Goal: Task Accomplishment & Management: Use online tool/utility

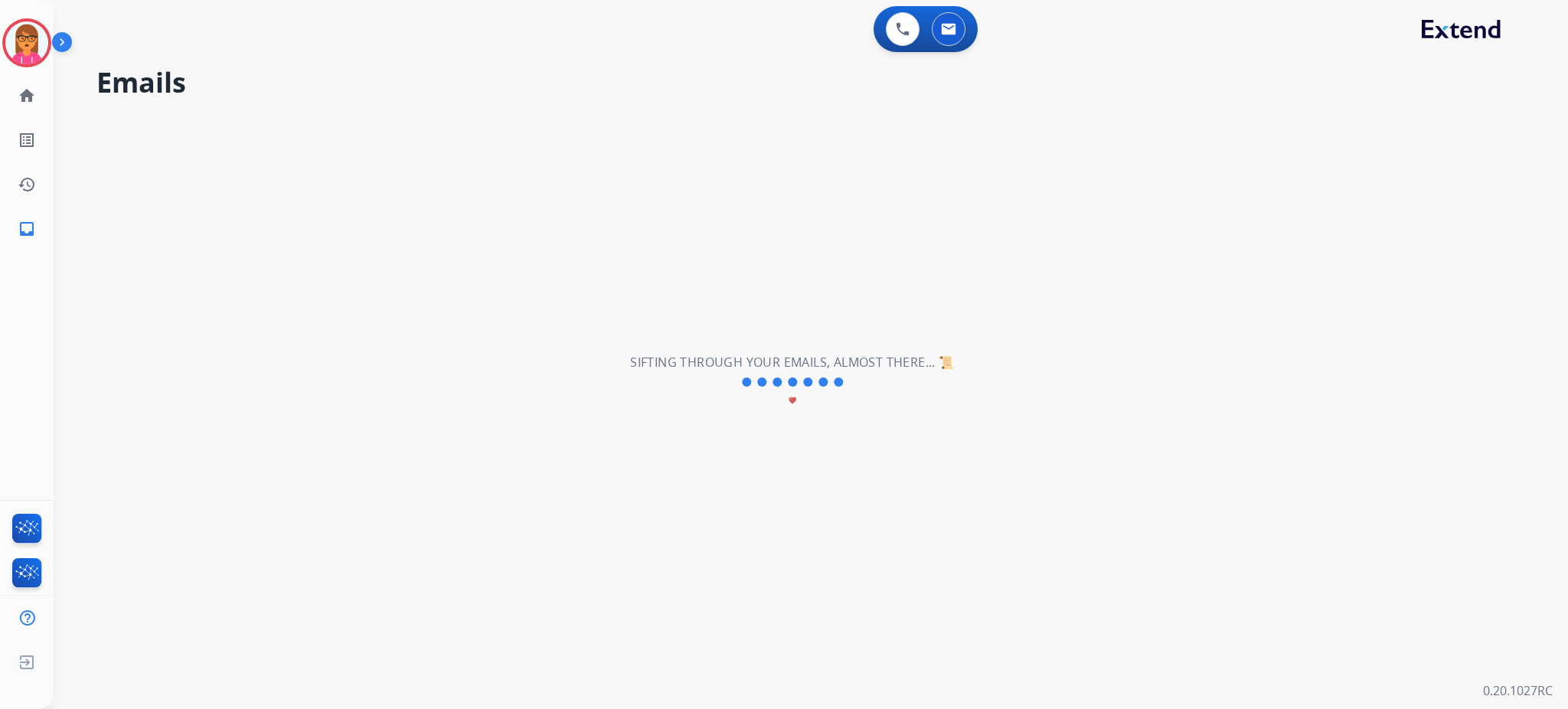
select select "**********"
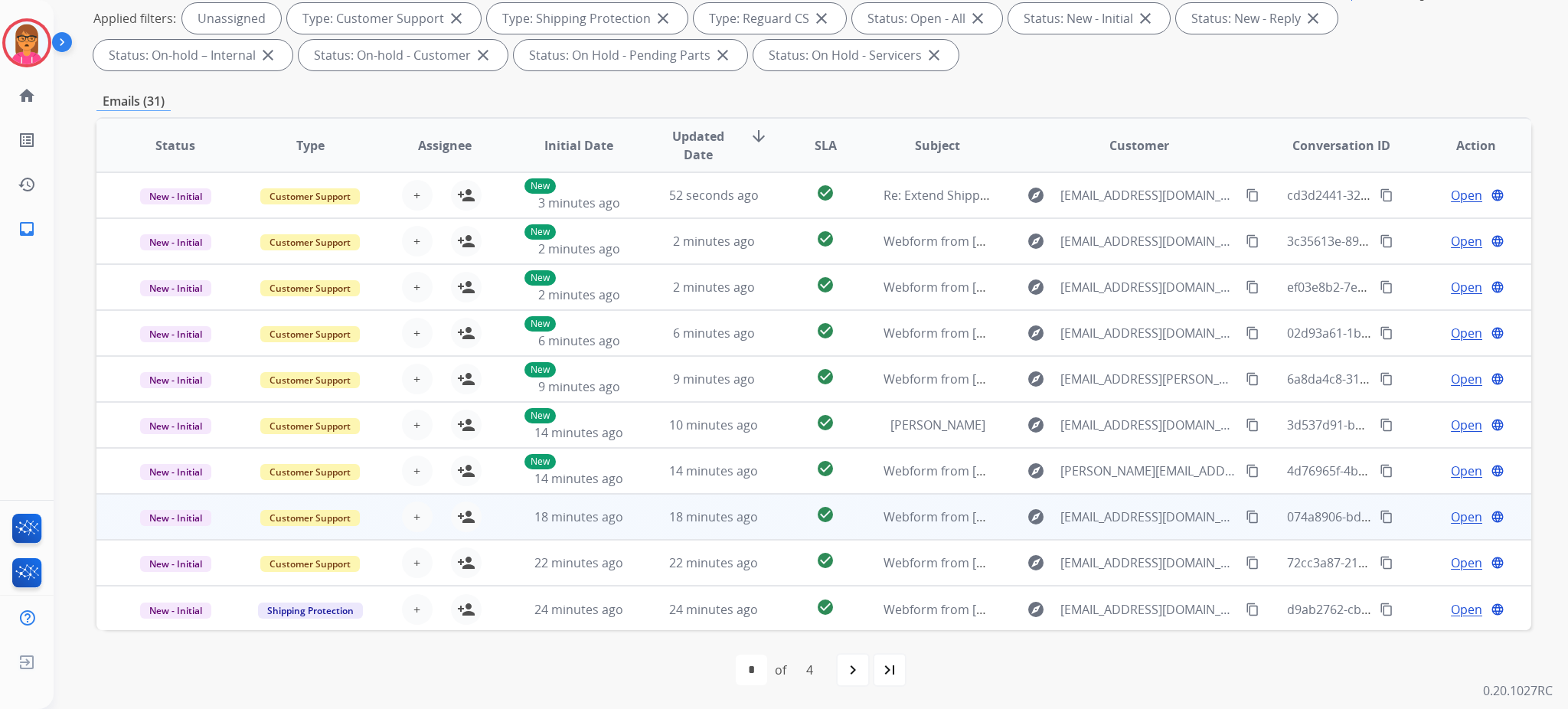
scroll to position [1, 0]
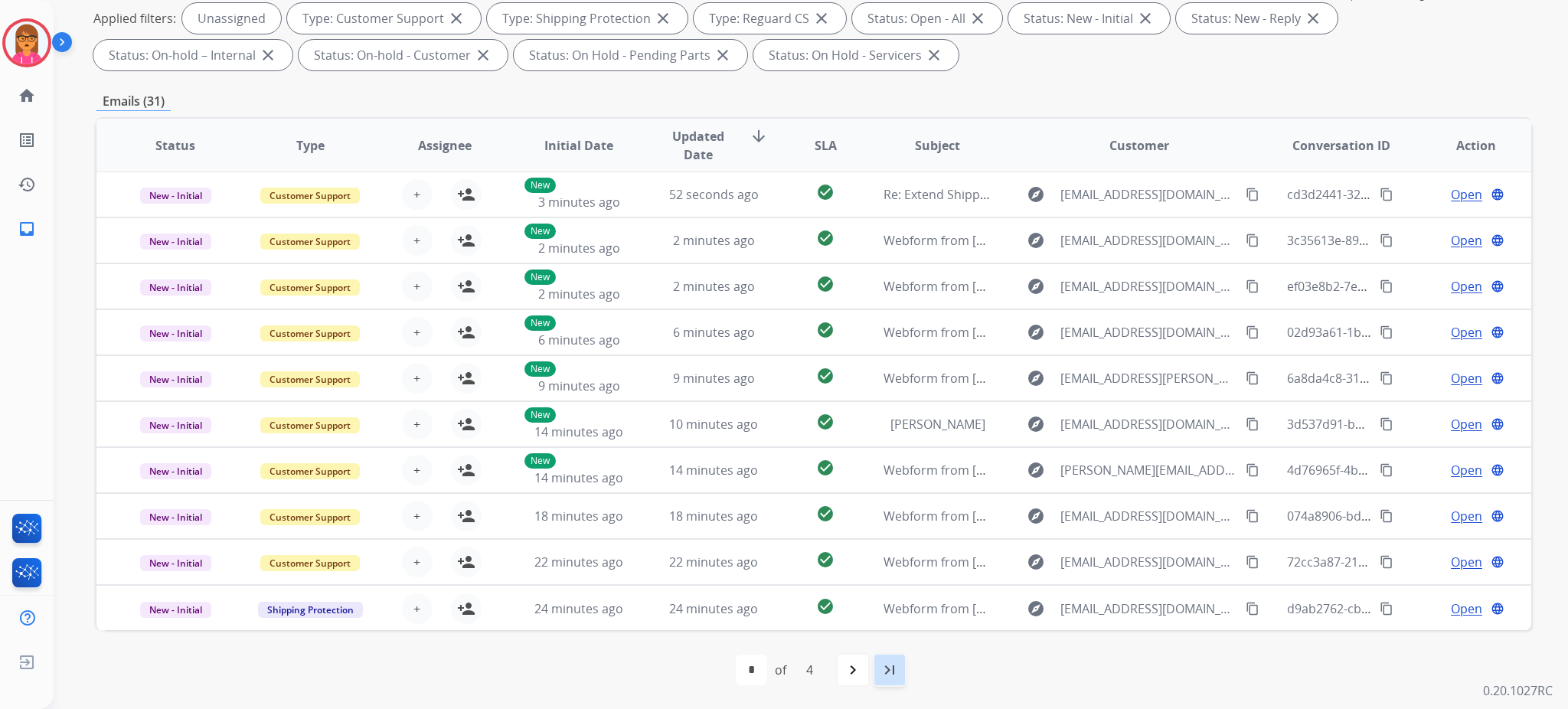
click at [893, 667] on mat-icon "last_page" at bounding box center [890, 670] width 19 height 19
select select "*"
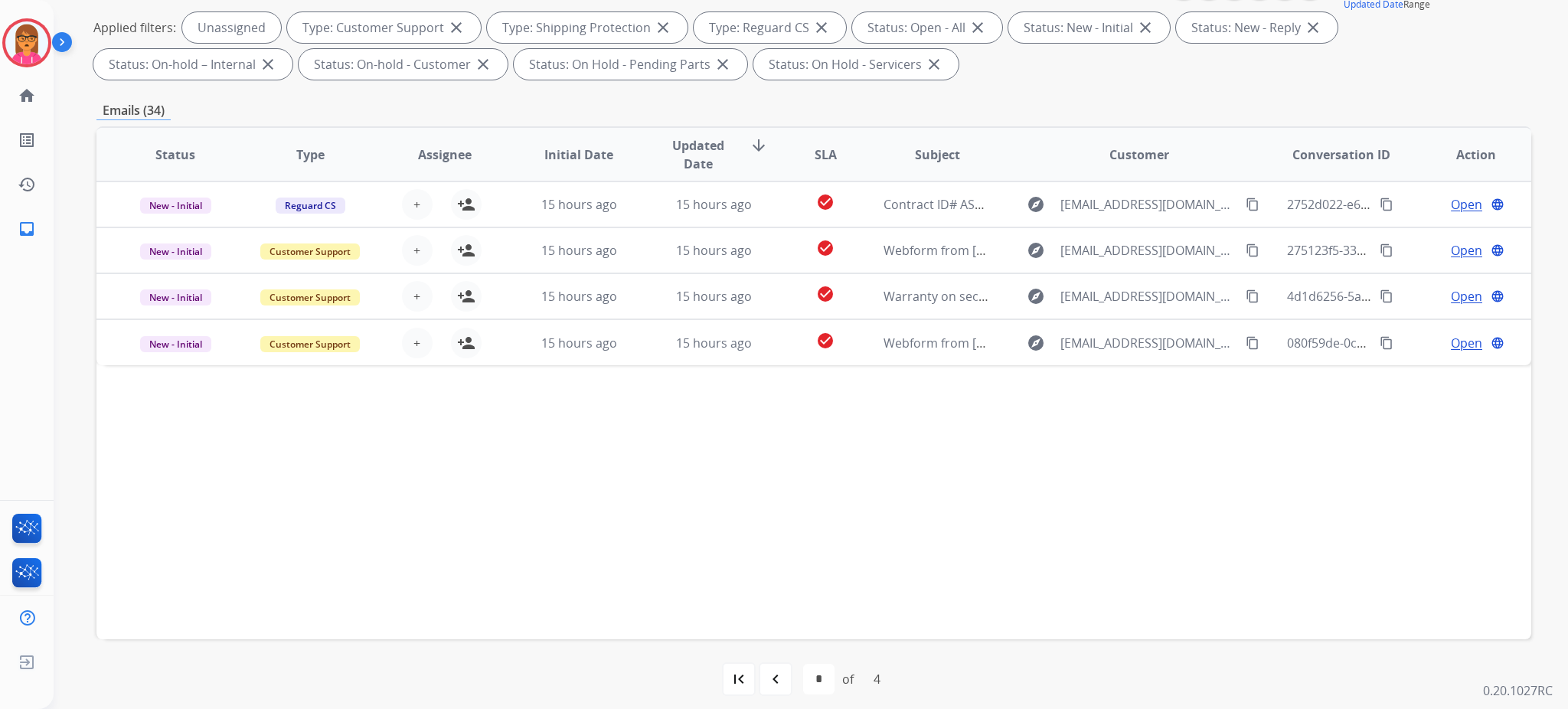
scroll to position [235, 0]
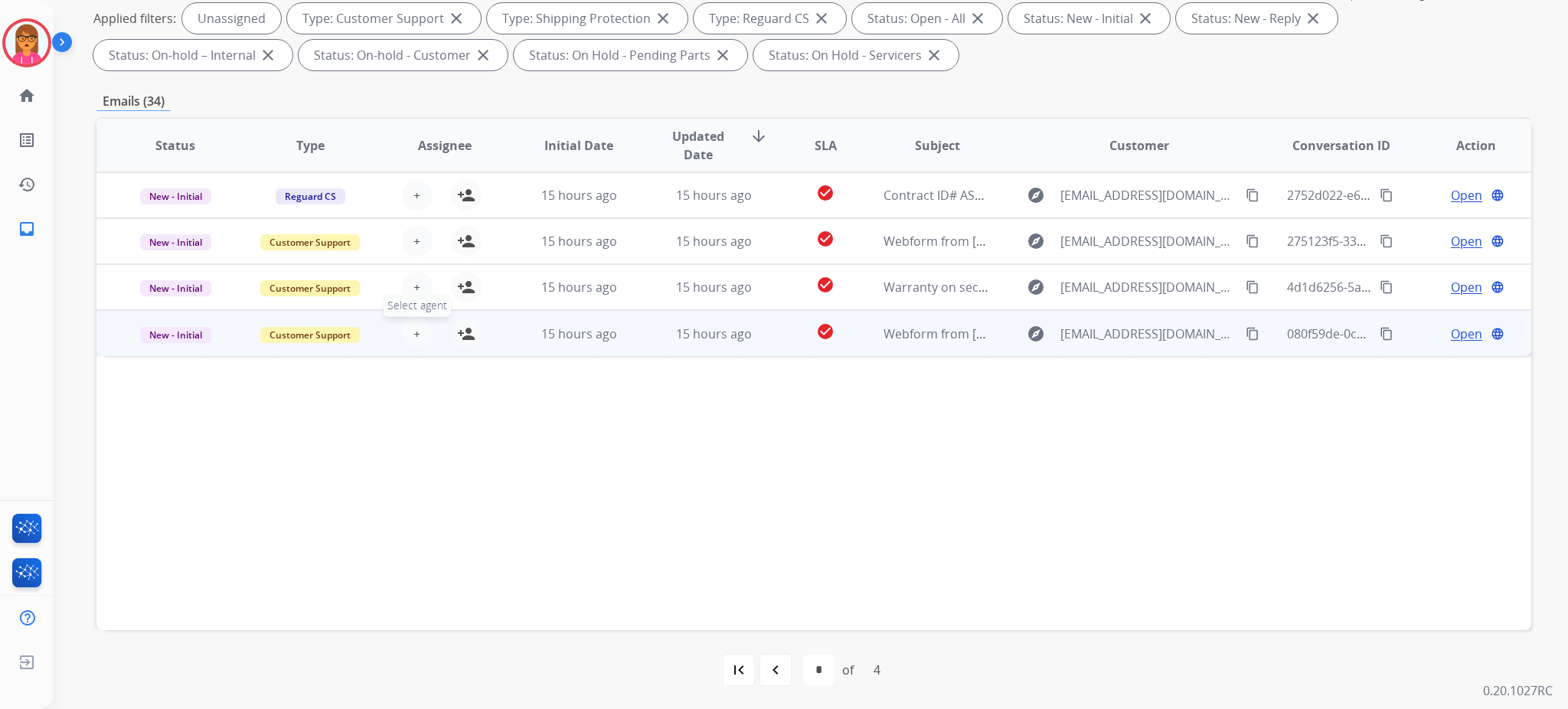
click at [409, 331] on button "+ Select agent" at bounding box center [417, 333] width 30 height 30
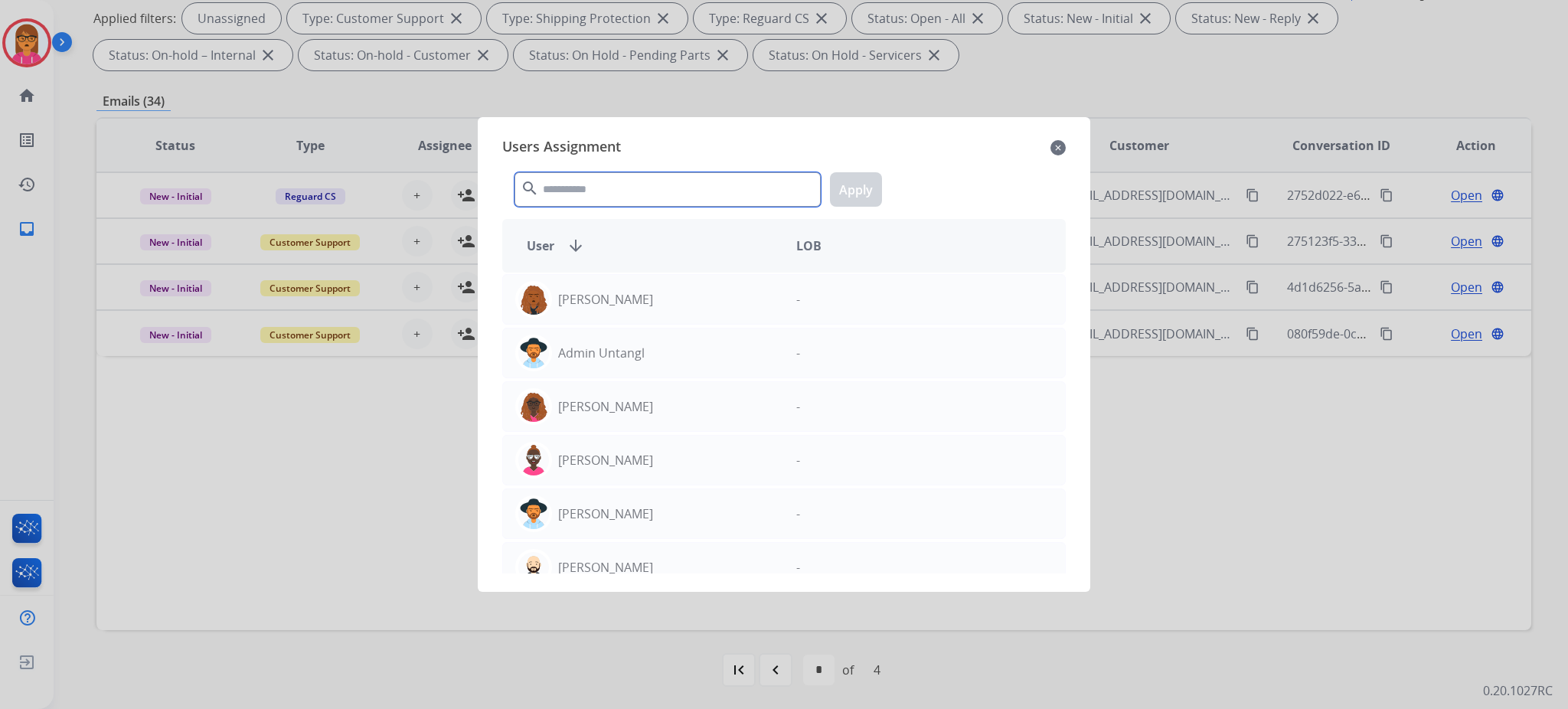
click at [597, 192] on input "text" at bounding box center [667, 189] width 306 height 34
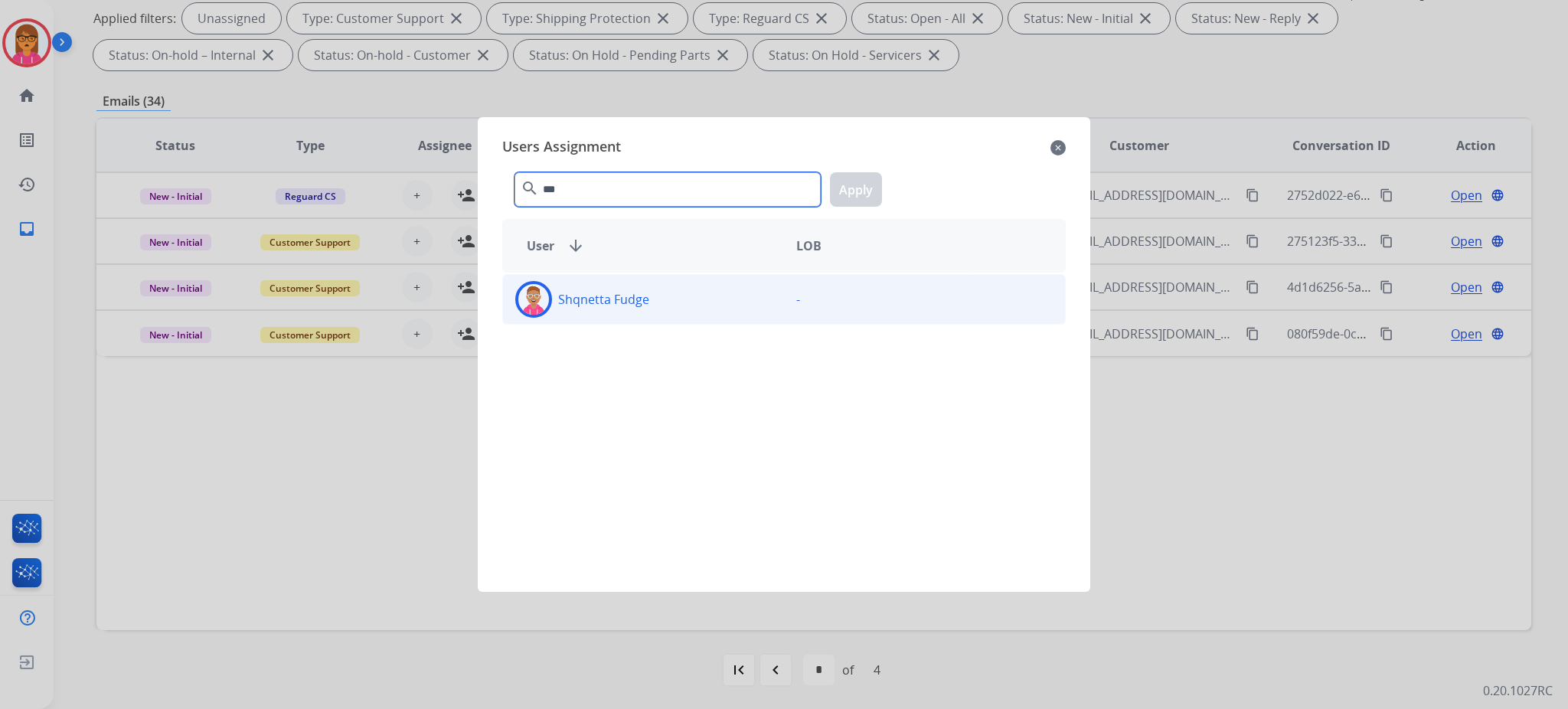
type input "***"
click at [642, 302] on p "Shqnetta Fudge" at bounding box center [604, 299] width 91 height 19
click at [865, 188] on button "Apply" at bounding box center [855, 189] width 52 height 34
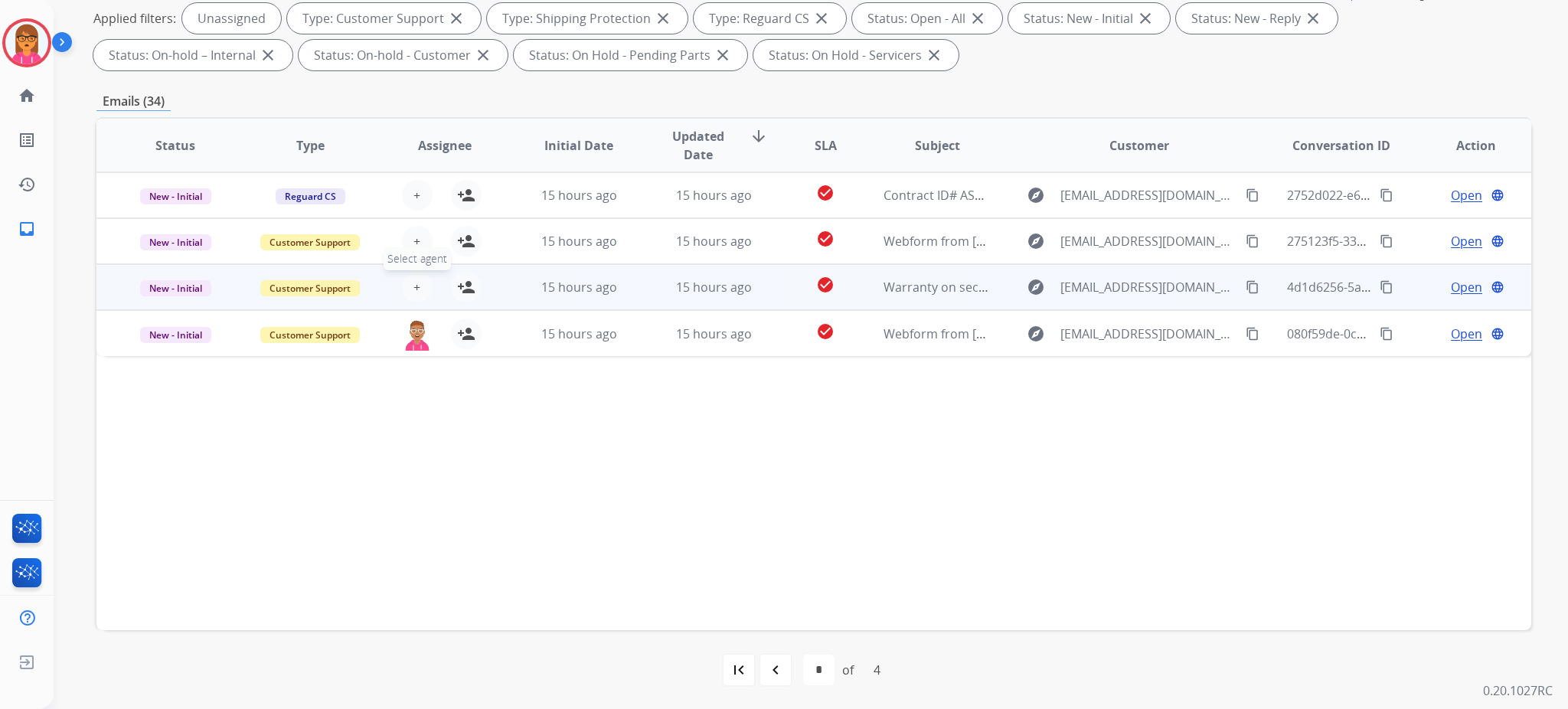
click at [422, 286] on button "+ Select agent" at bounding box center [417, 286] width 30 height 30
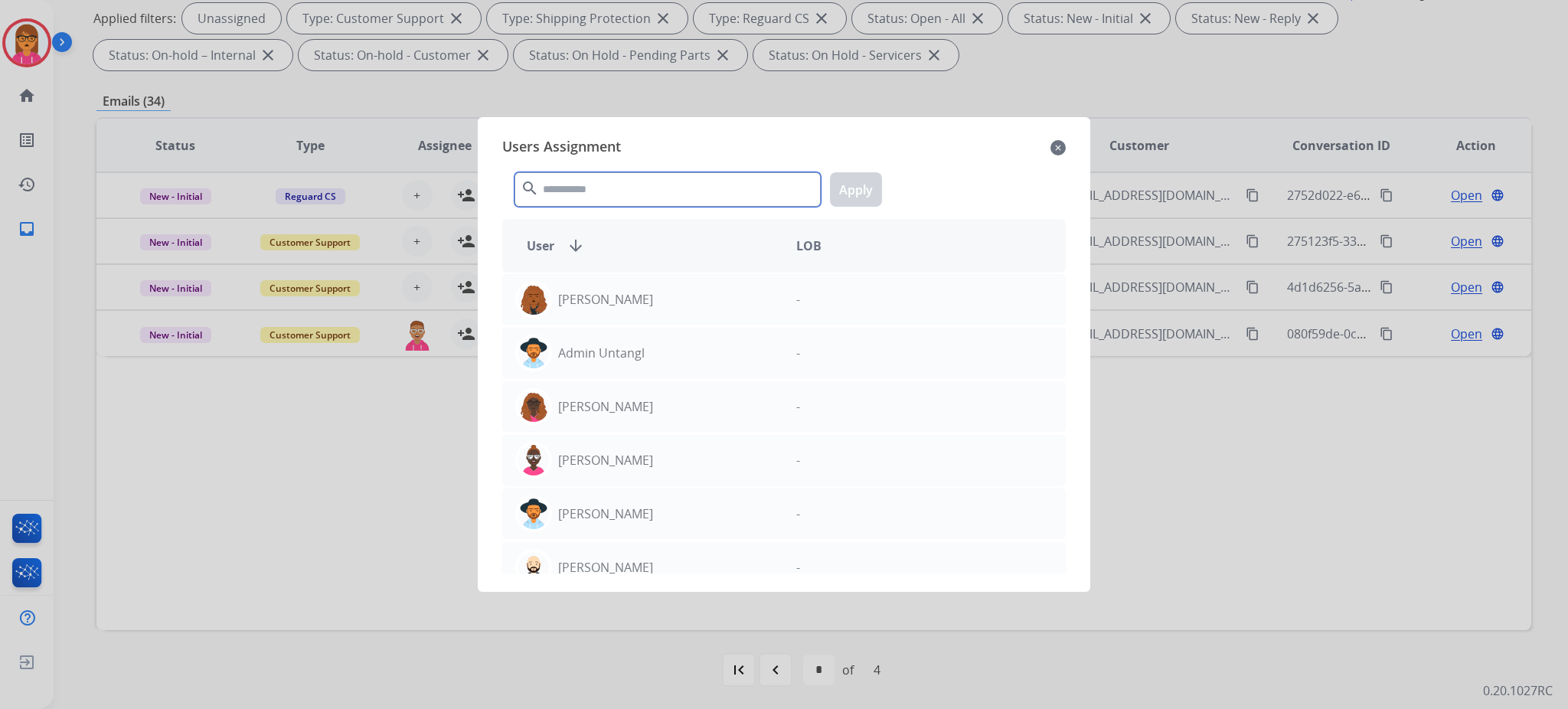
click at [633, 184] on input "text" at bounding box center [667, 189] width 306 height 34
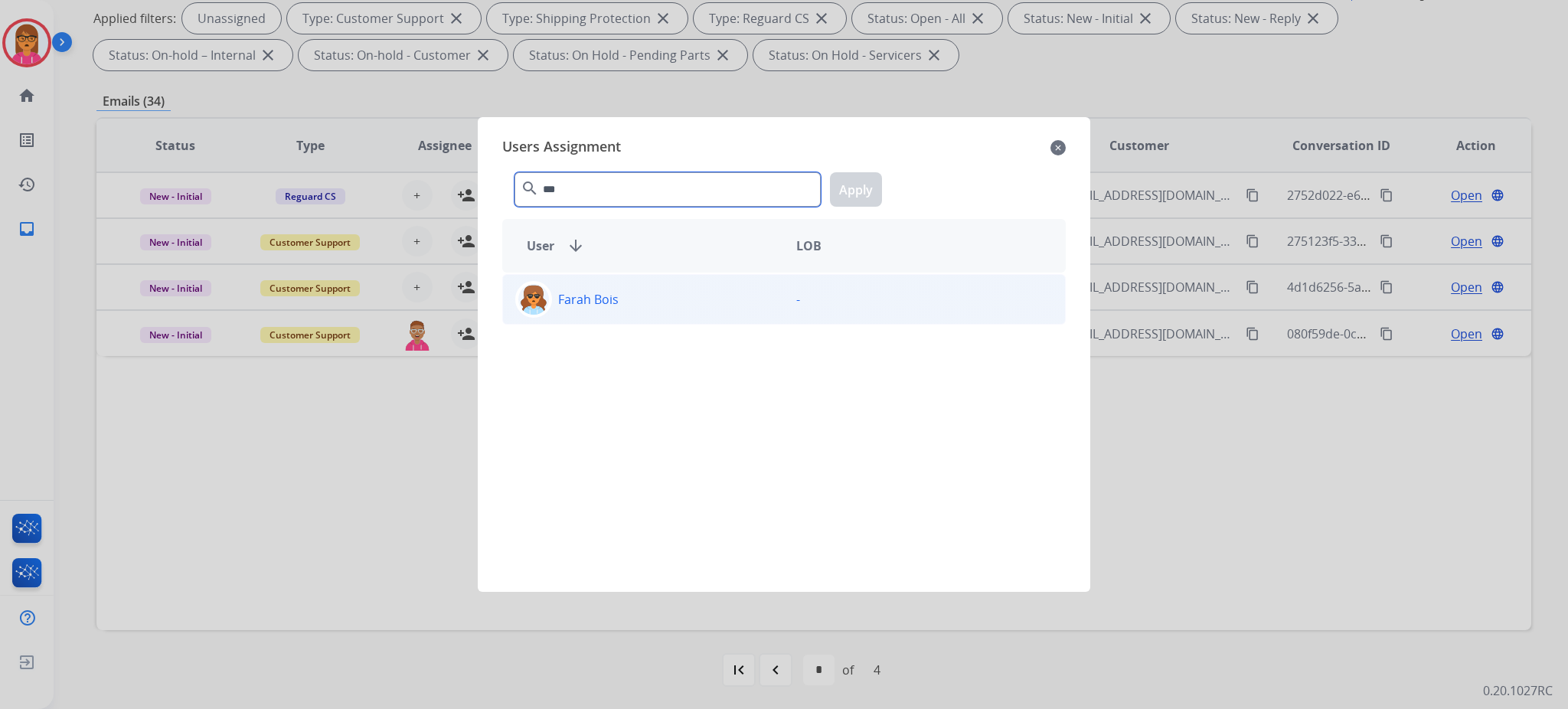
type input "***"
click at [591, 300] on p "Farah Bois" at bounding box center [589, 299] width 61 height 19
click at [833, 191] on button "Apply" at bounding box center [855, 189] width 52 height 34
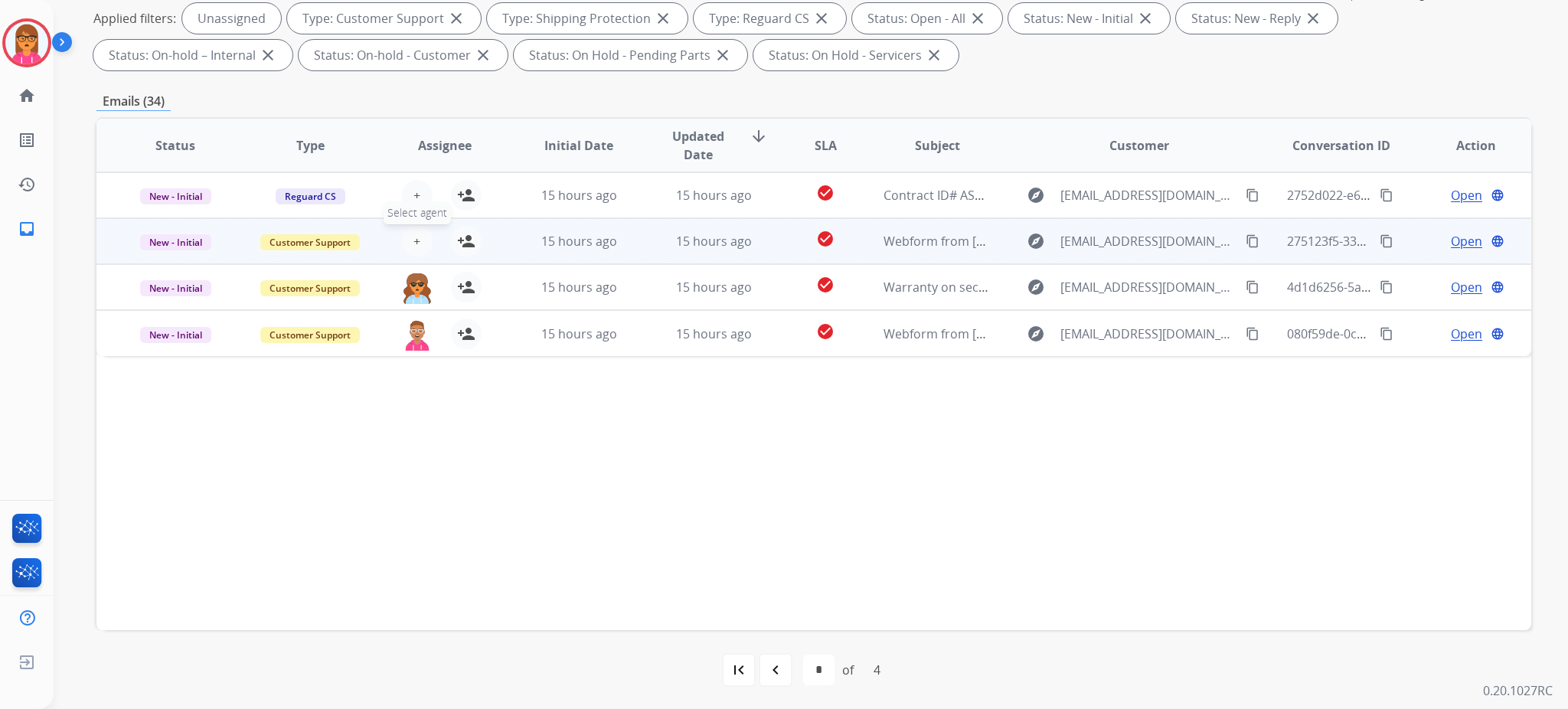
click at [424, 244] on button "+ Select agent" at bounding box center [417, 241] width 30 height 30
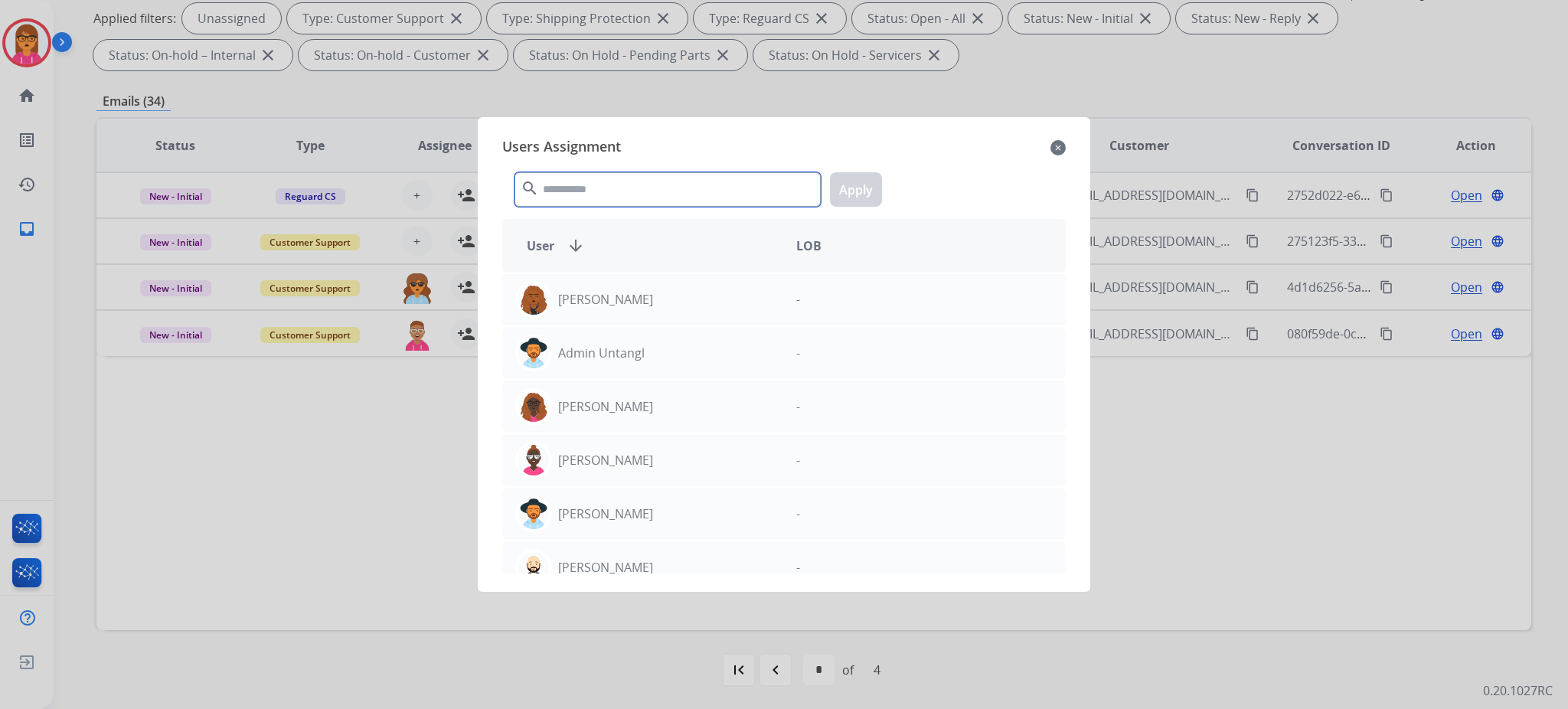
click at [571, 191] on input "text" at bounding box center [667, 189] width 306 height 34
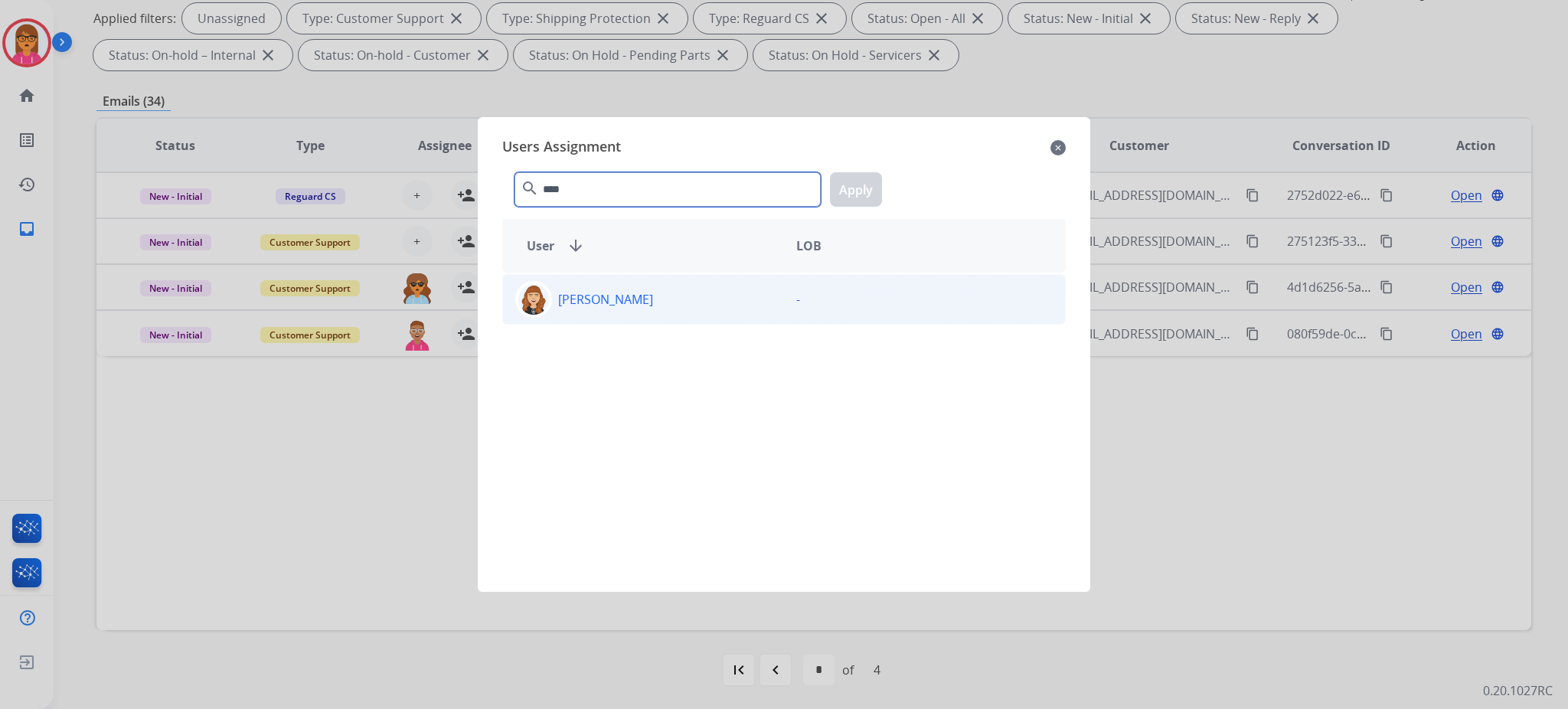
type input "****"
click at [569, 295] on p "[PERSON_NAME]" at bounding box center [606, 299] width 95 height 19
click at [847, 189] on button "Apply" at bounding box center [855, 189] width 52 height 34
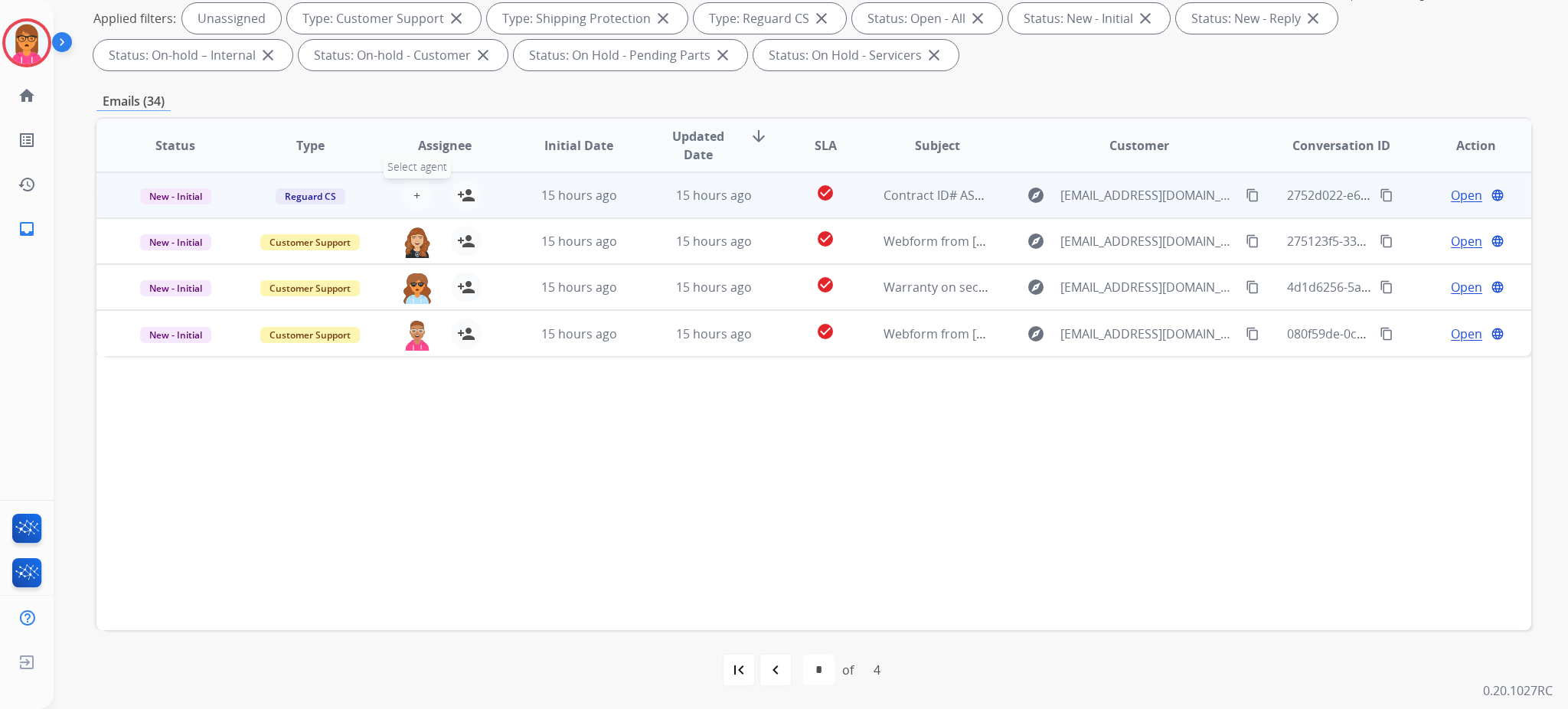
click at [414, 191] on span "+" at bounding box center [417, 195] width 7 height 19
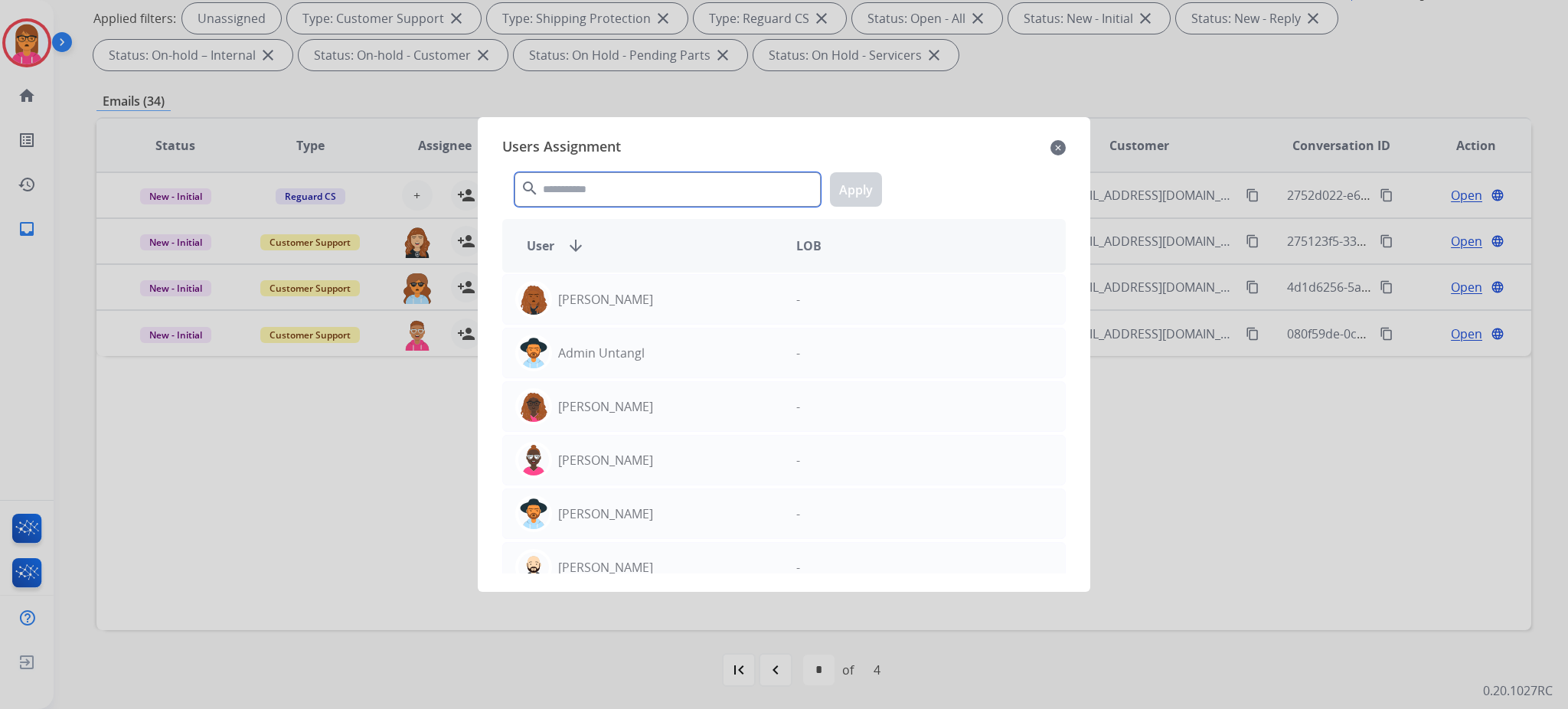
click at [613, 192] on input "text" at bounding box center [667, 189] width 306 height 34
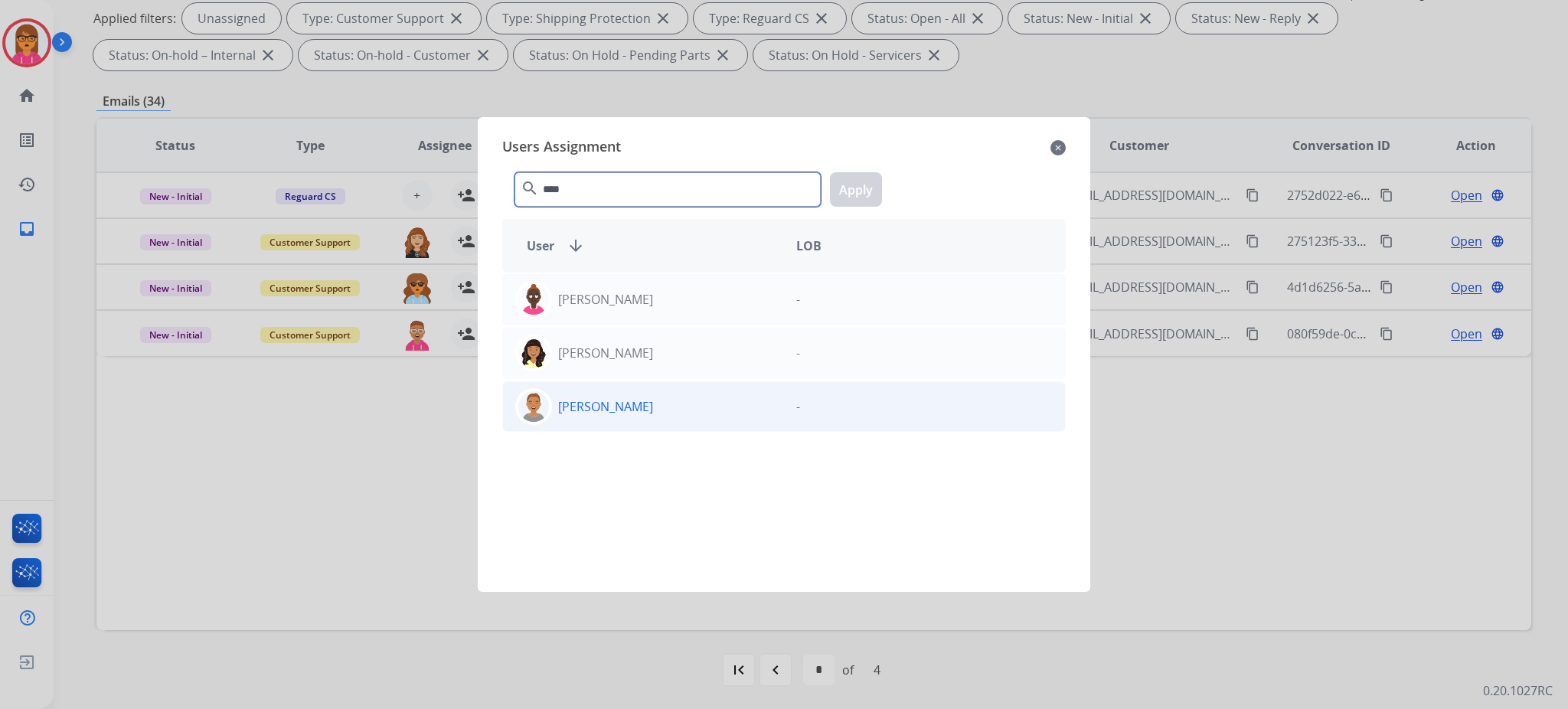
type input "****"
click at [701, 421] on div "[PERSON_NAME]" at bounding box center [644, 406] width 281 height 36
click at [841, 193] on button "Apply" at bounding box center [855, 189] width 52 height 34
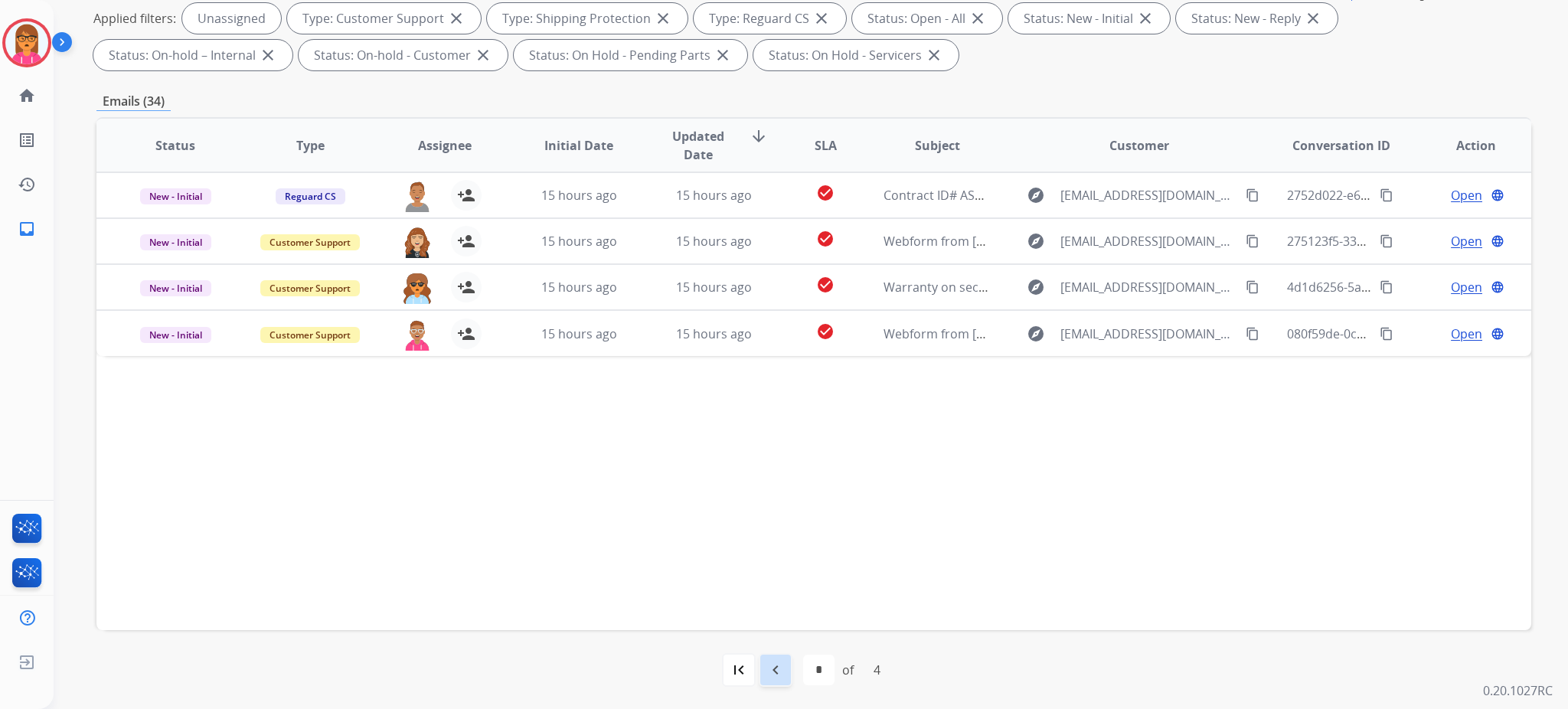
click at [766, 657] on div "navigate_before" at bounding box center [776, 670] width 33 height 33
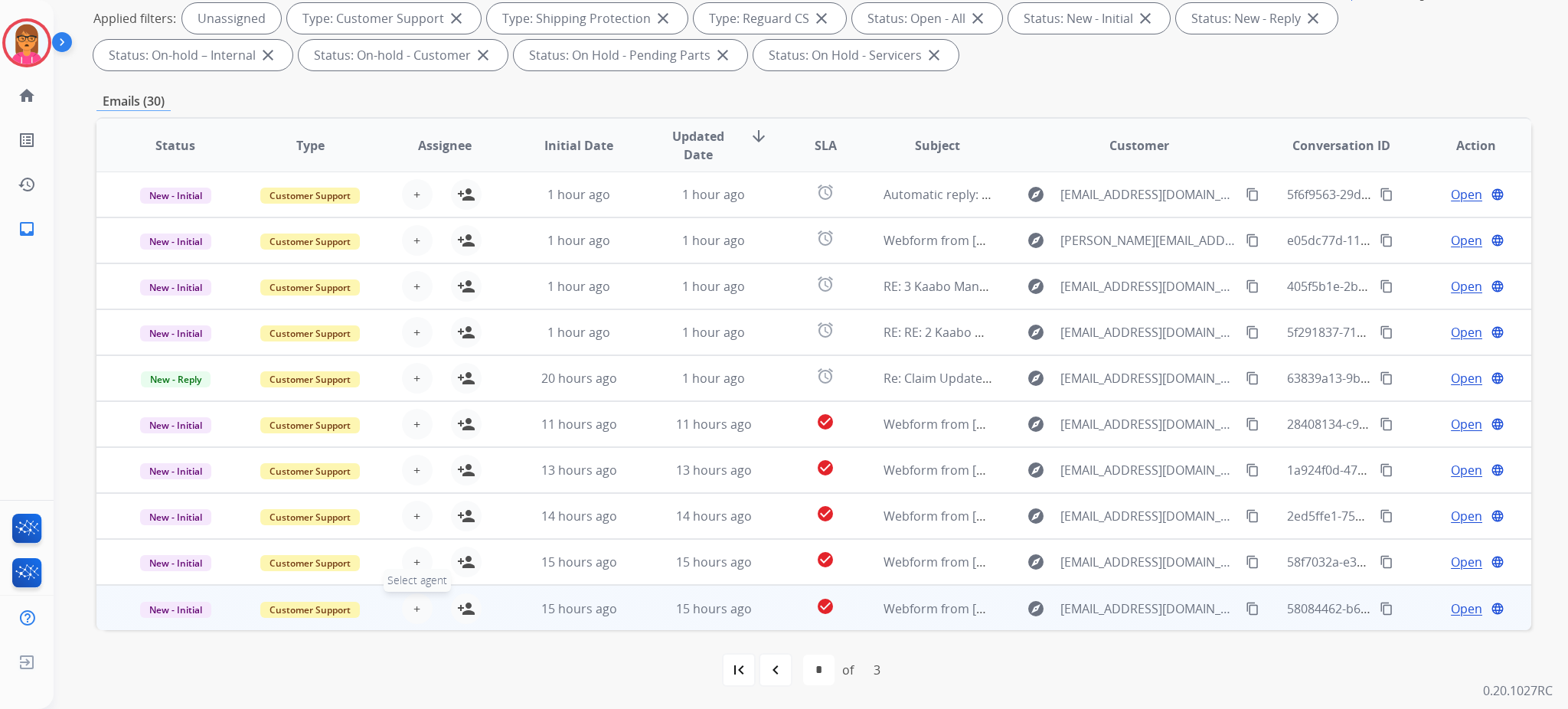
click at [407, 604] on button "+ Select agent" at bounding box center [417, 609] width 30 height 30
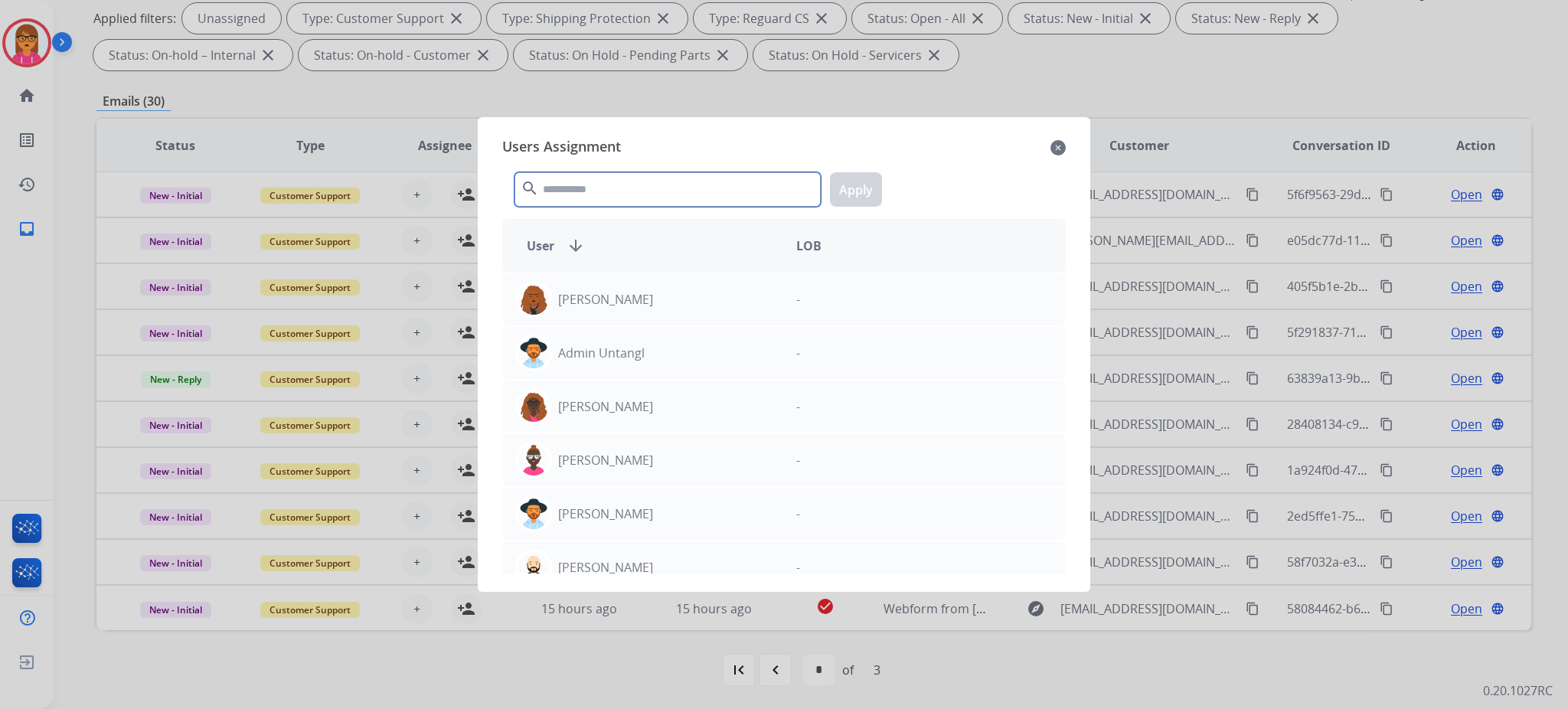
click at [652, 202] on input "text" at bounding box center [667, 189] width 306 height 34
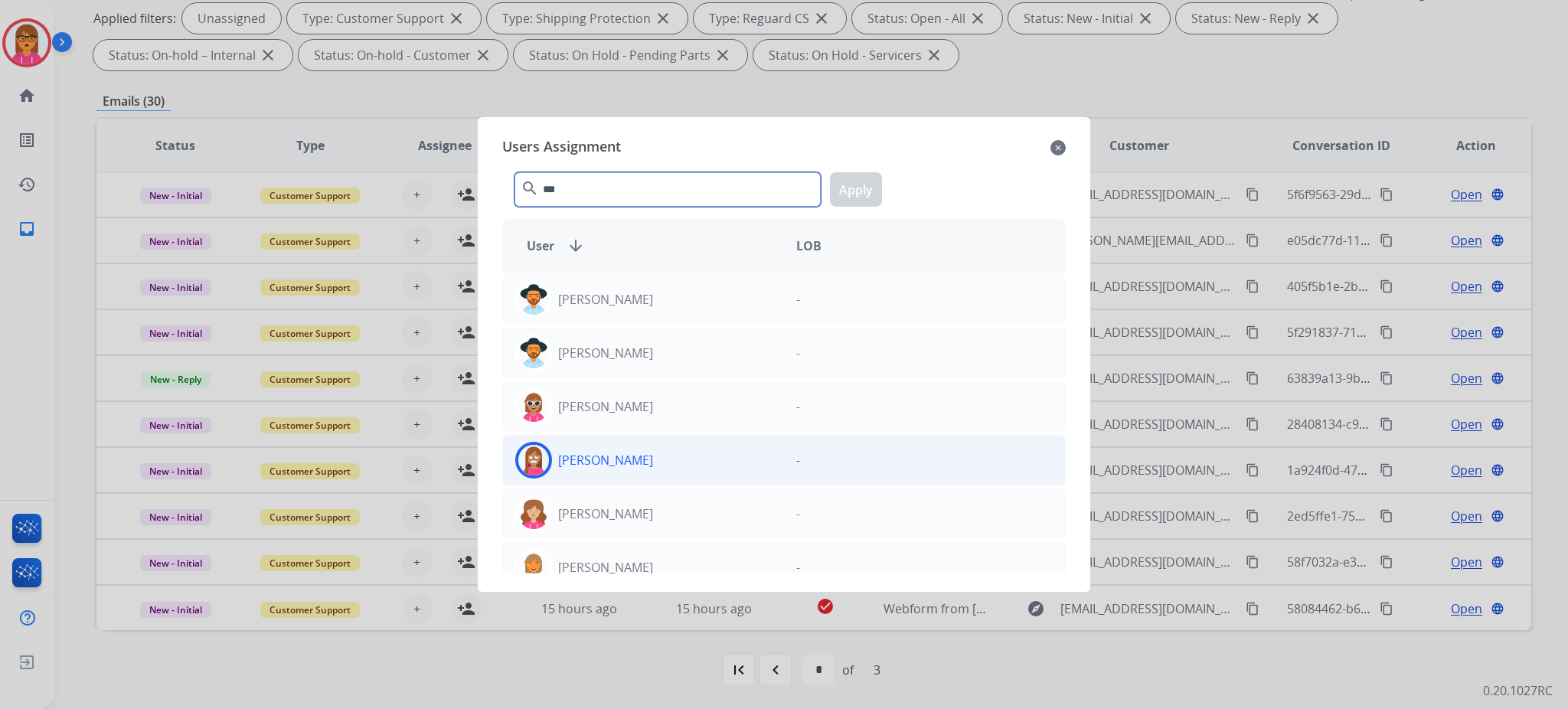
type input "***"
click at [679, 458] on div "[PERSON_NAME]" at bounding box center [644, 459] width 281 height 36
click at [846, 199] on button "Apply" at bounding box center [855, 189] width 52 height 34
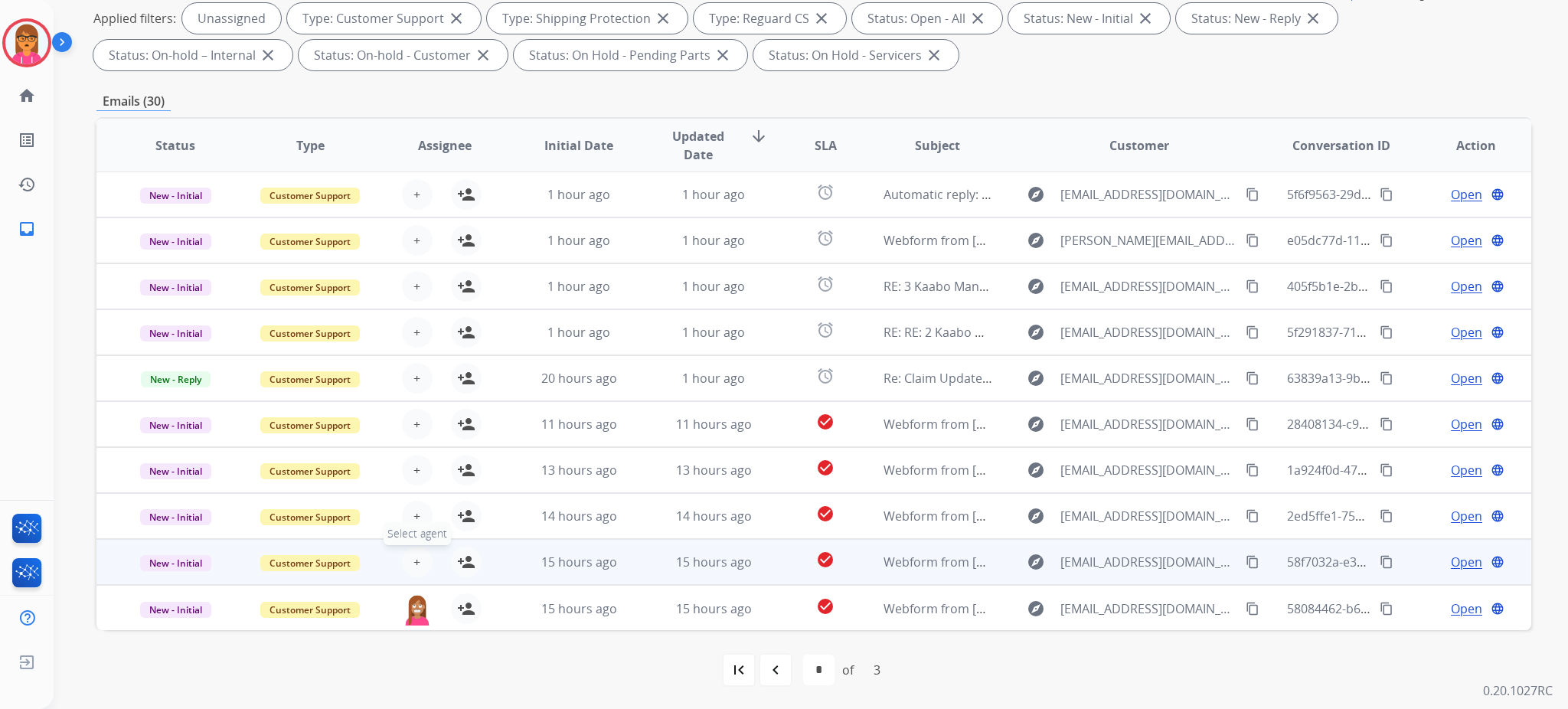
click at [414, 561] on span "+" at bounding box center [417, 561] width 7 height 19
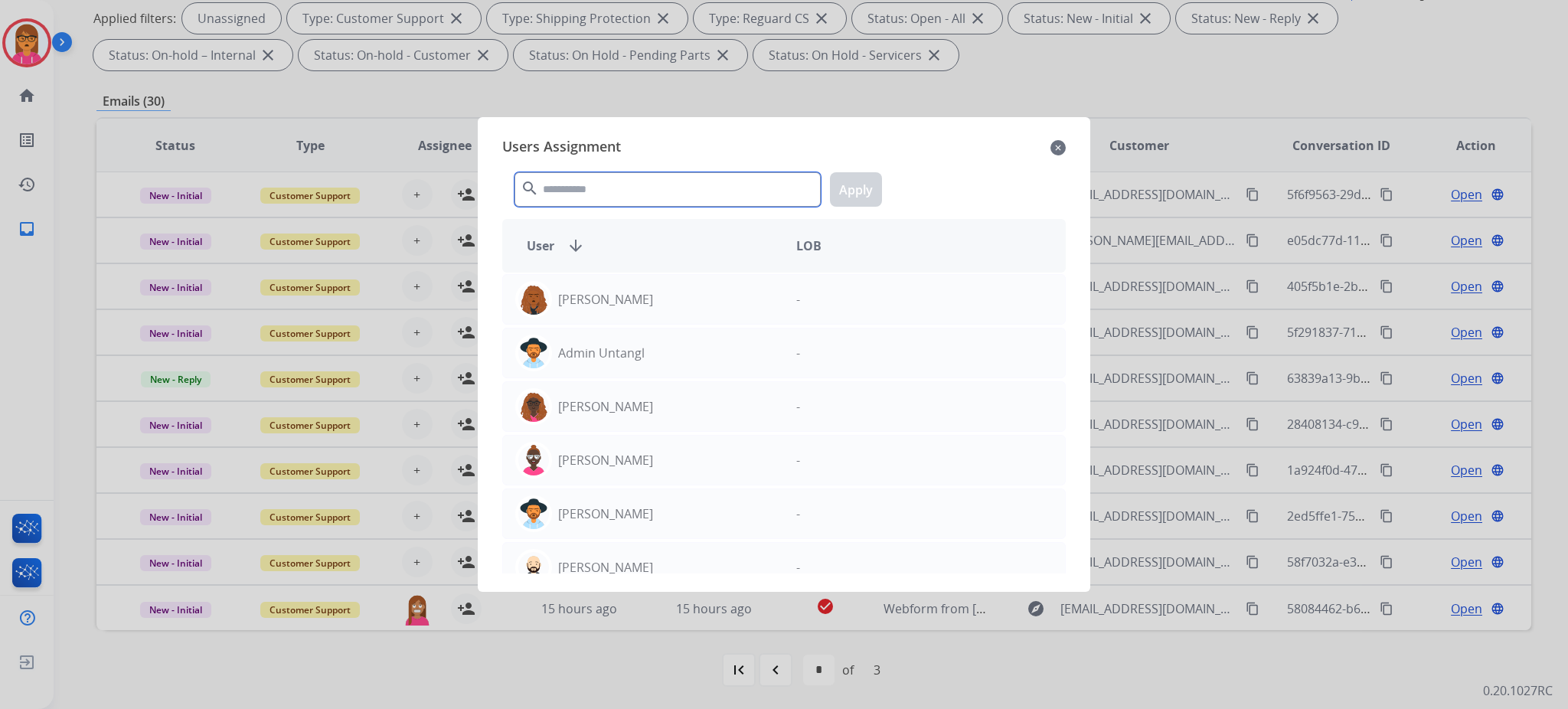
click at [664, 200] on input "text" at bounding box center [667, 189] width 306 height 34
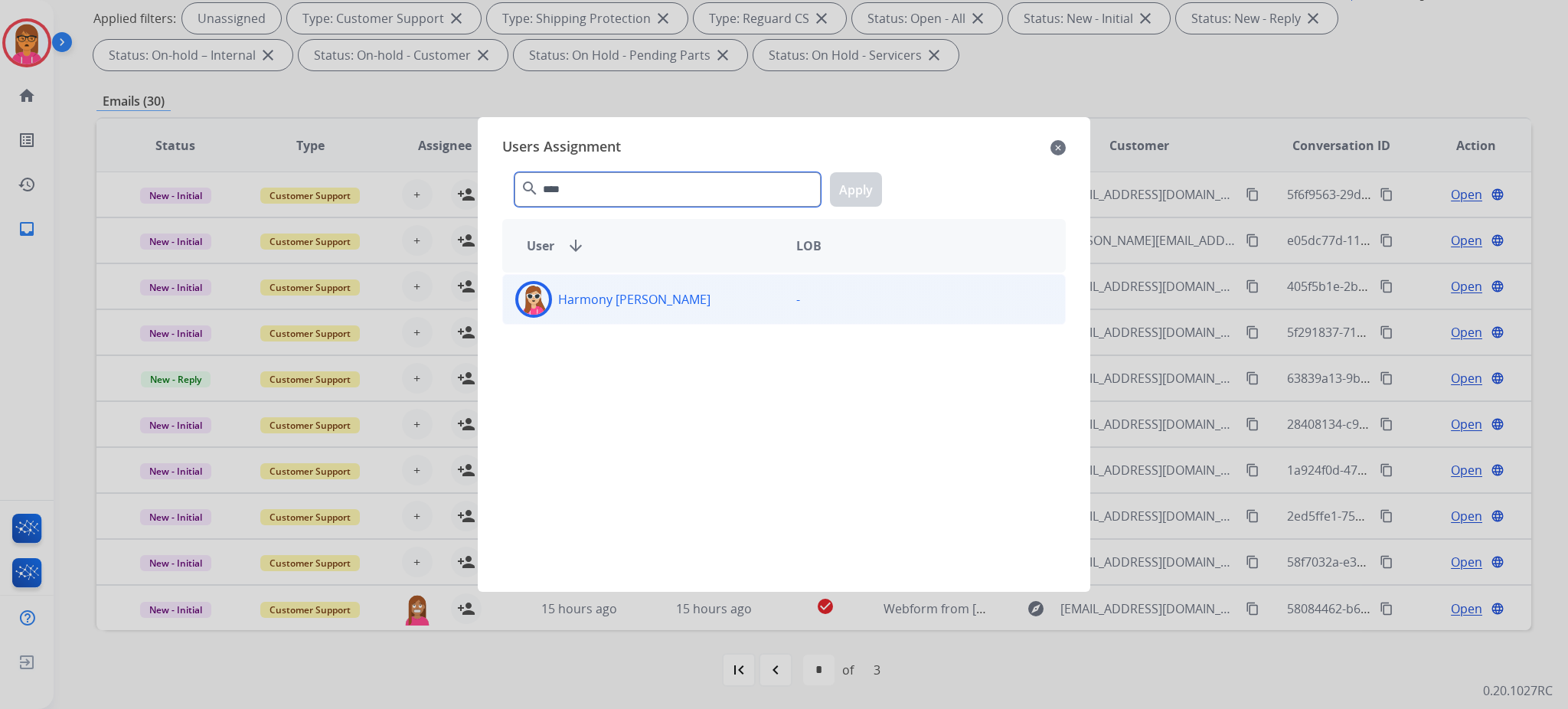
type input "****"
click at [664, 291] on div "Harmony [PERSON_NAME]" at bounding box center [644, 299] width 281 height 36
click at [863, 173] on button "Apply" at bounding box center [855, 189] width 52 height 34
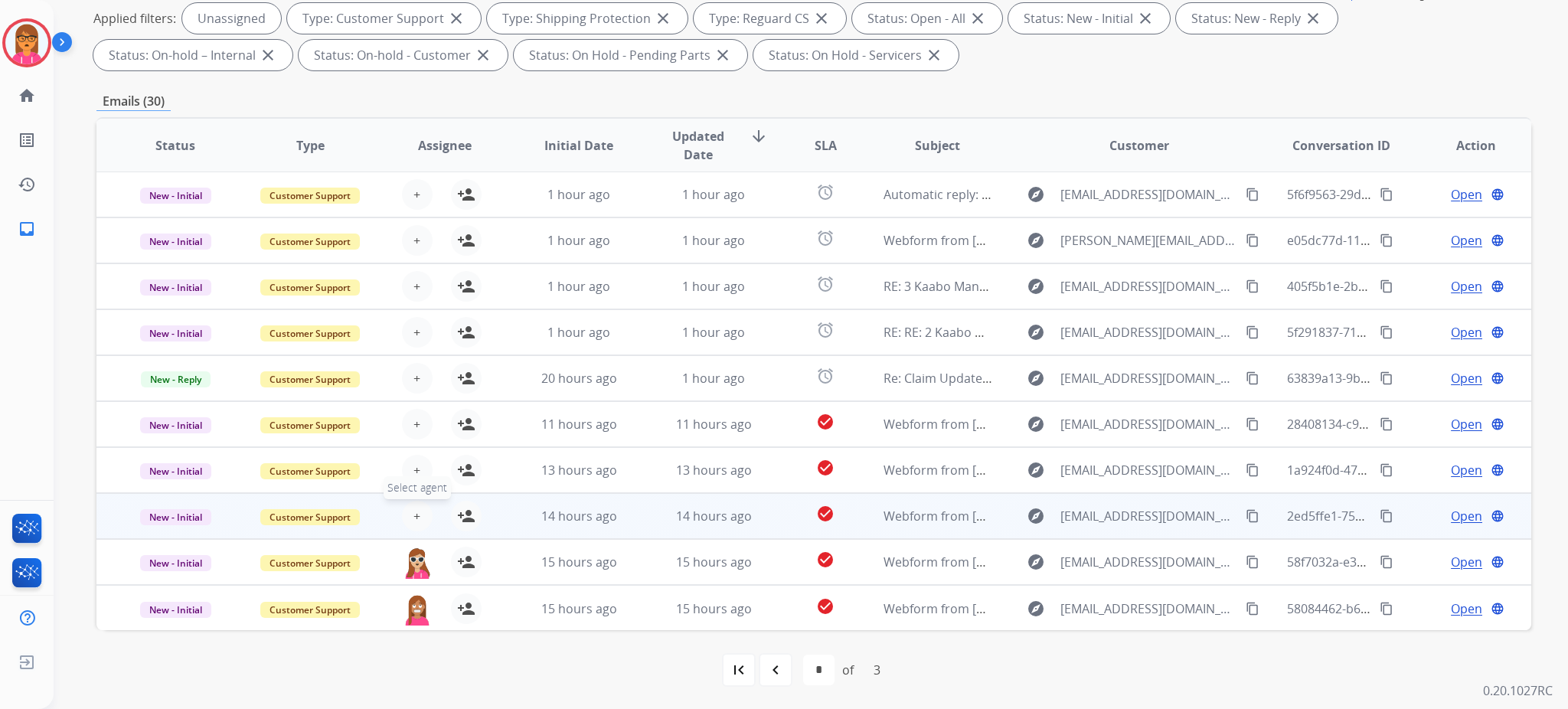
click at [405, 505] on button "+ Select agent" at bounding box center [417, 515] width 30 height 30
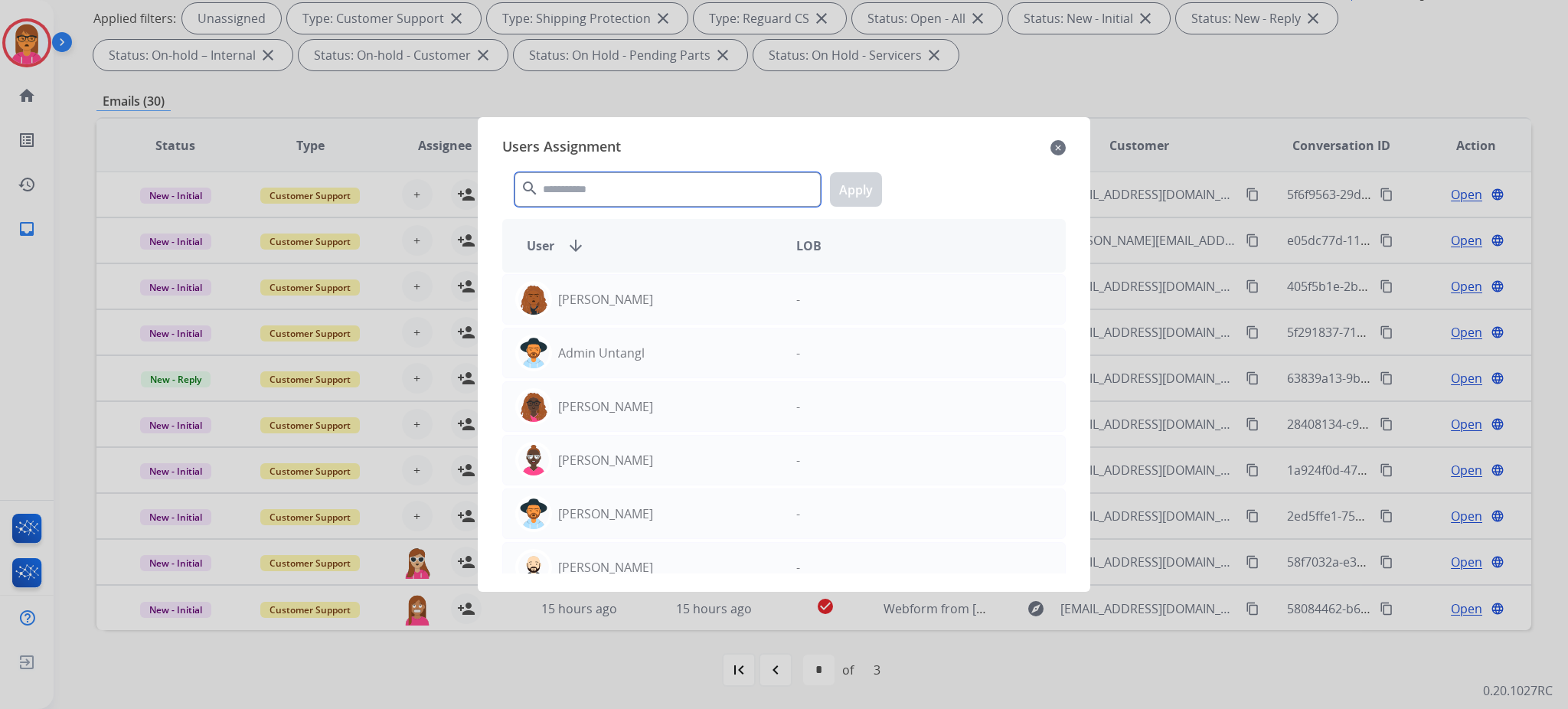
click at [614, 190] on input "text" at bounding box center [667, 189] width 306 height 34
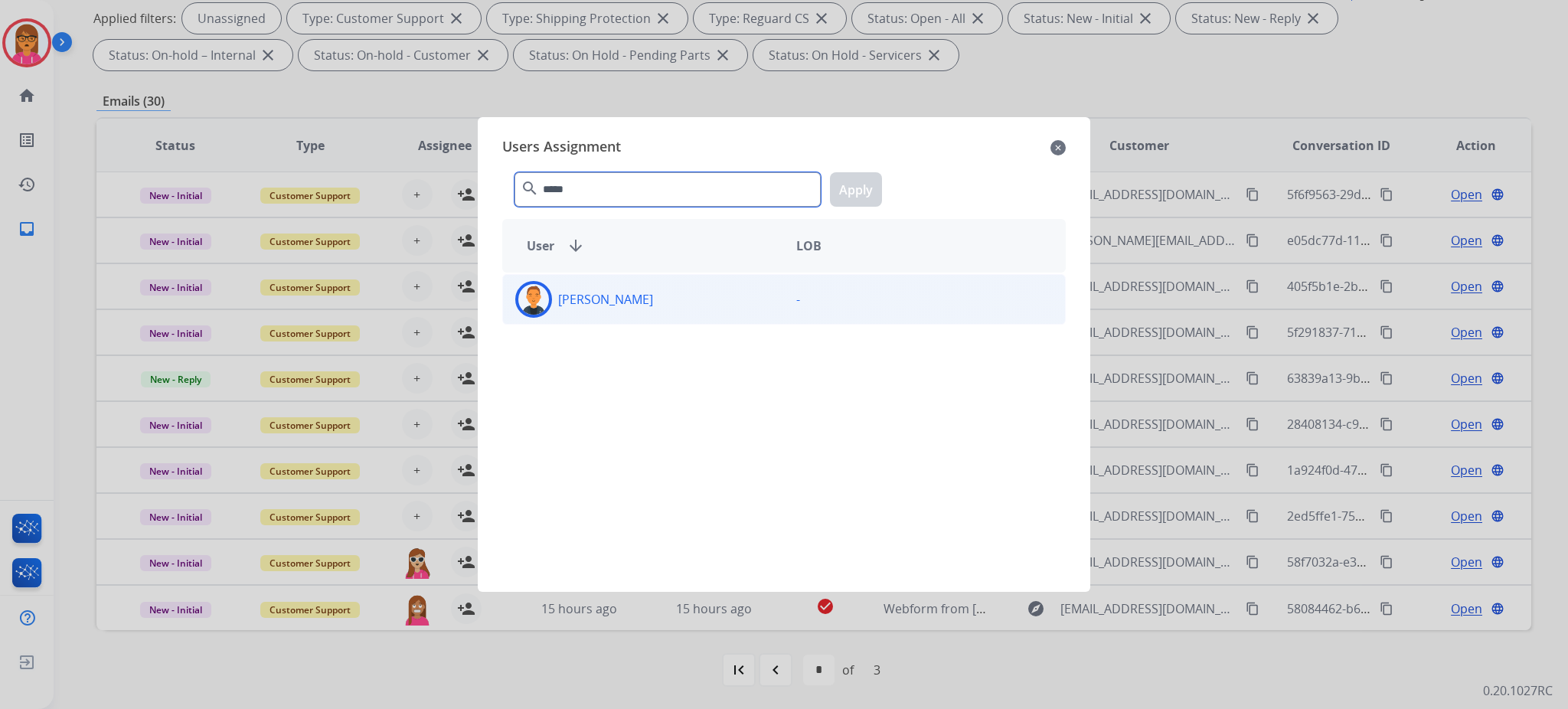
type input "*****"
click at [638, 290] on div "[PERSON_NAME]" at bounding box center [644, 299] width 281 height 36
click at [868, 184] on button "Apply" at bounding box center [855, 189] width 52 height 34
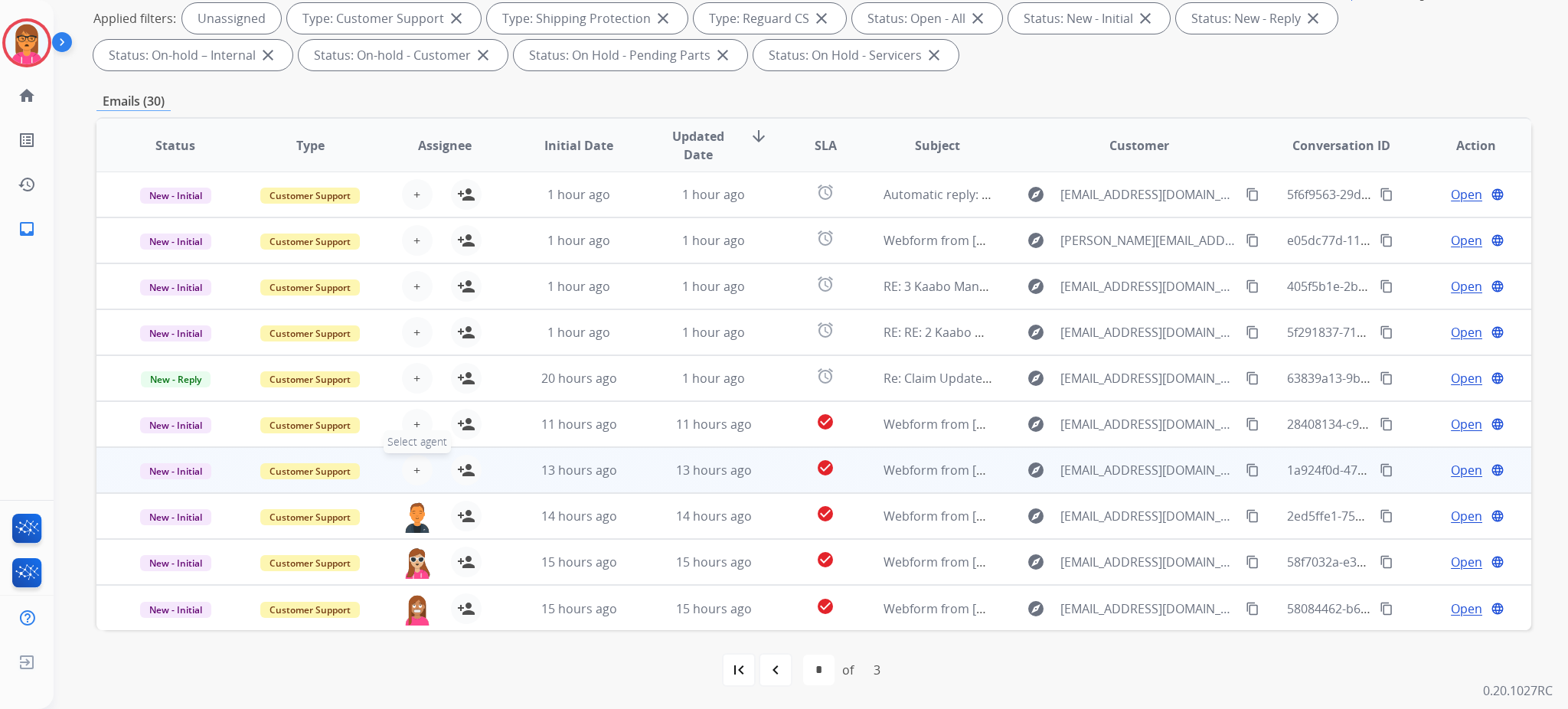
click at [421, 469] on button "+ Select agent" at bounding box center [417, 470] width 30 height 30
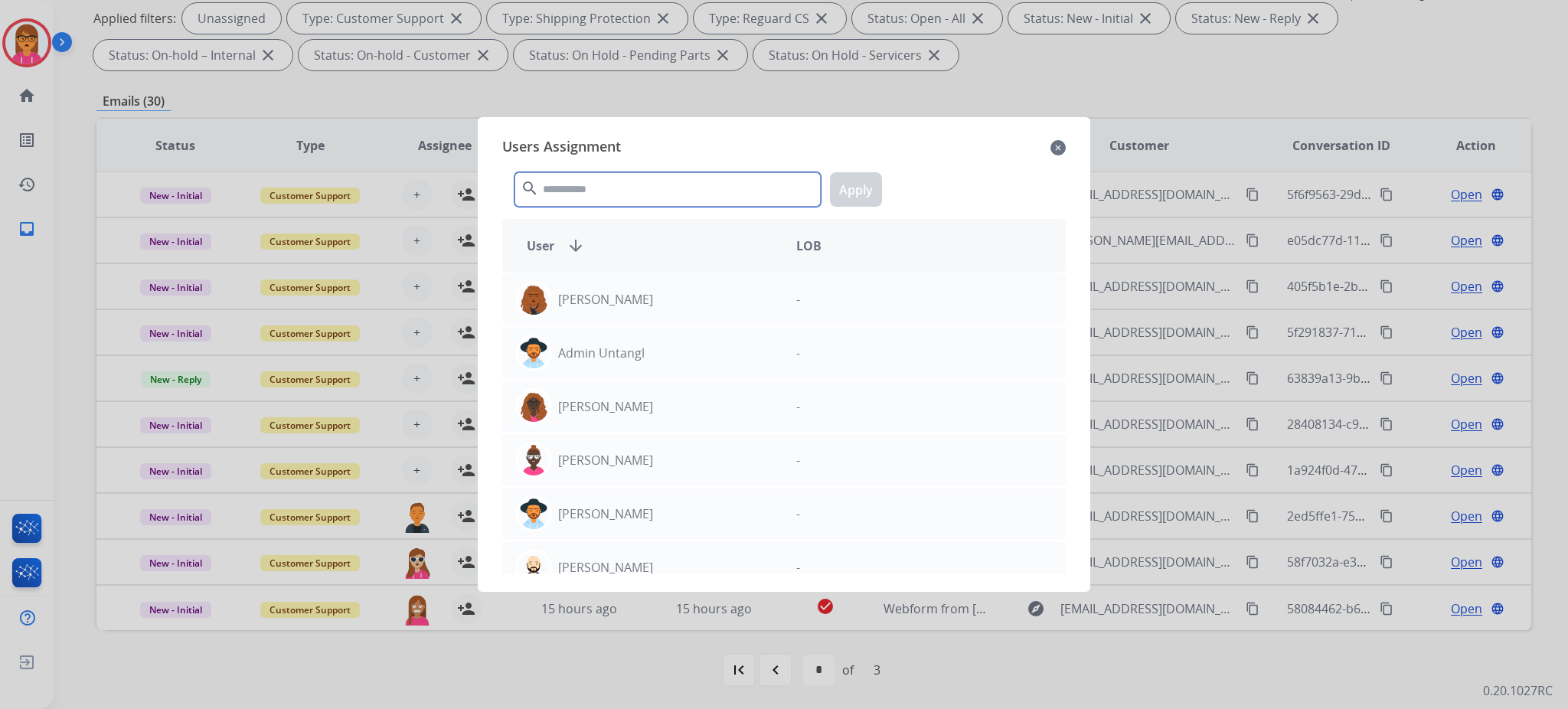
click at [583, 195] on input "text" at bounding box center [667, 189] width 306 height 34
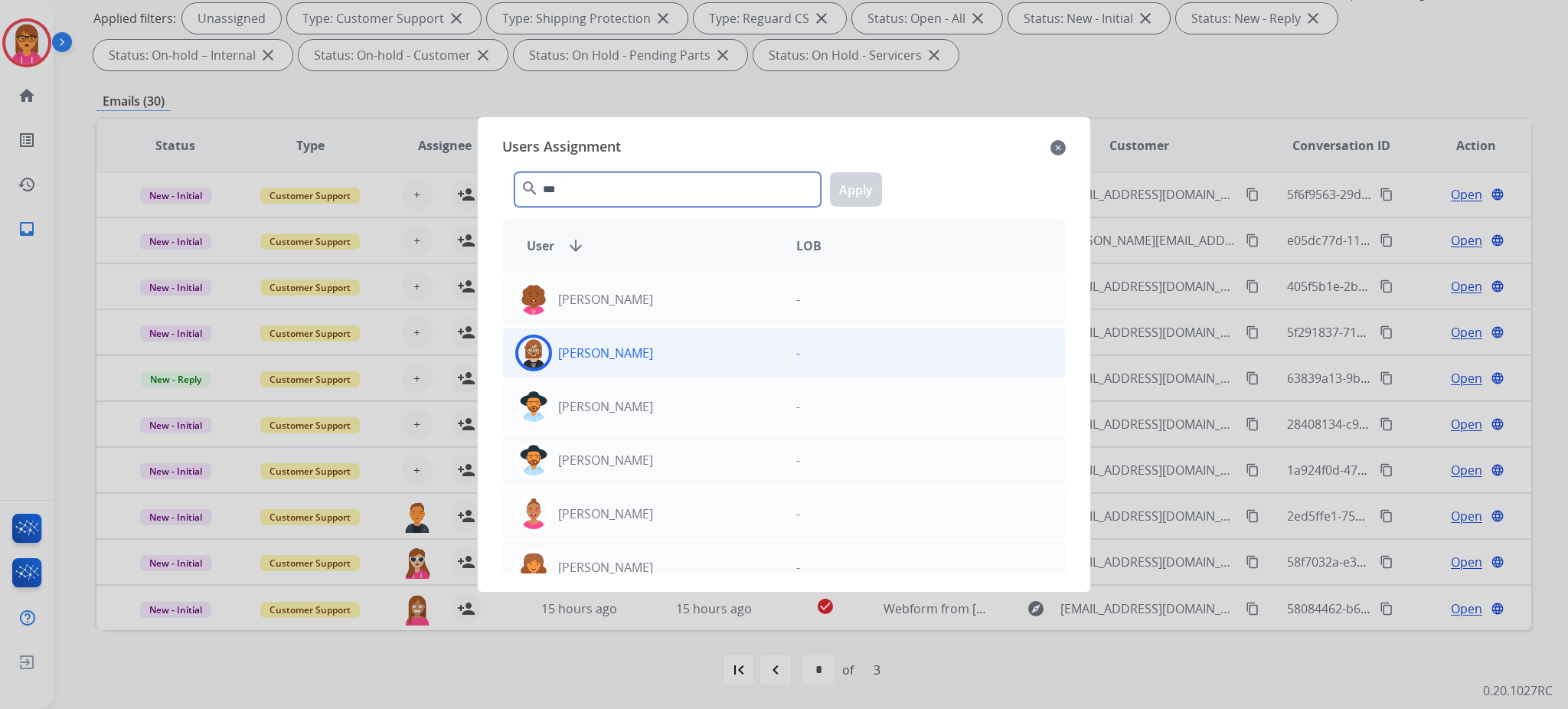
type input "***"
click at [603, 355] on p "[PERSON_NAME]" at bounding box center [606, 353] width 95 height 19
click at [842, 191] on button "Apply" at bounding box center [855, 189] width 52 height 34
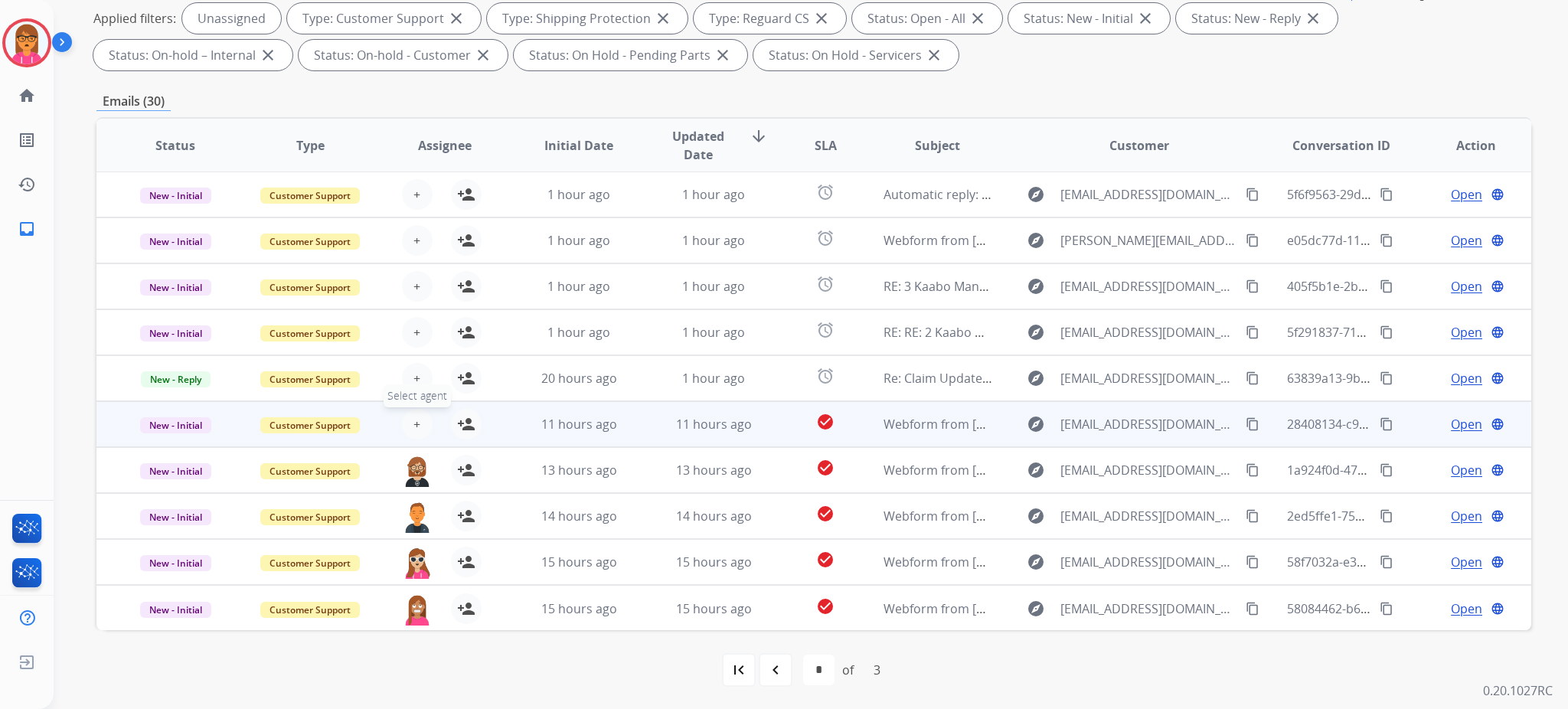
click at [405, 421] on button "+ Select agent" at bounding box center [417, 424] width 30 height 30
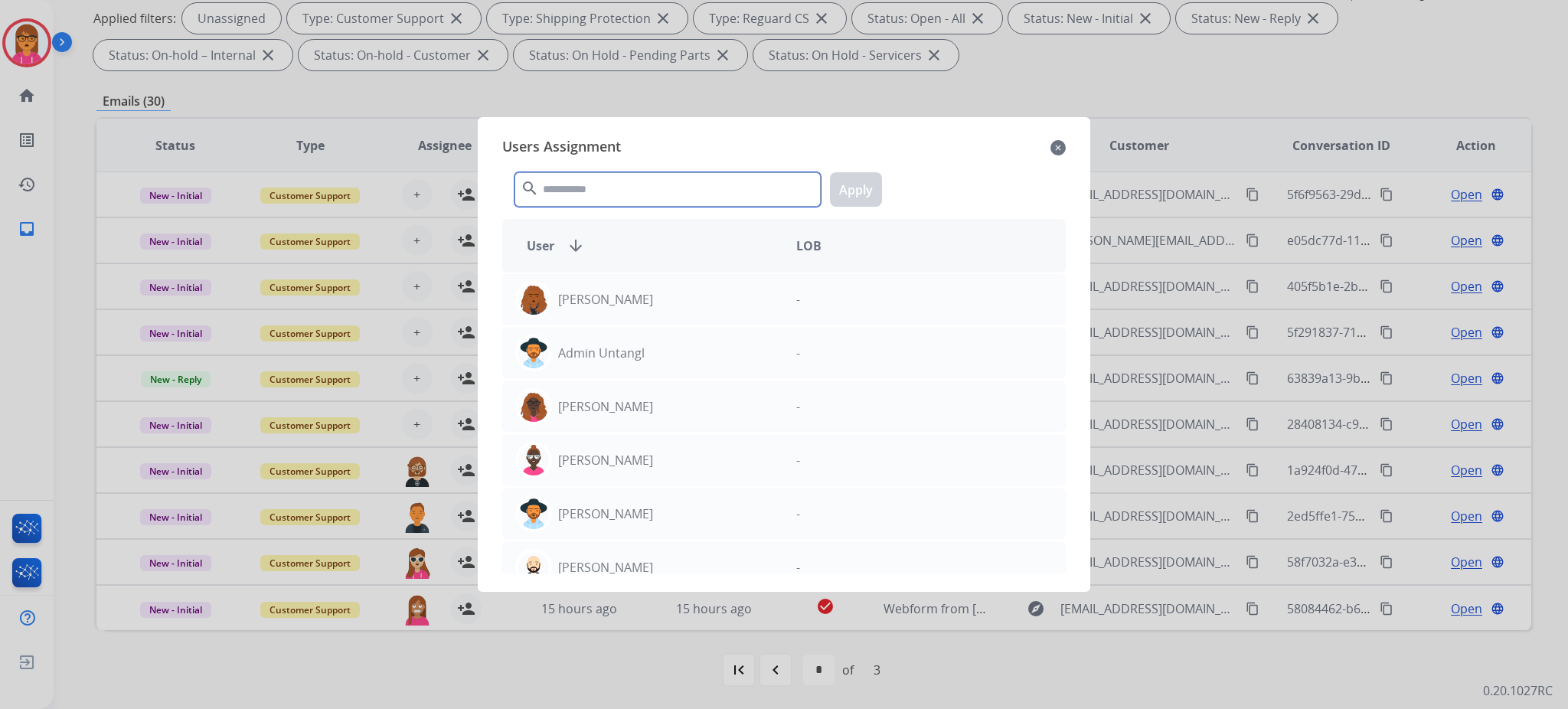
click at [639, 184] on input "text" at bounding box center [667, 189] width 306 height 34
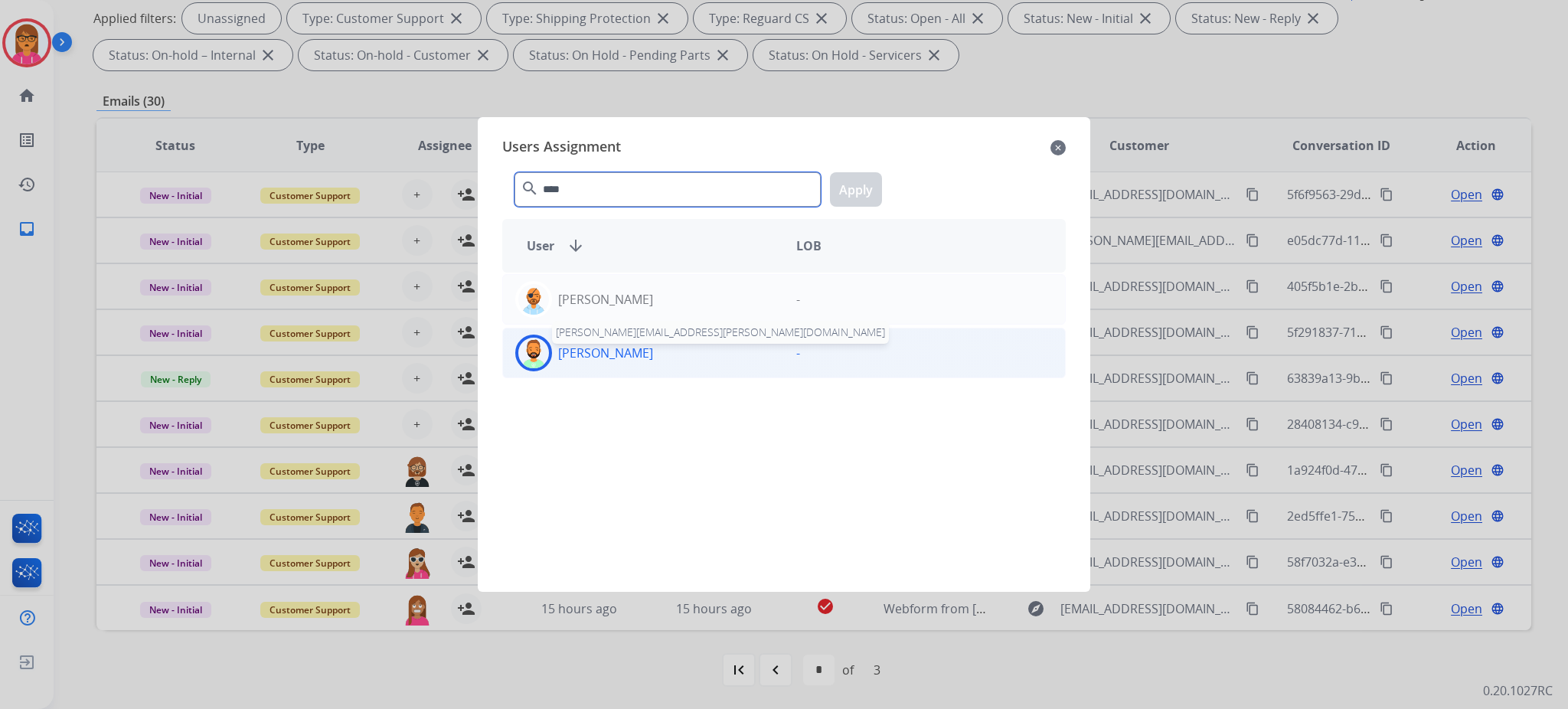
type input "****"
drag, startPoint x: 617, startPoint y: 364, endPoint x: 635, endPoint y: 356, distance: 19.7
click at [617, 363] on div "[PERSON_NAME]" at bounding box center [644, 352] width 281 height 36
click at [855, 188] on button "Apply" at bounding box center [855, 189] width 52 height 34
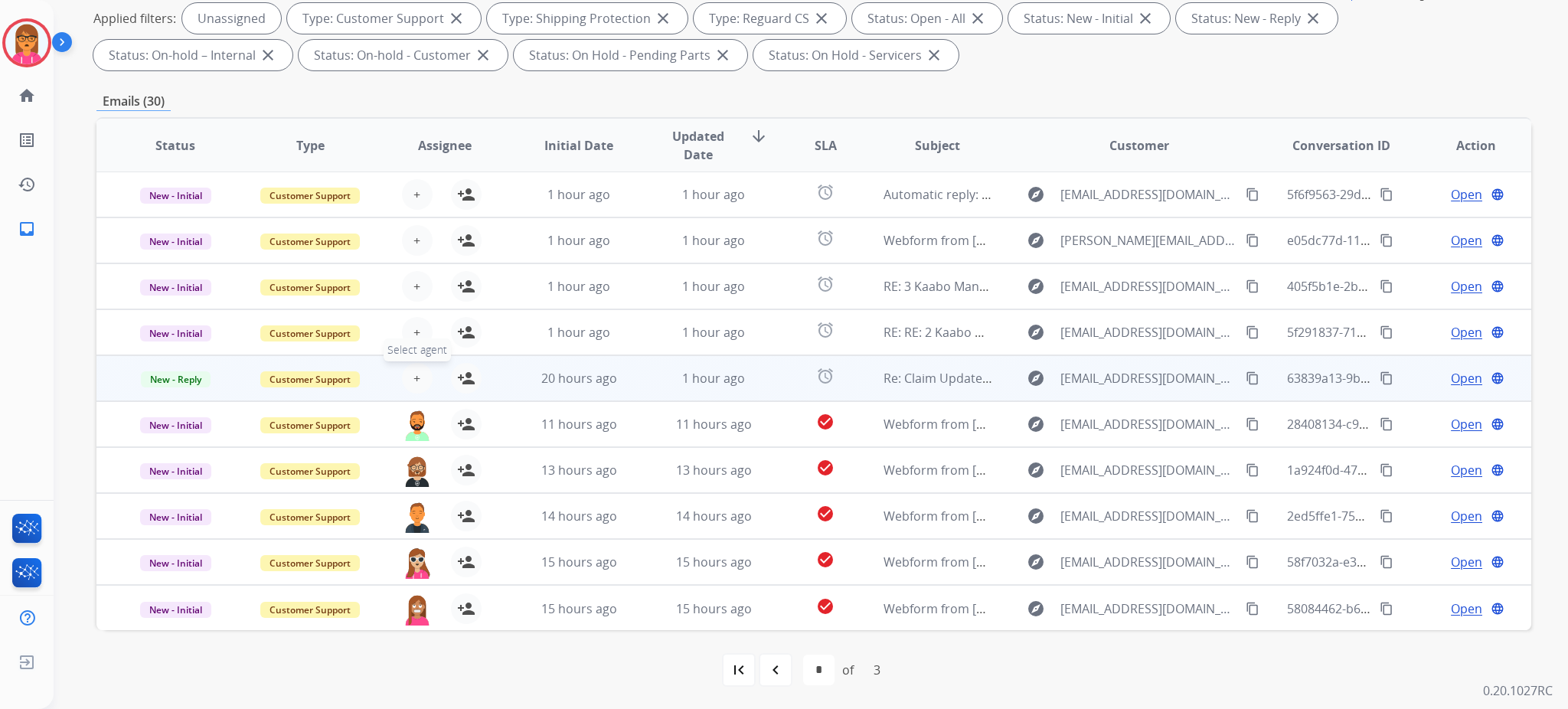
click at [413, 366] on button "+ Select agent" at bounding box center [417, 378] width 30 height 30
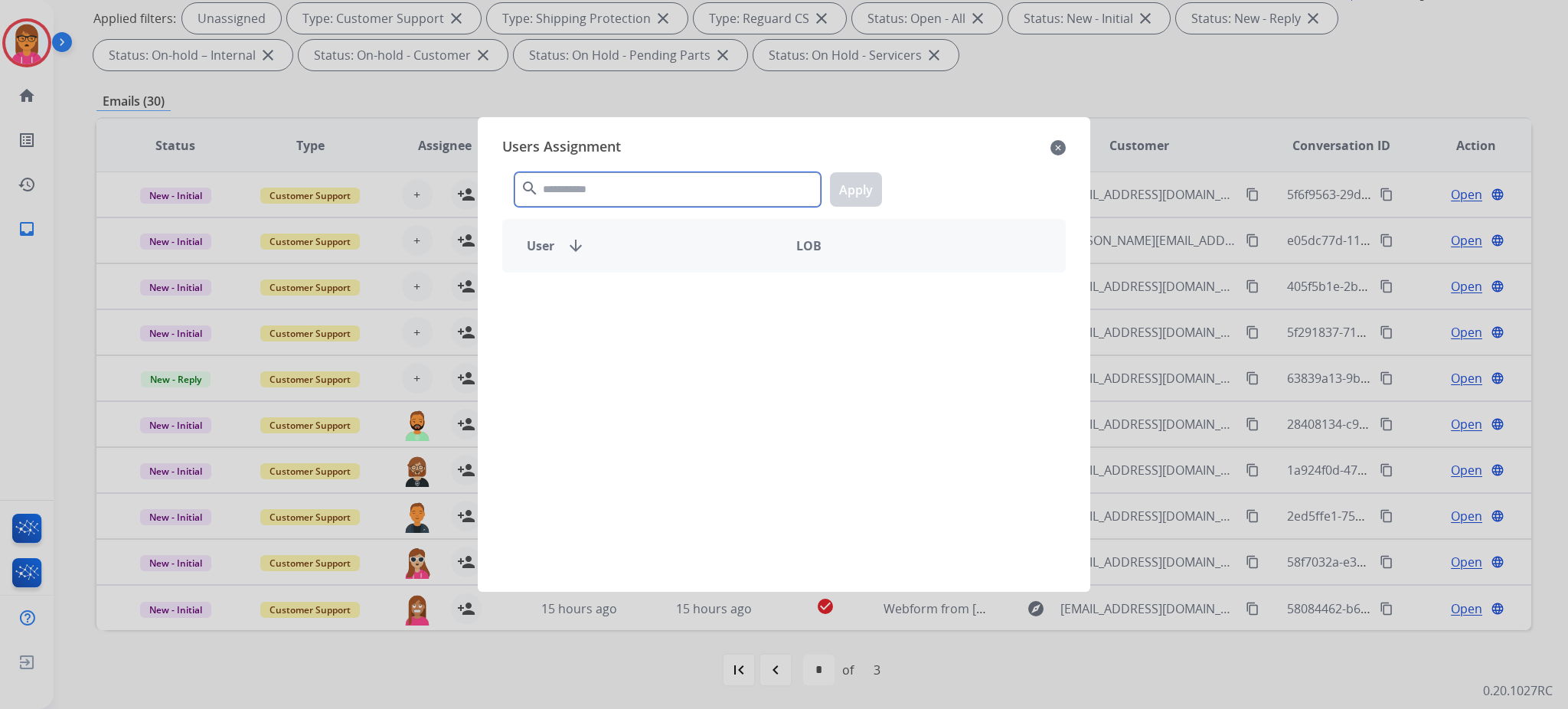
click at [580, 185] on input "text" at bounding box center [667, 189] width 306 height 34
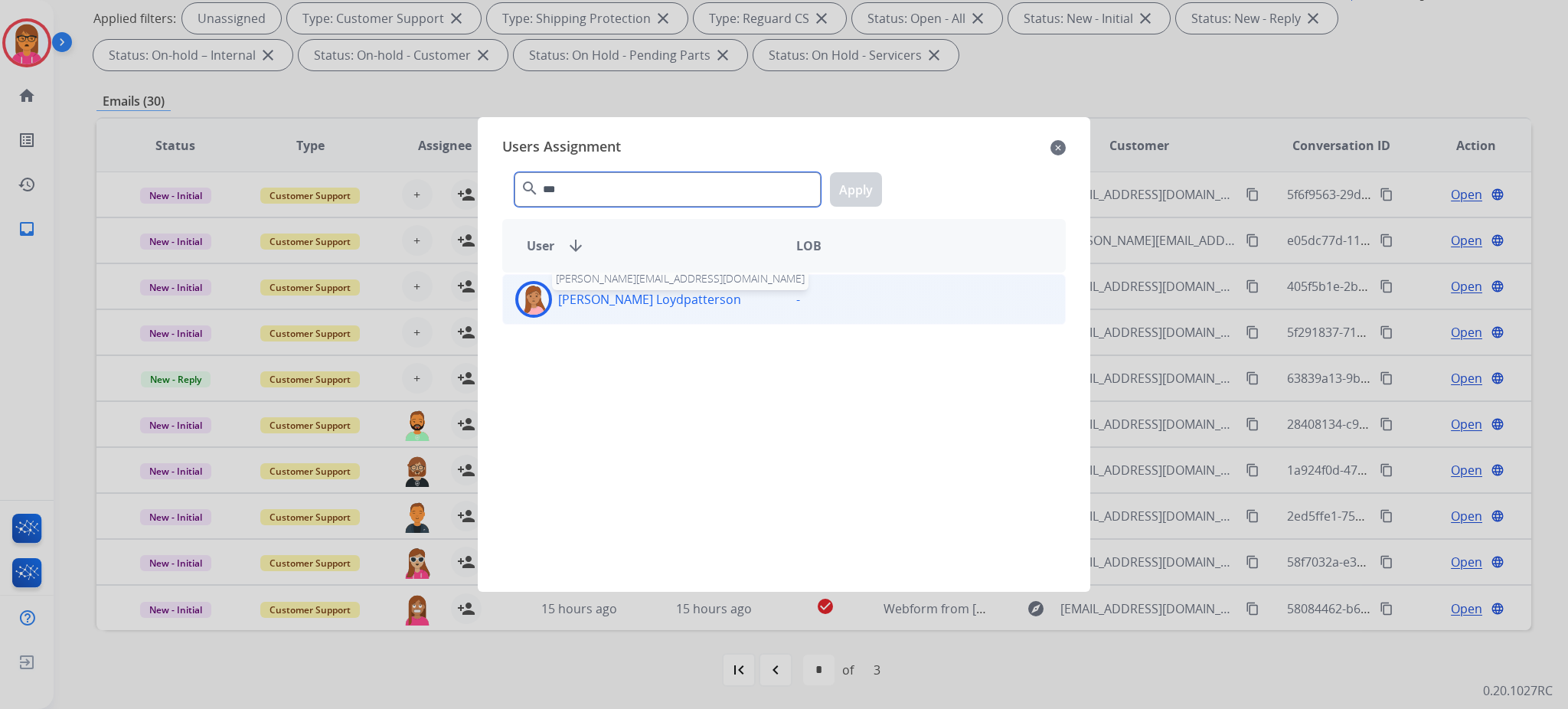
type input "***"
click at [570, 296] on p "[PERSON_NAME] Loydpatterson" at bounding box center [650, 299] width 183 height 19
click at [859, 195] on button "Apply" at bounding box center [855, 189] width 52 height 34
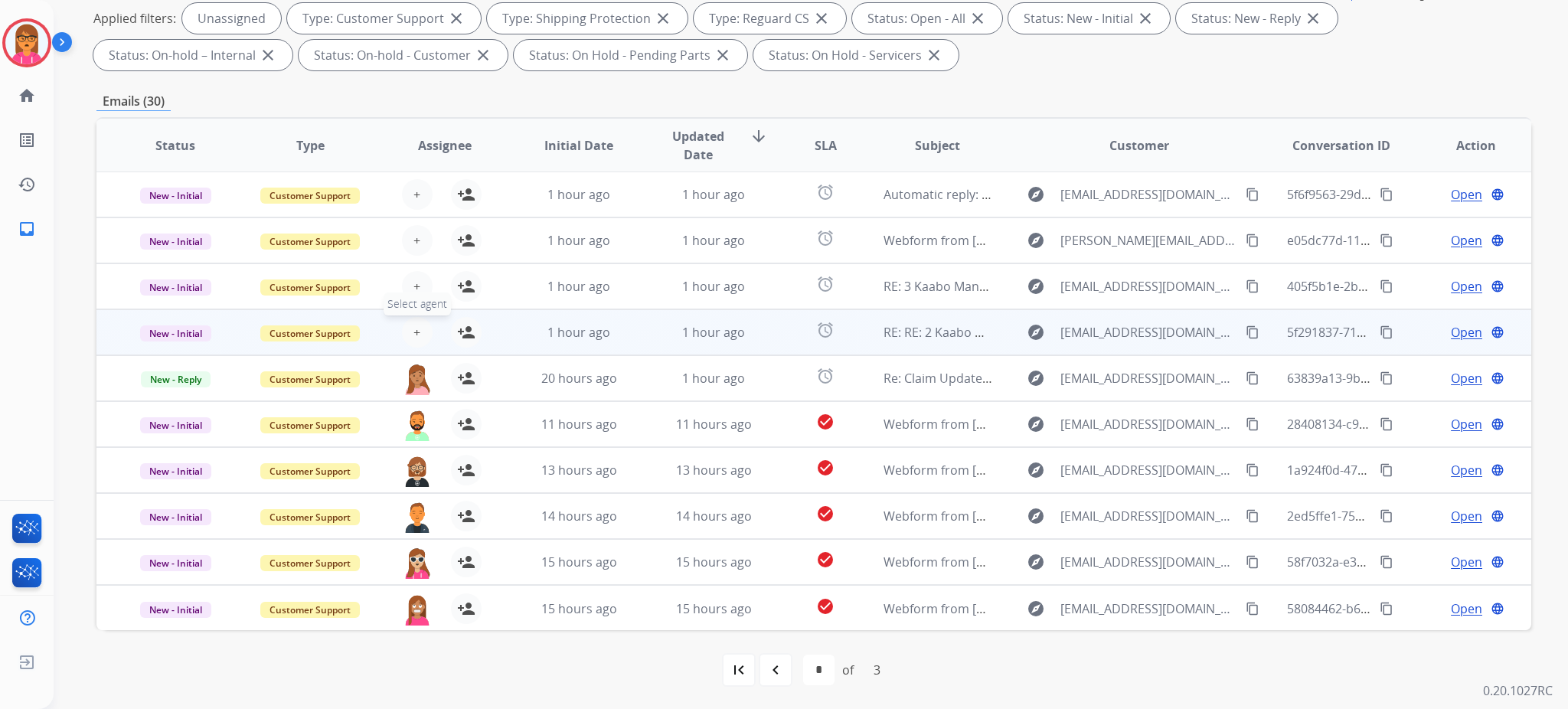
click at [415, 335] on span "+" at bounding box center [417, 332] width 7 height 19
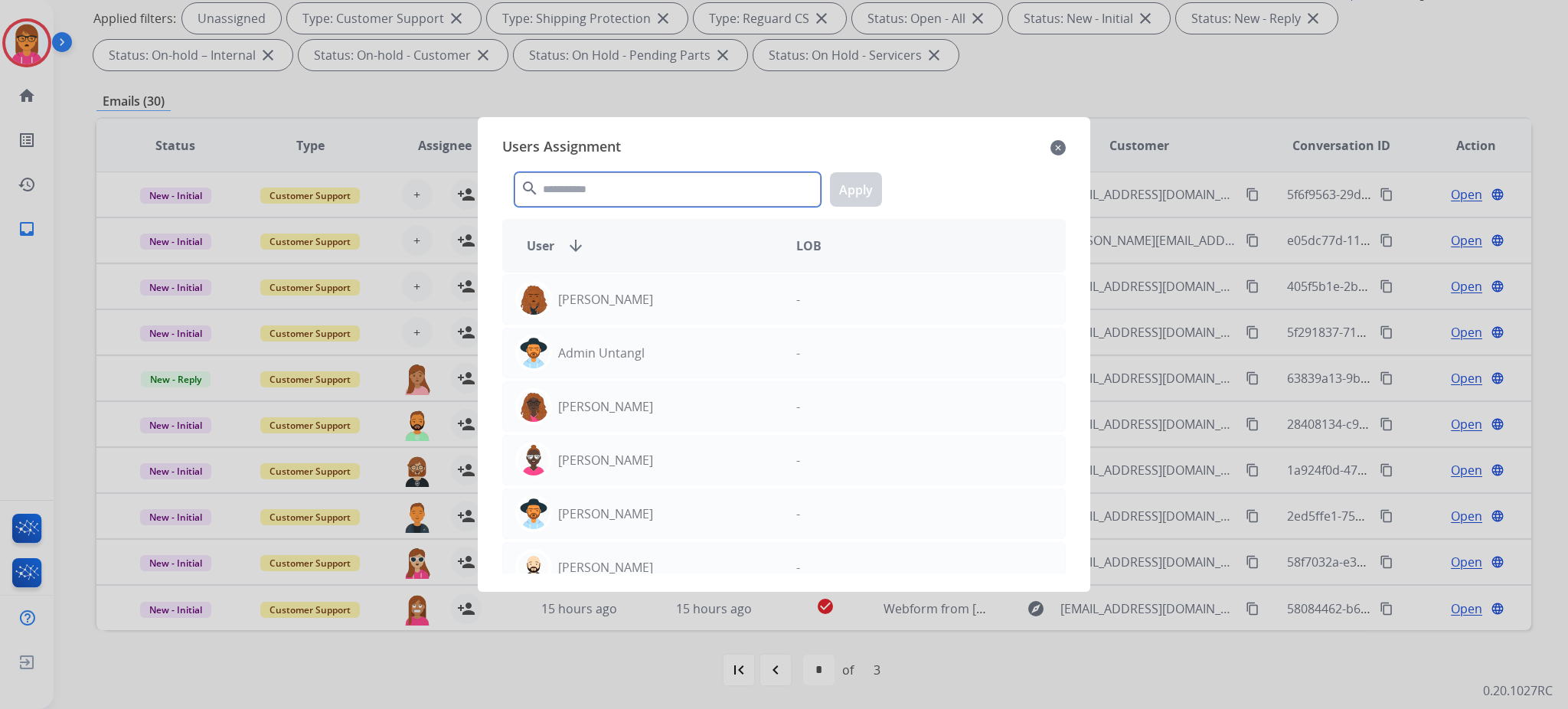
click at [617, 196] on input "text" at bounding box center [667, 189] width 306 height 34
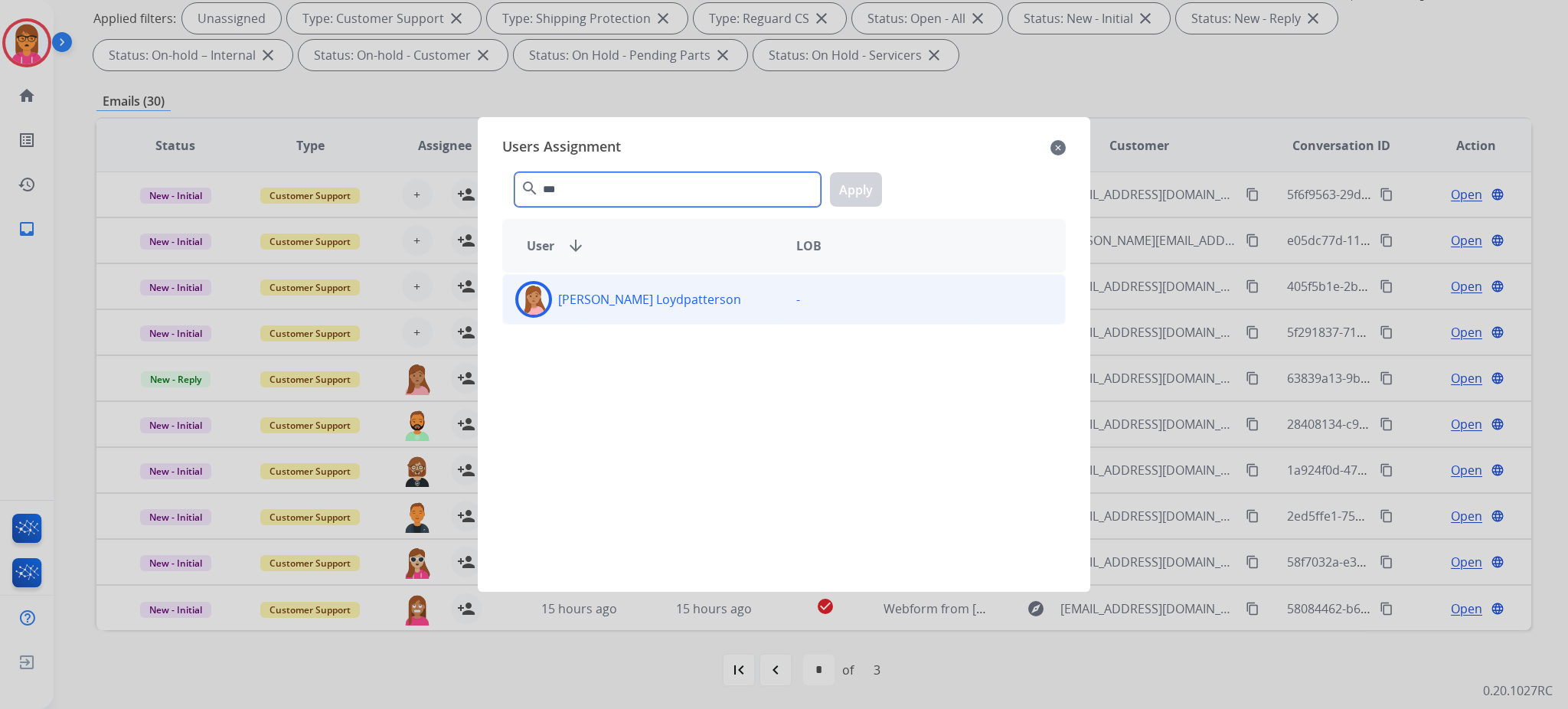
type input "***"
click at [585, 310] on div "[PERSON_NAME] Loydpatterson" at bounding box center [644, 299] width 281 height 36
click at [874, 193] on button "Apply" at bounding box center [855, 189] width 52 height 34
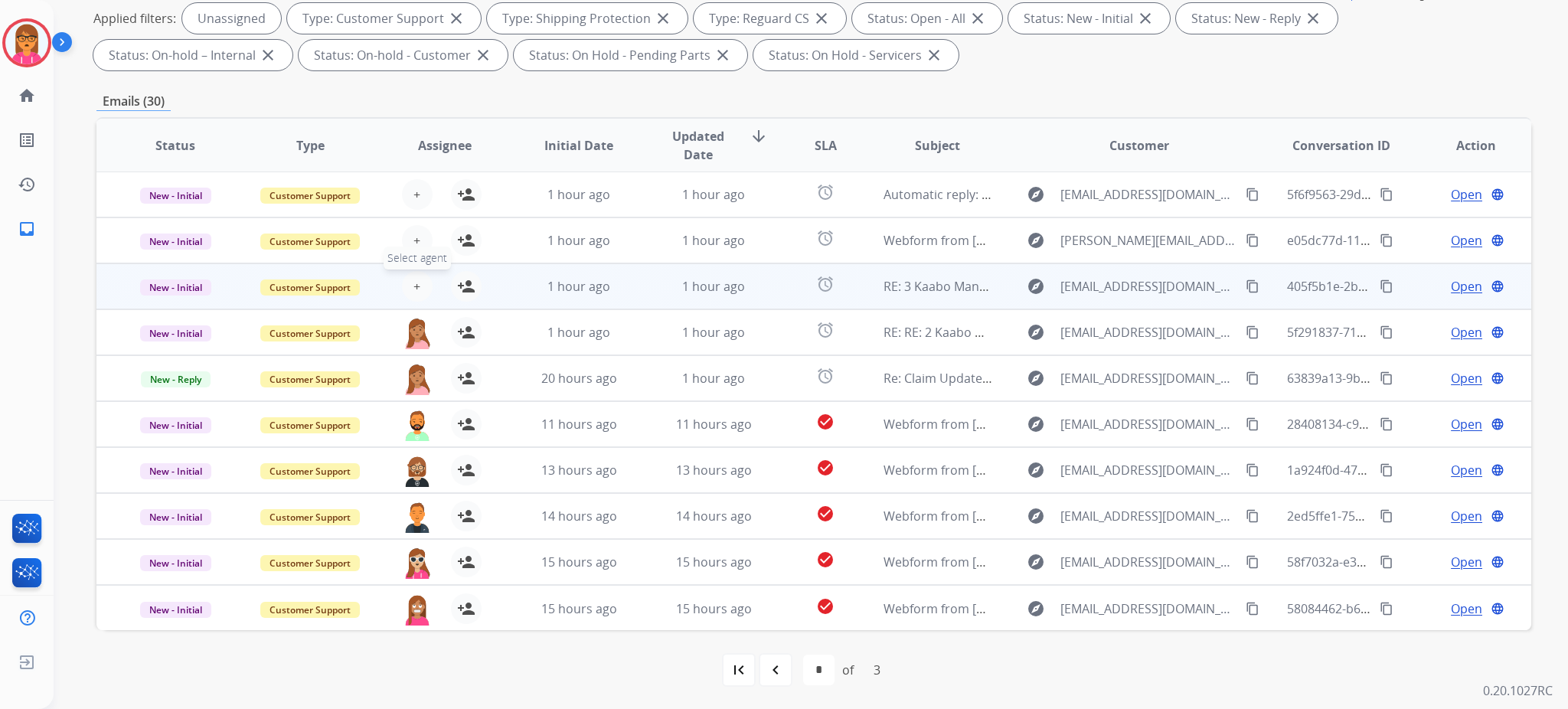
click at [419, 282] on button "+ Select agent" at bounding box center [417, 286] width 30 height 30
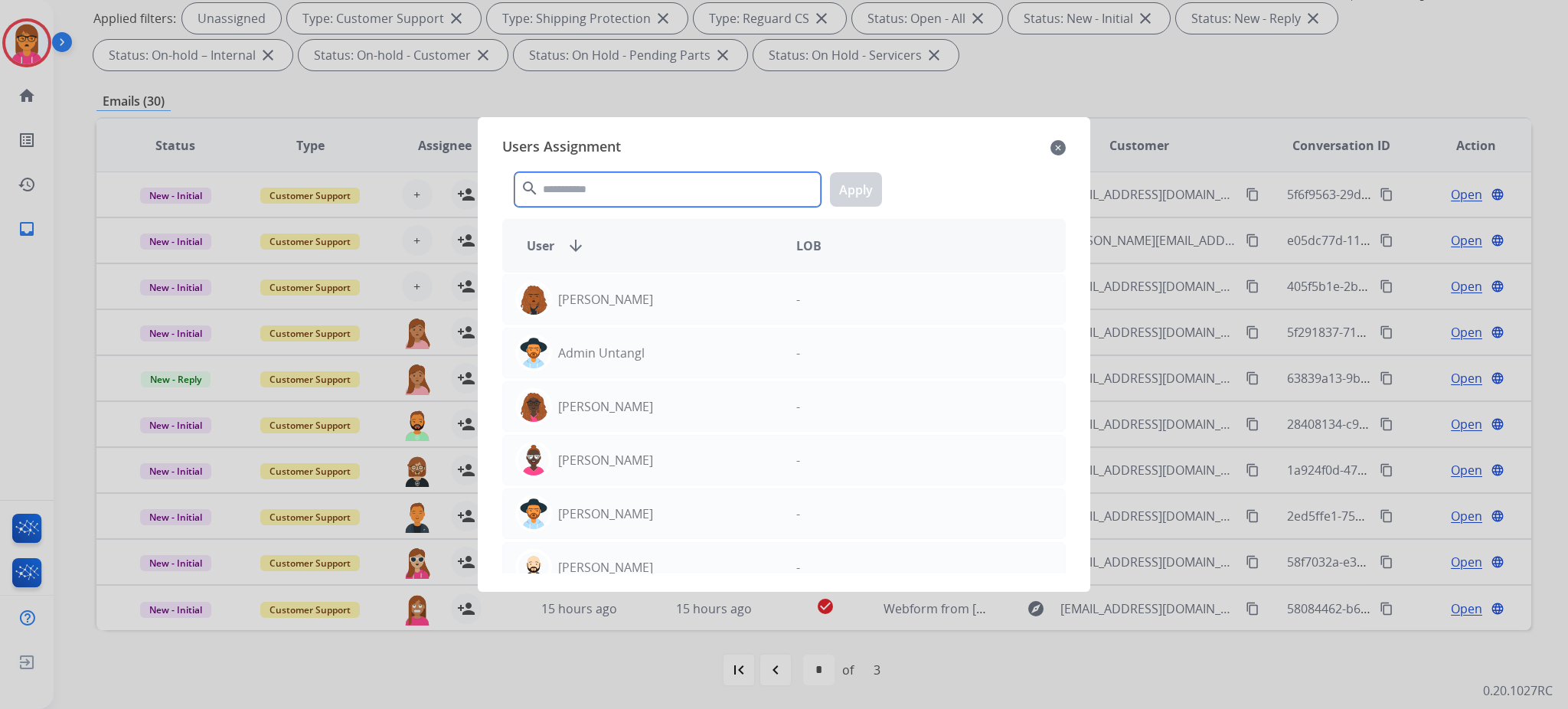
click at [652, 196] on input "text" at bounding box center [667, 189] width 306 height 34
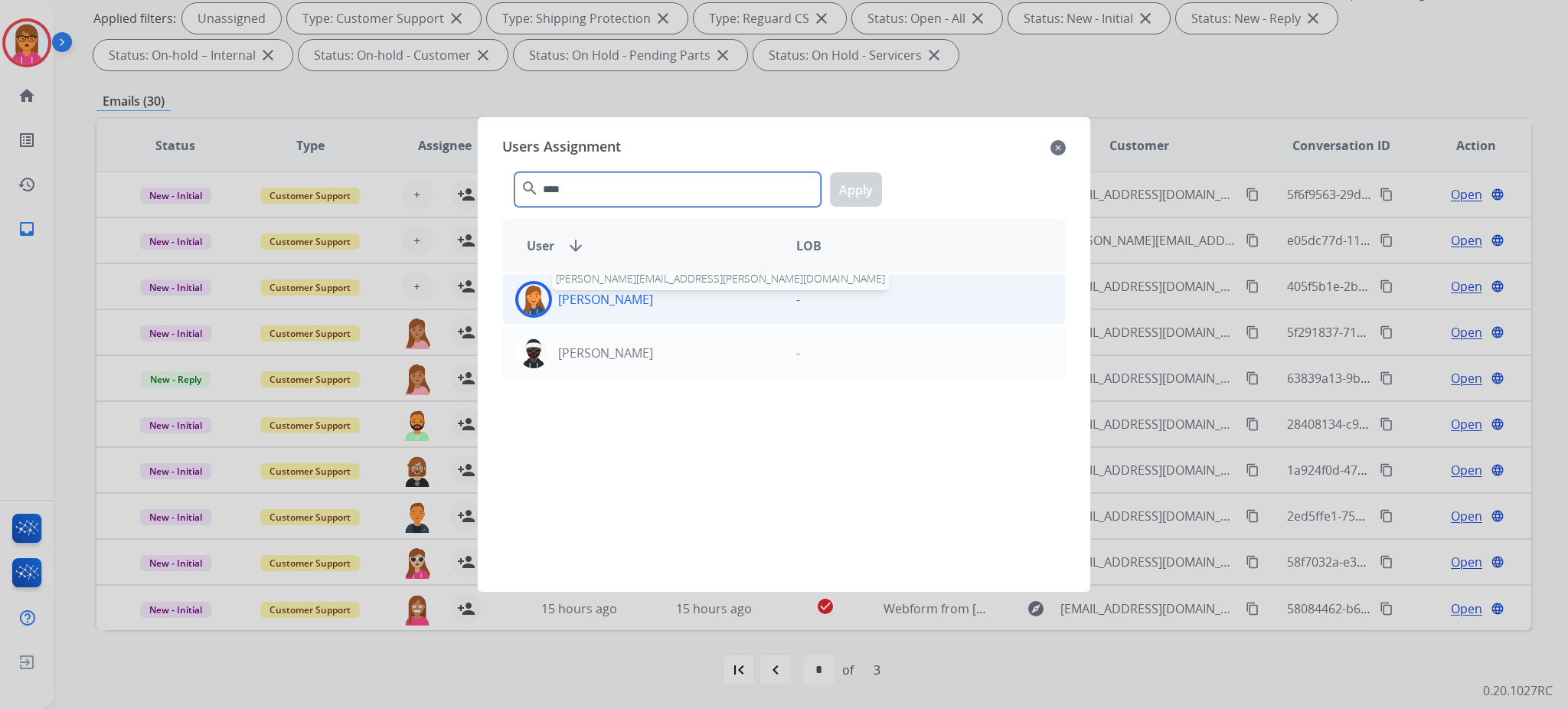
type input "****"
click at [629, 296] on p "[PERSON_NAME]" at bounding box center [606, 299] width 95 height 19
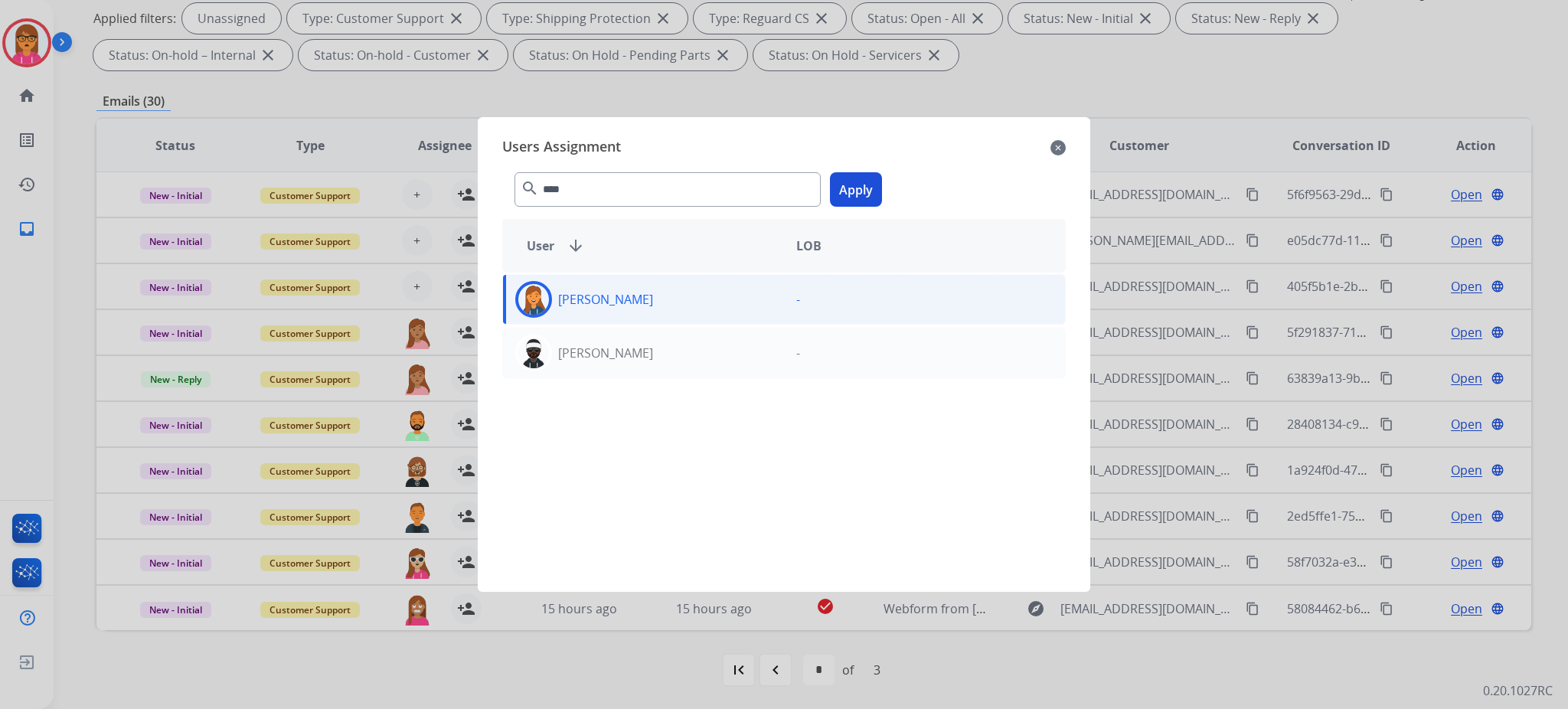
click at [831, 188] on button "Apply" at bounding box center [855, 189] width 52 height 34
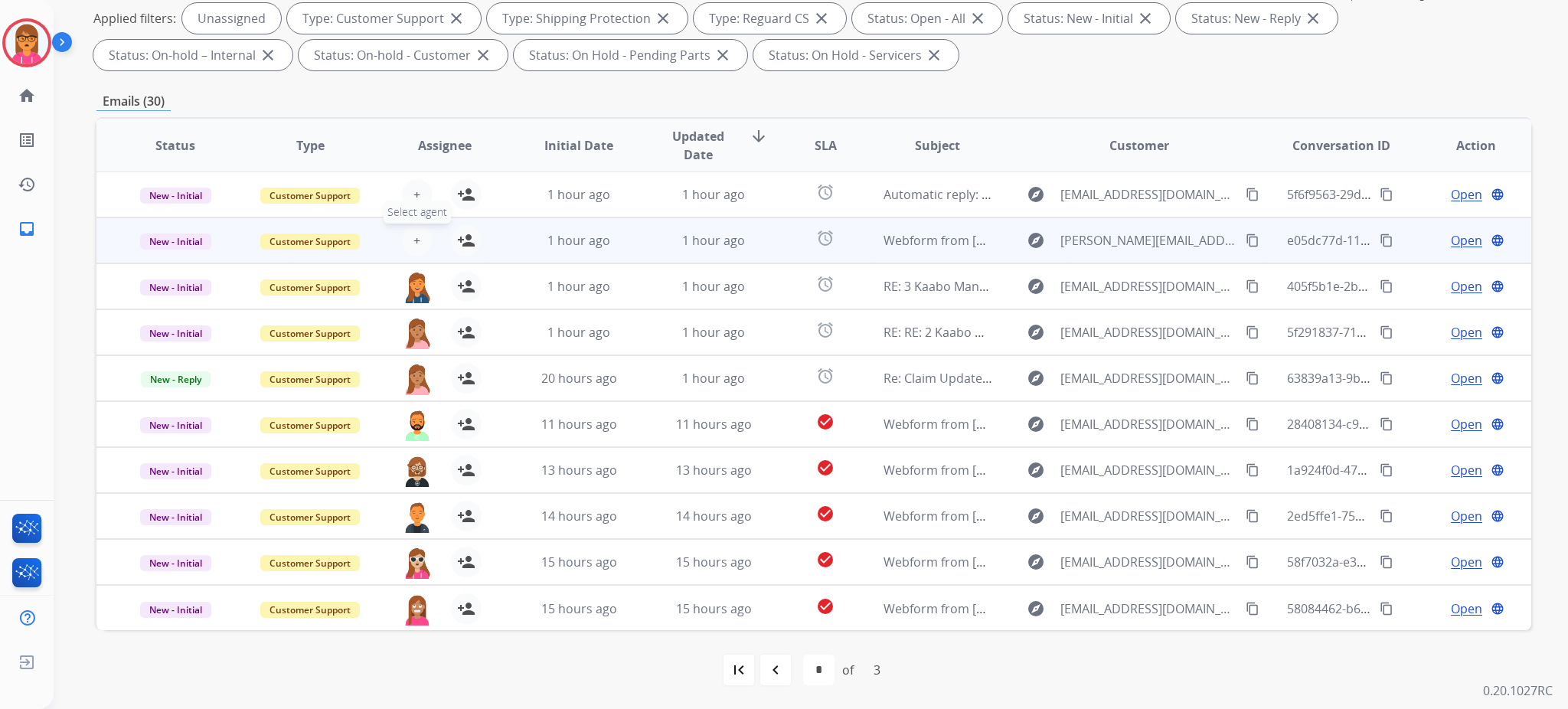
click at [420, 231] on button "+ Select agent" at bounding box center [417, 240] width 30 height 30
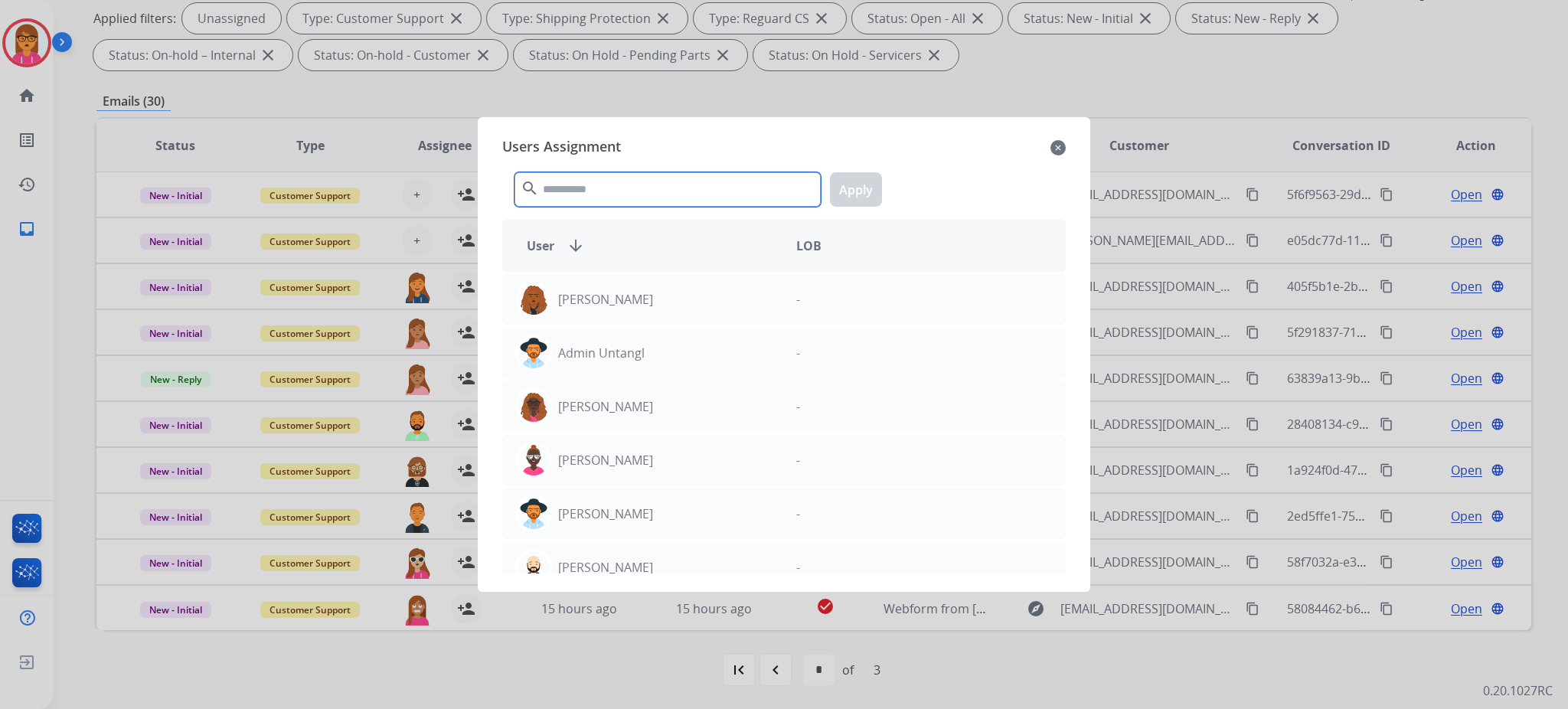
click at [564, 201] on input "text" at bounding box center [667, 189] width 306 height 34
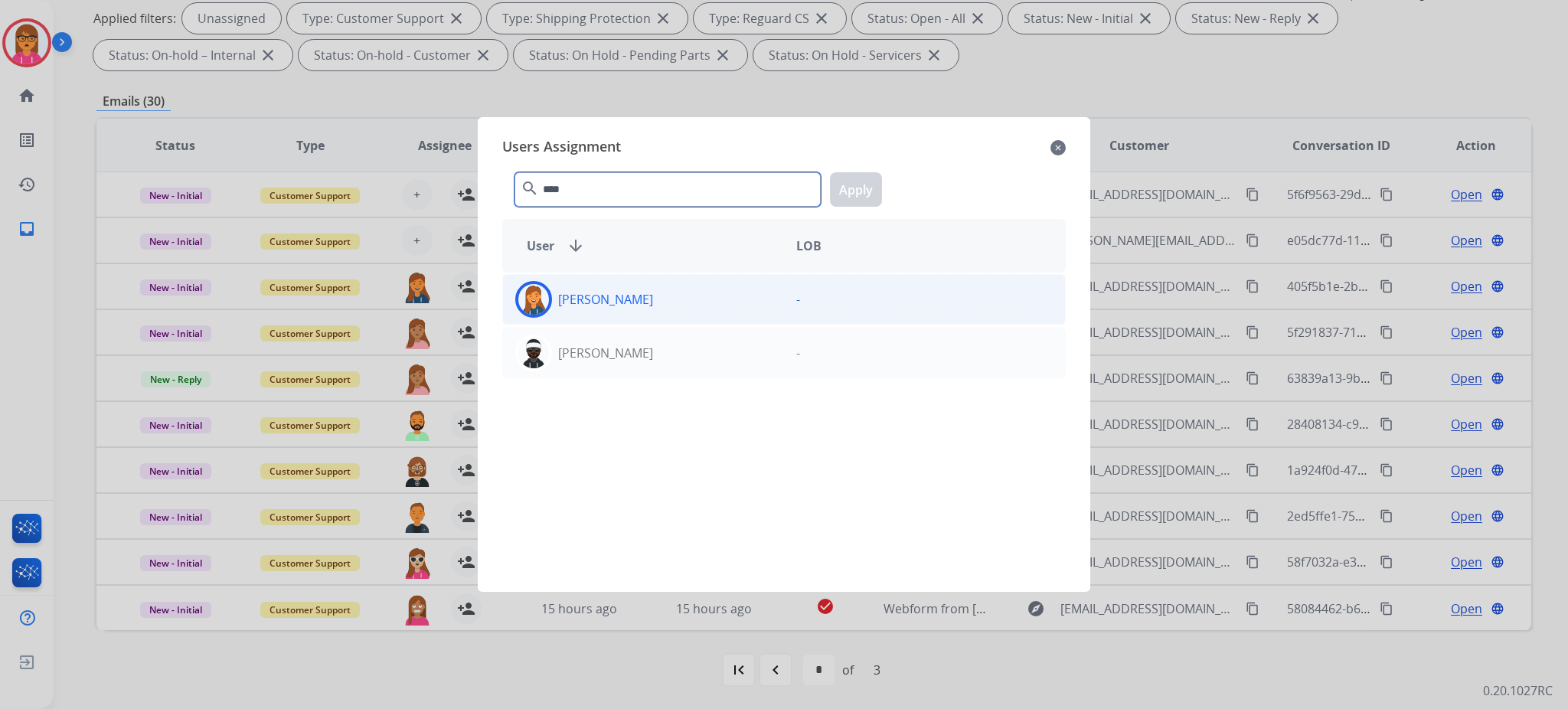
type input "****"
click at [552, 292] on div "[PERSON_NAME]" at bounding box center [644, 299] width 281 height 36
click at [877, 192] on button "Apply" at bounding box center [855, 189] width 52 height 34
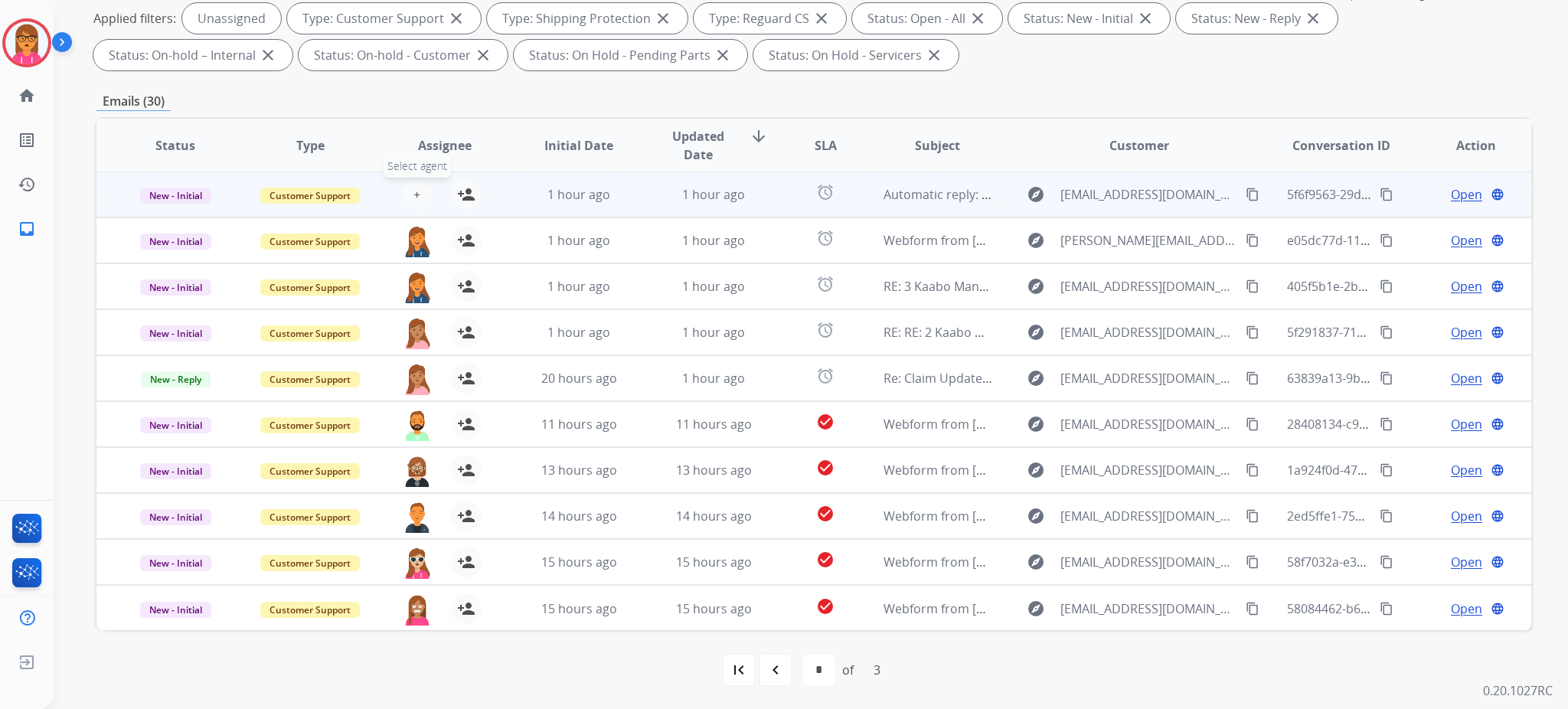
click at [423, 189] on button "+ Select agent" at bounding box center [417, 194] width 30 height 30
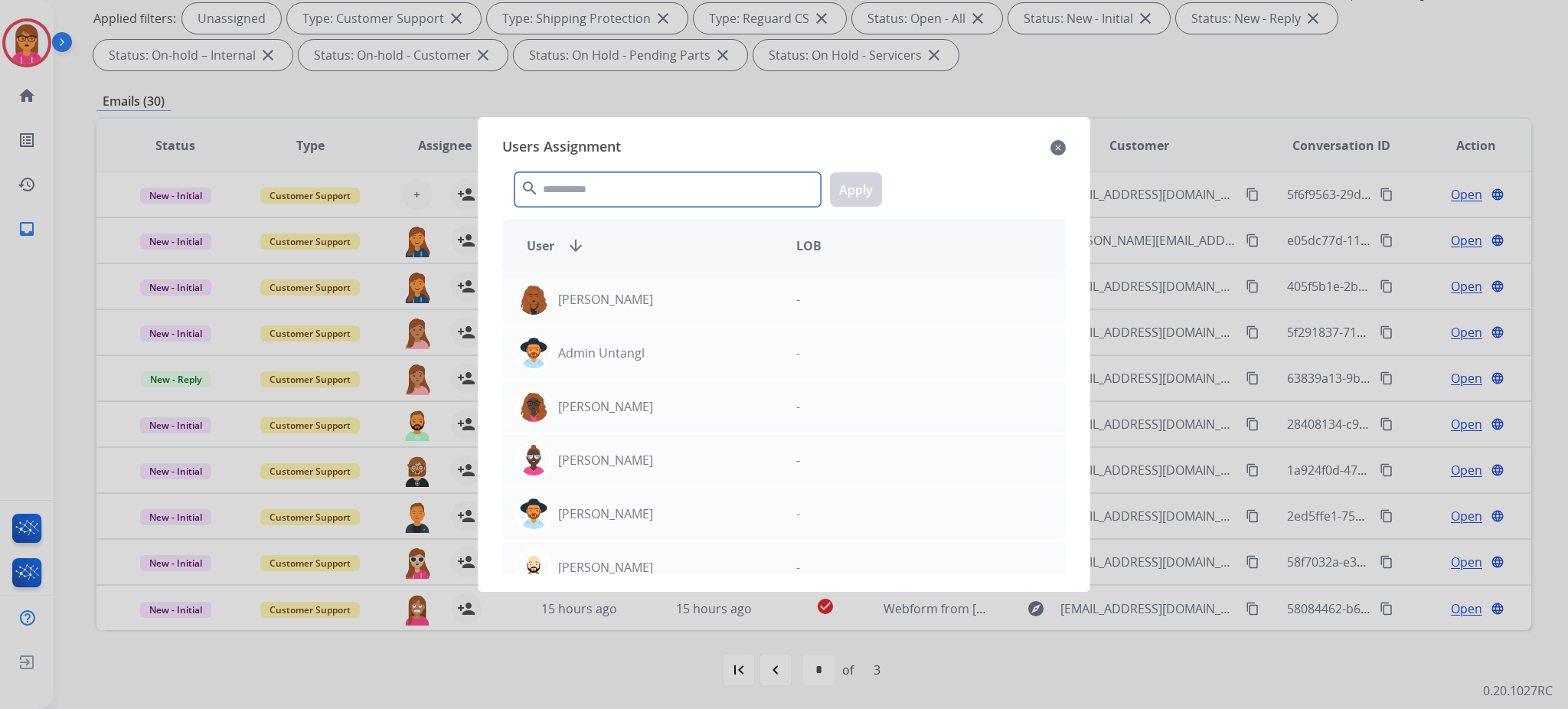
click at [545, 196] on input "text" at bounding box center [667, 189] width 306 height 34
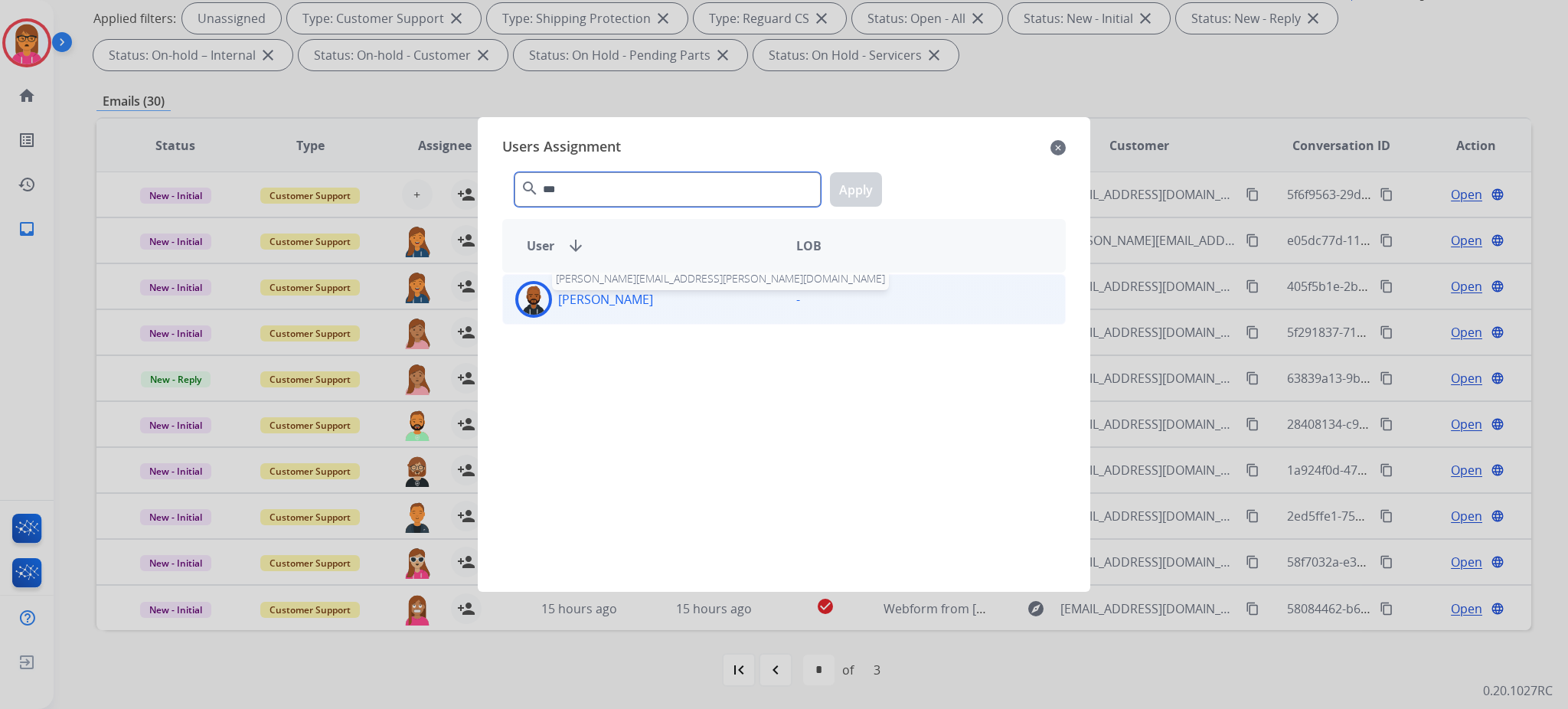
type input "***"
click at [637, 293] on p "[PERSON_NAME]" at bounding box center [606, 299] width 95 height 19
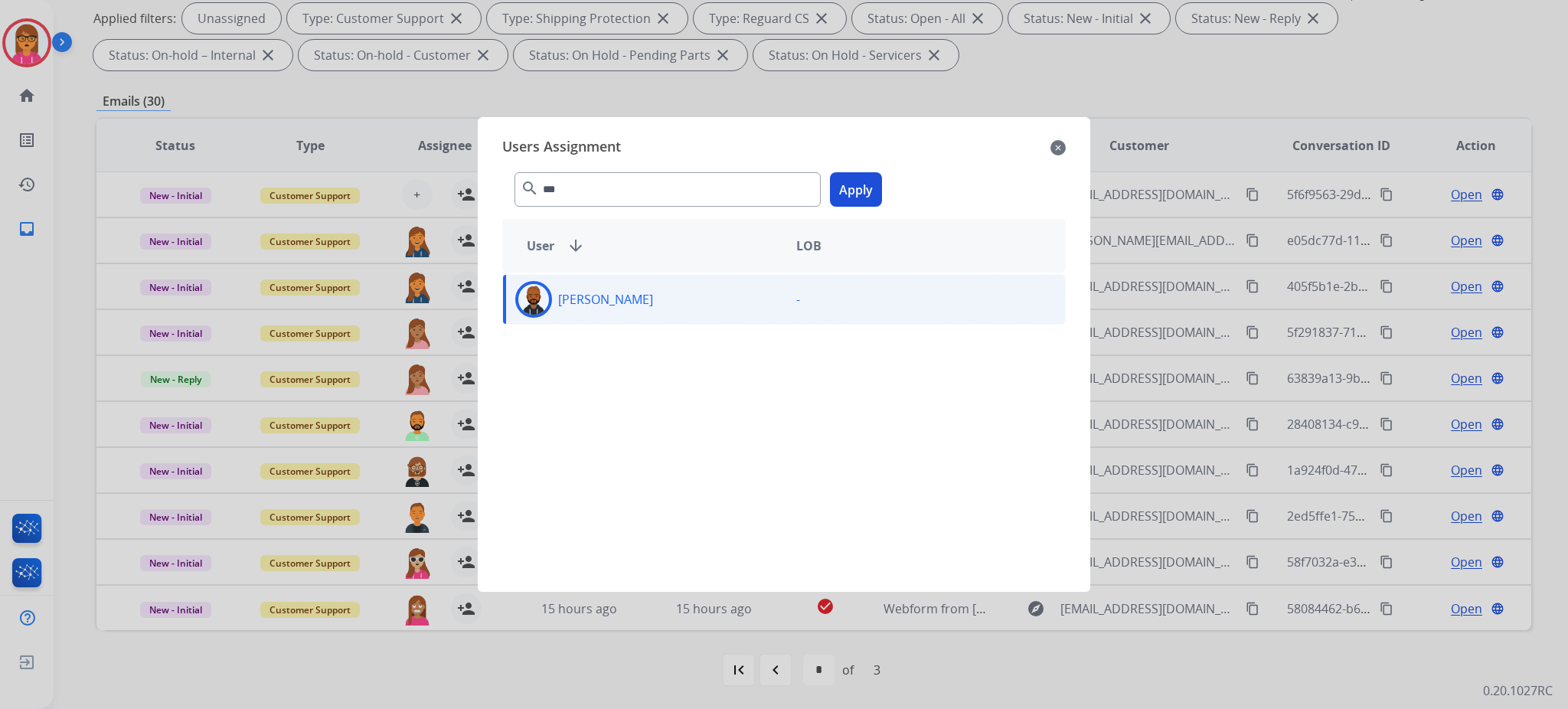
click at [859, 189] on button "Apply" at bounding box center [855, 189] width 52 height 34
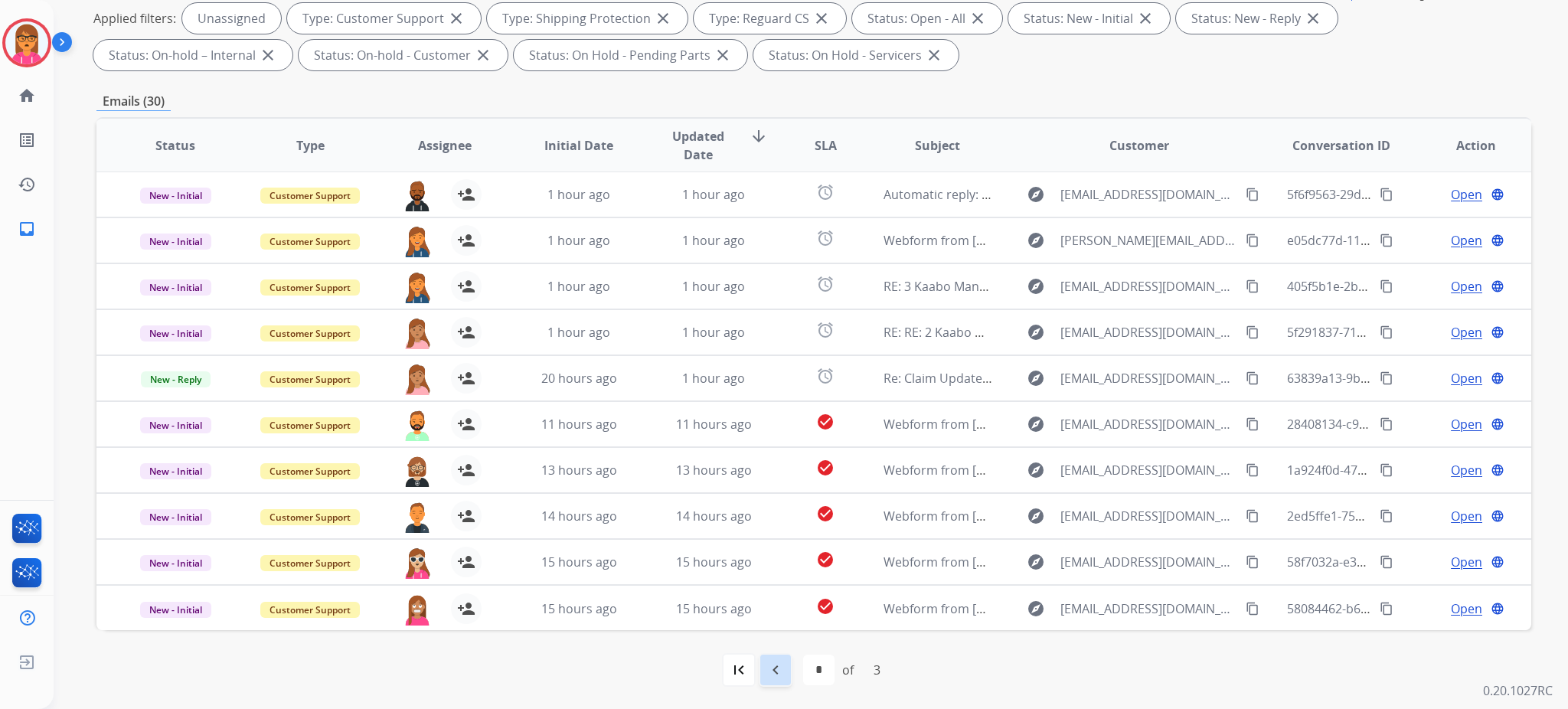
click at [785, 677] on div "navigate_before" at bounding box center [776, 670] width 33 height 33
select select "*"
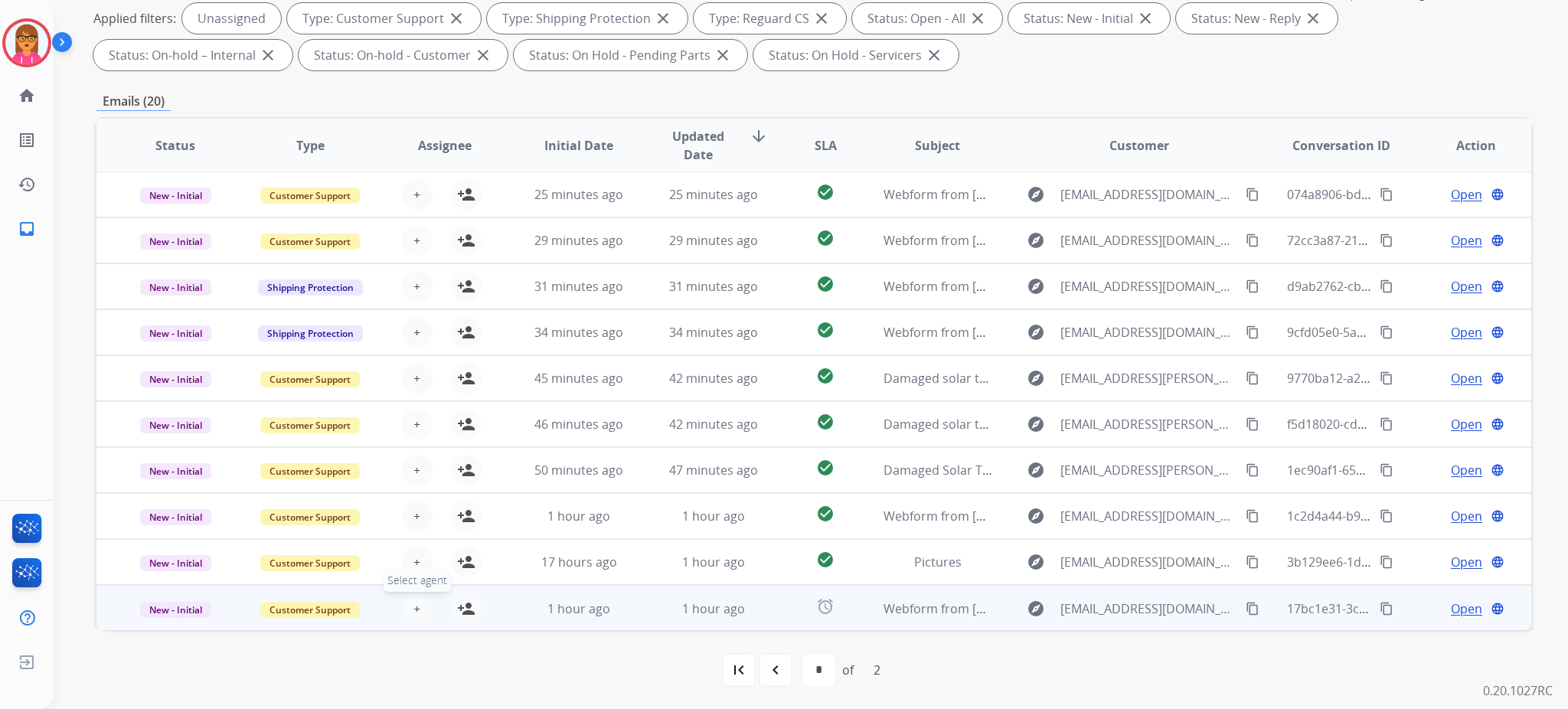
click at [415, 596] on button "+ Select agent" at bounding box center [417, 609] width 30 height 30
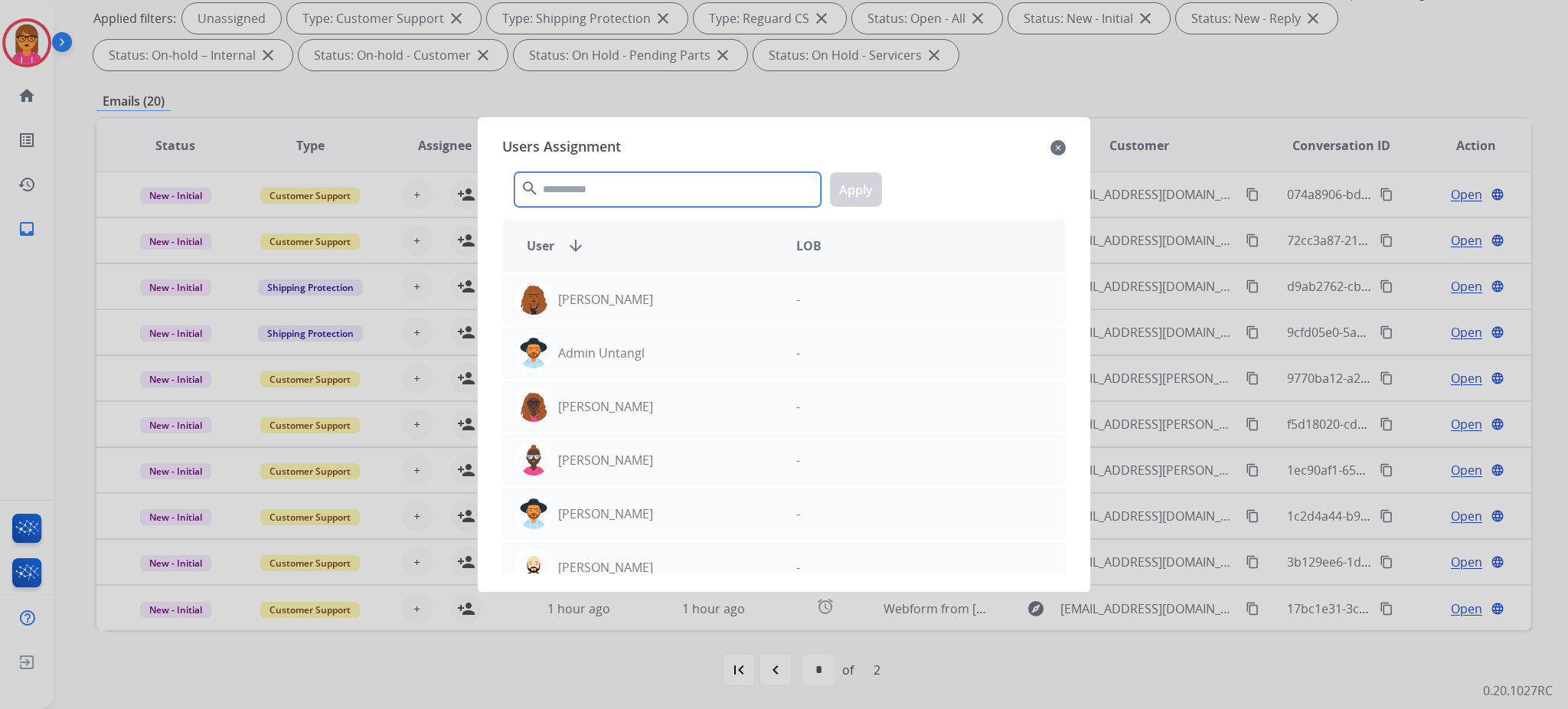
click at [701, 189] on input "text" at bounding box center [667, 189] width 306 height 34
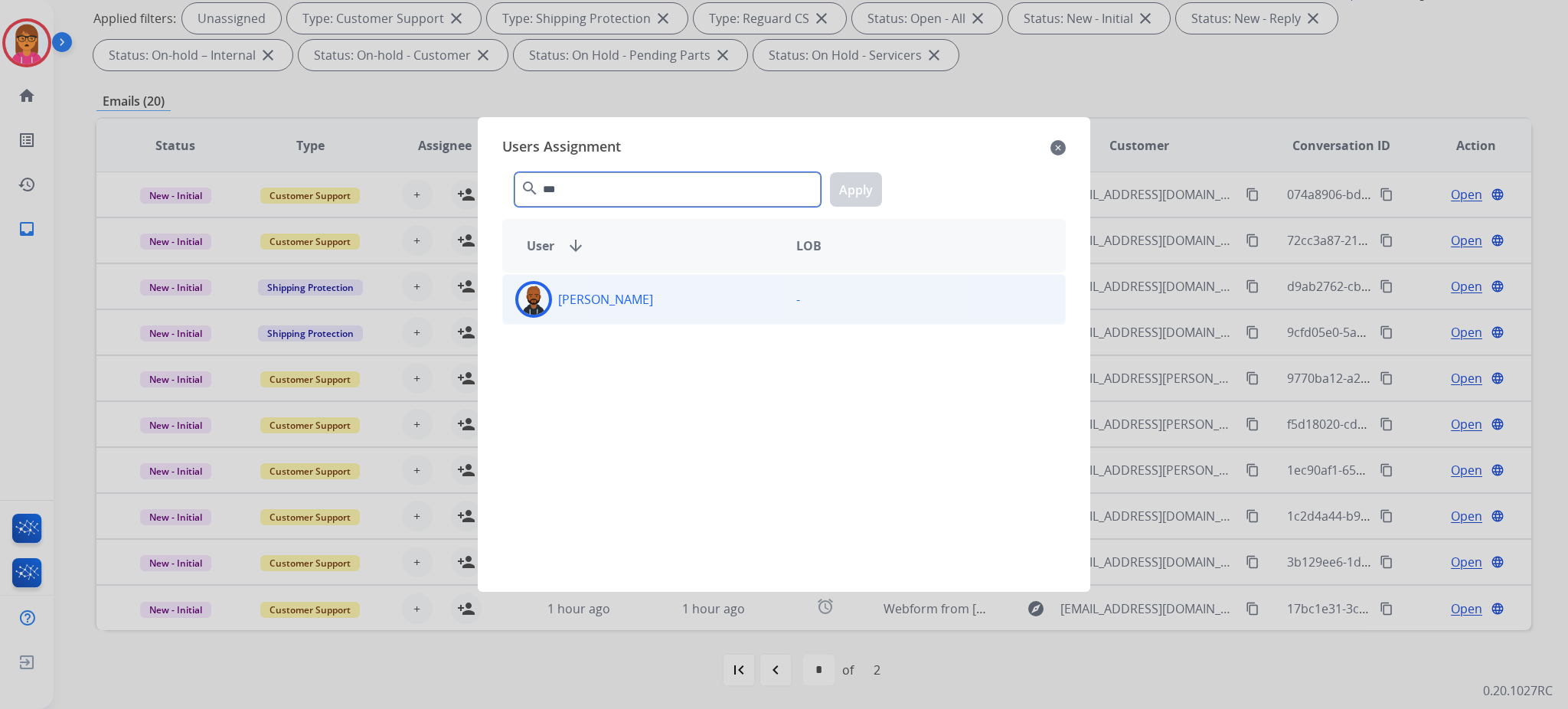
type input "***"
click at [654, 291] on div "[PERSON_NAME]" at bounding box center [644, 299] width 281 height 36
click at [864, 188] on button "Apply" at bounding box center [855, 189] width 52 height 34
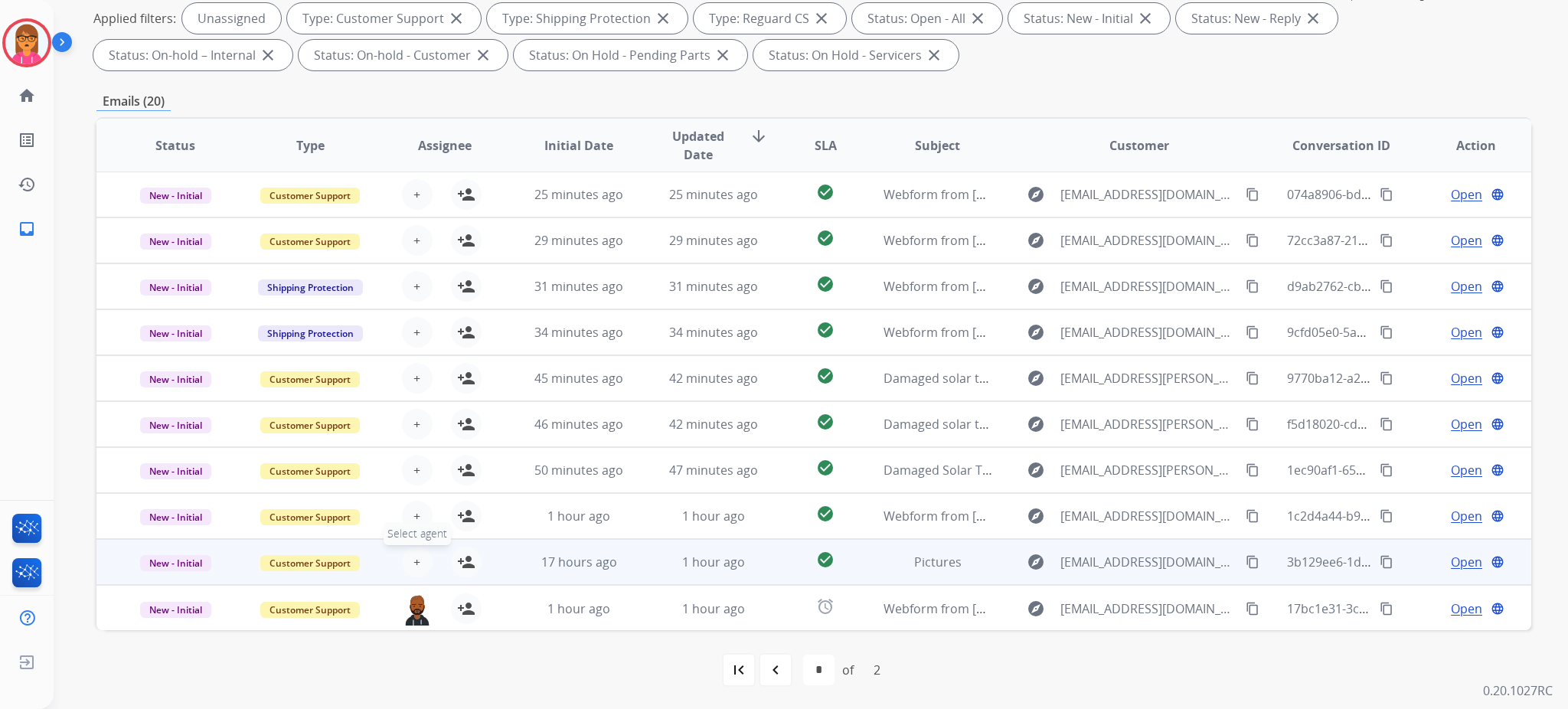
click at [414, 563] on span "+" at bounding box center [417, 561] width 7 height 19
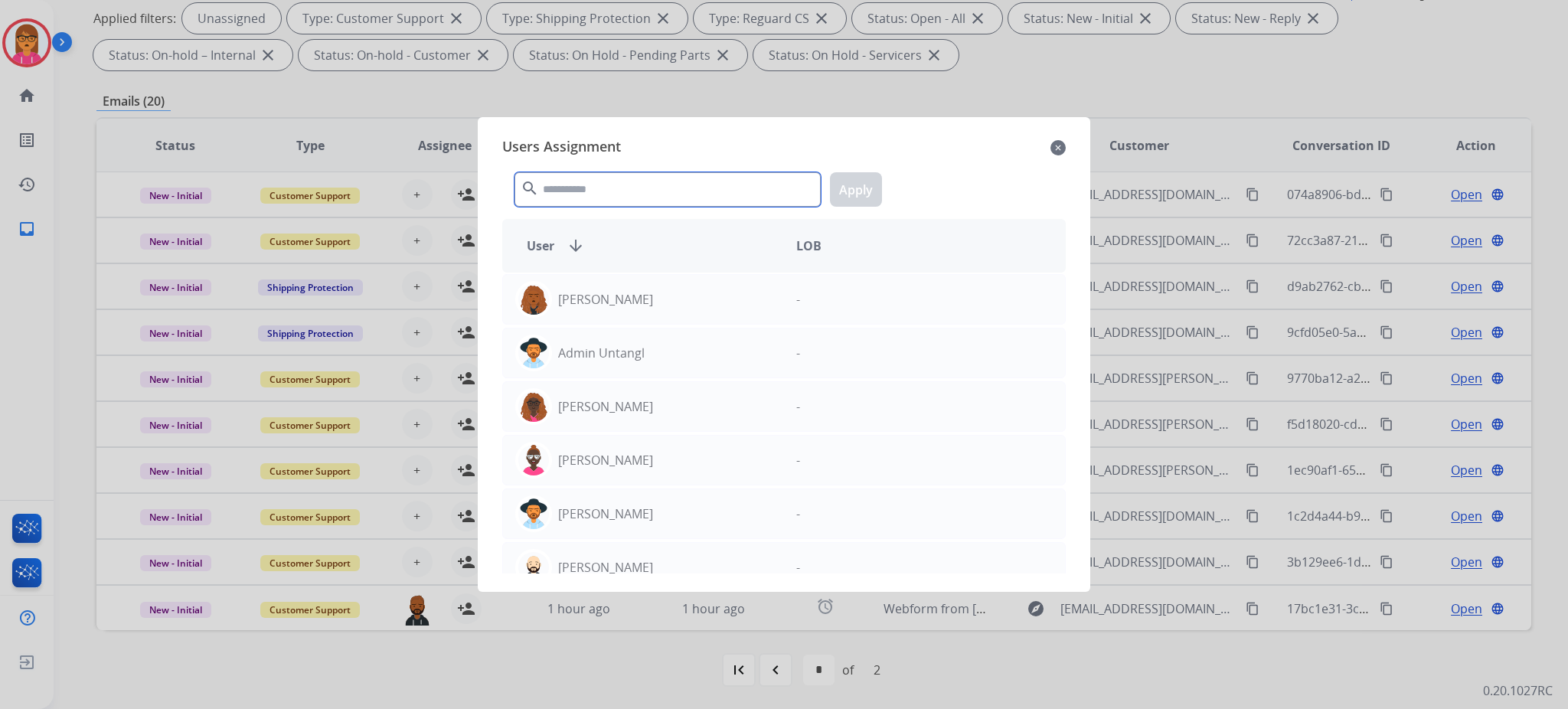
click at [665, 198] on input "text" at bounding box center [667, 189] width 306 height 34
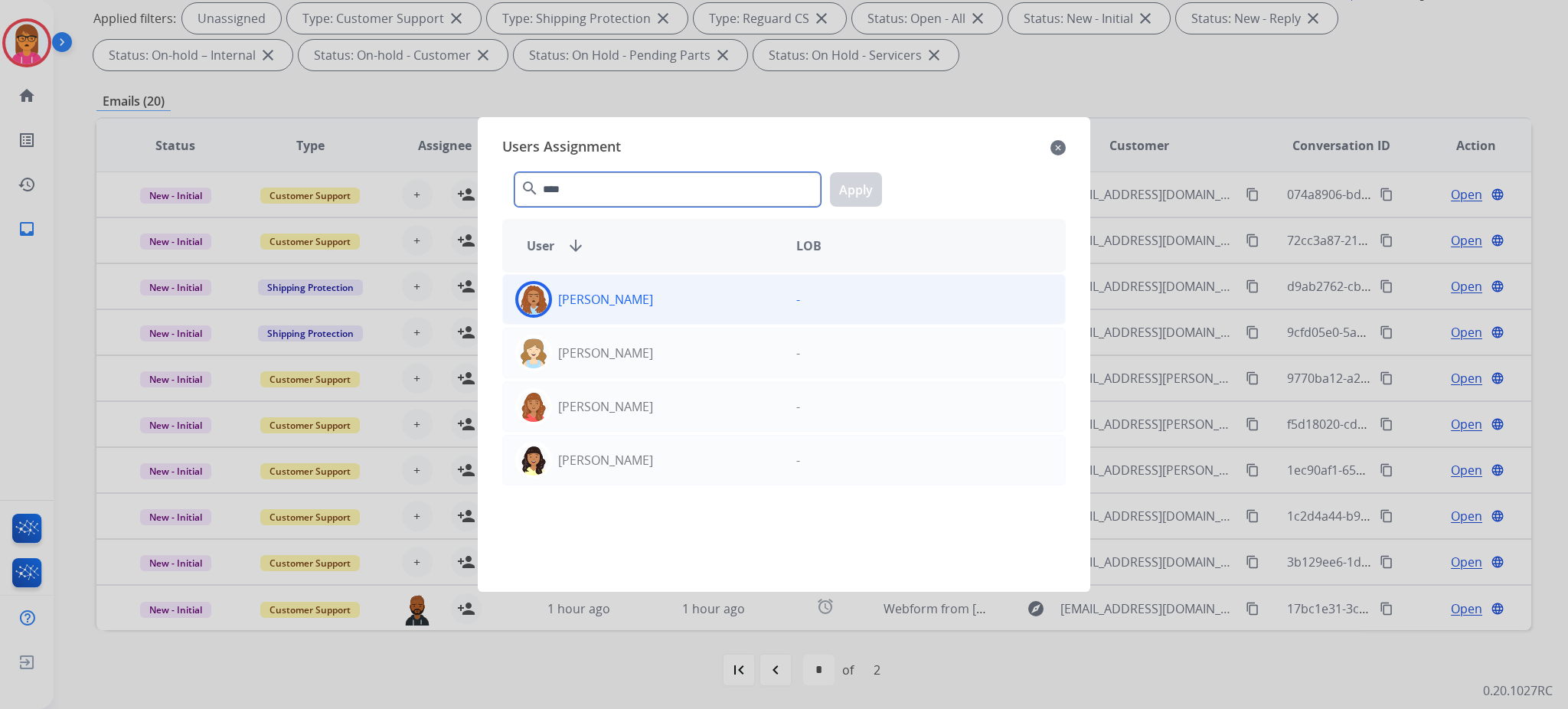
type input "****"
click at [654, 290] on div "[PERSON_NAME]" at bounding box center [644, 299] width 281 height 36
drag, startPoint x: 838, startPoint y: 209, endPoint x: 848, endPoint y: 200, distance: 13.5
click at [838, 208] on div "**** search Apply" at bounding box center [784, 187] width 563 height 53
click at [848, 200] on button "Apply" at bounding box center [855, 189] width 52 height 34
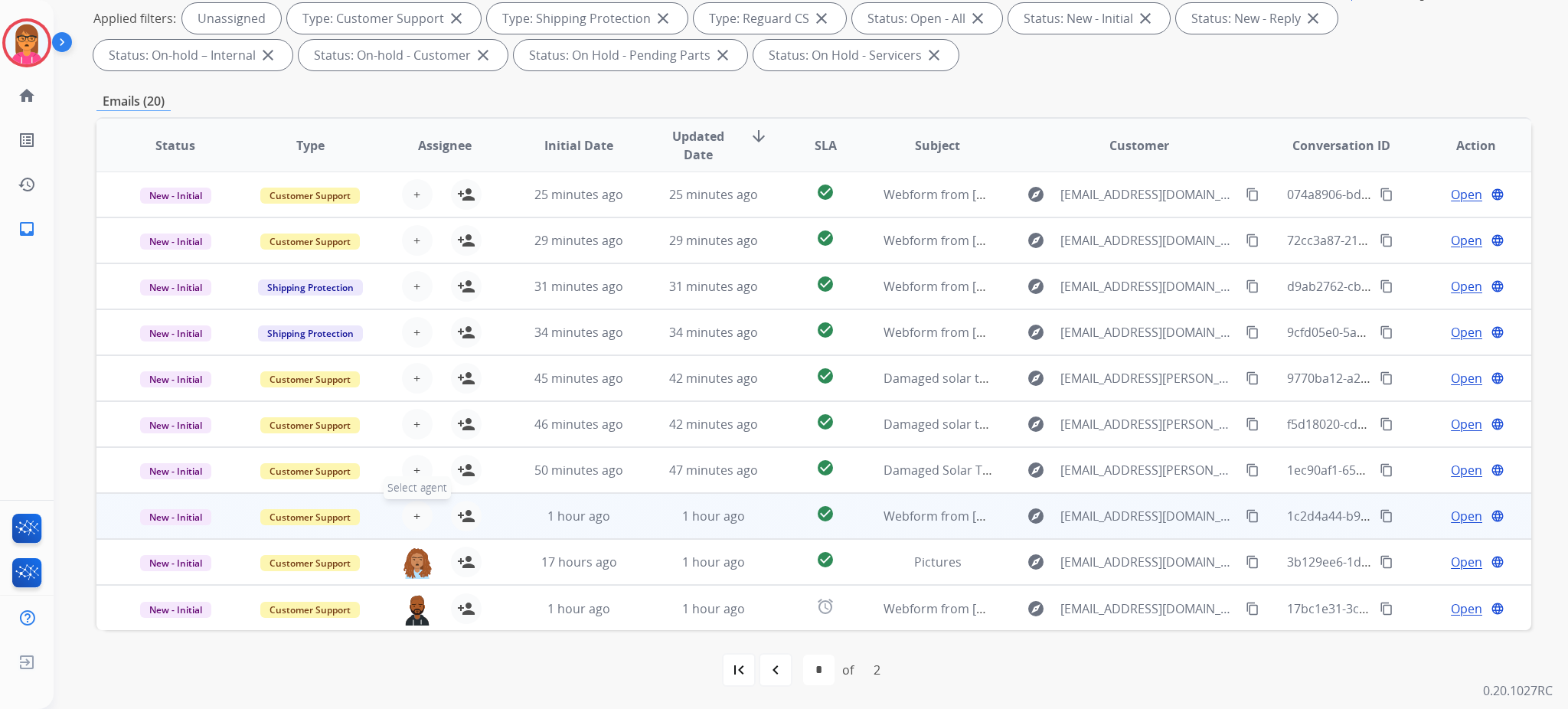
click at [414, 514] on span "+" at bounding box center [417, 516] width 7 height 19
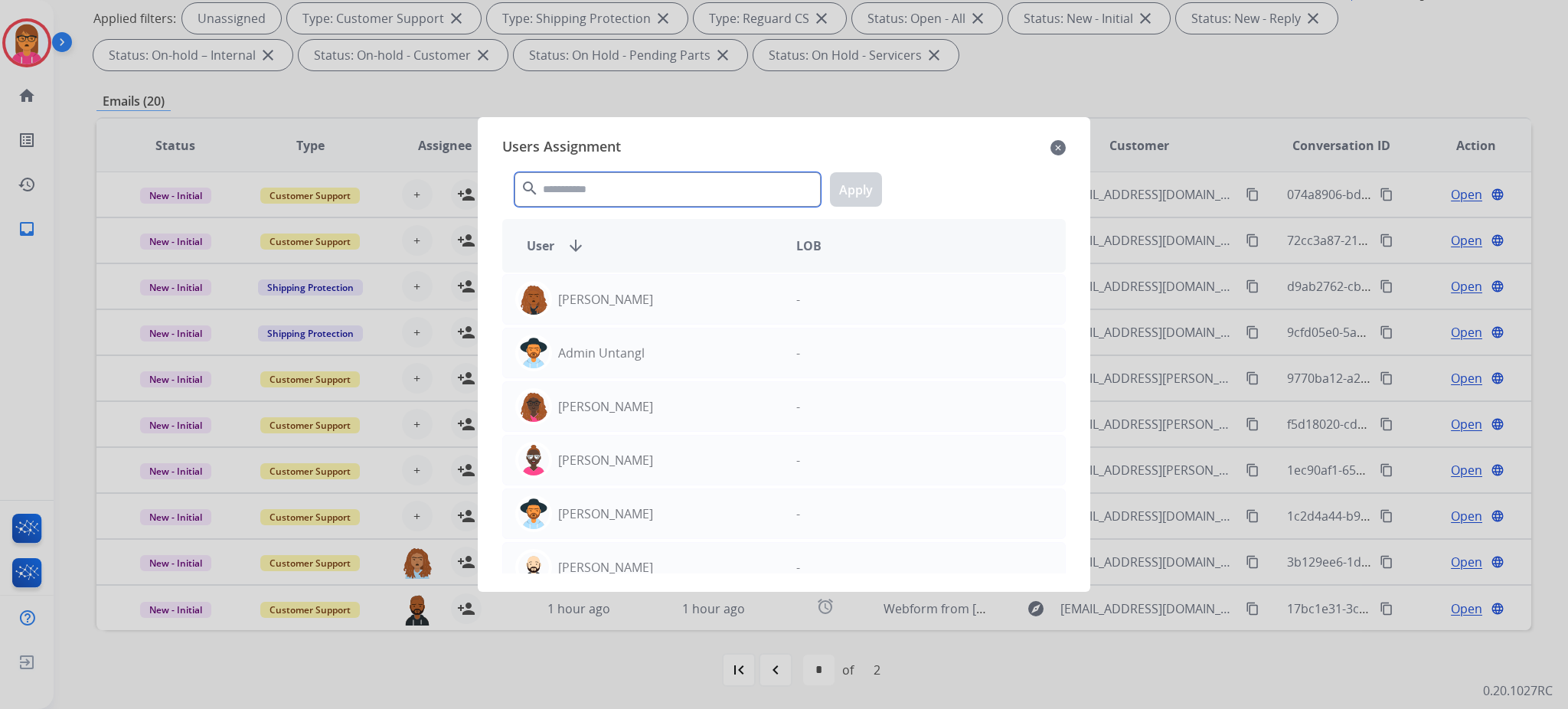
click at [675, 206] on input "text" at bounding box center [667, 189] width 306 height 34
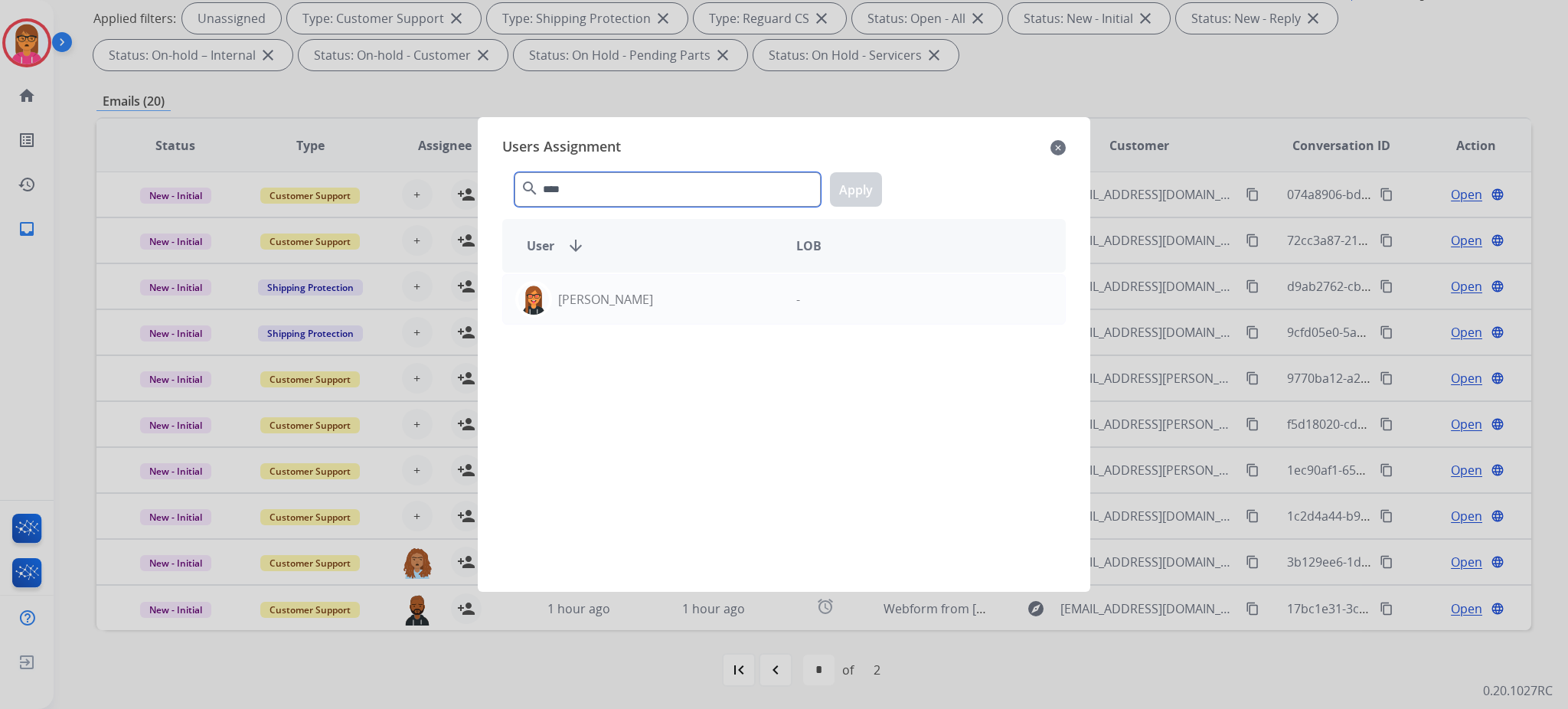
type input "****"
click at [667, 266] on div "User arrow_downward LOB" at bounding box center [784, 246] width 563 height 54
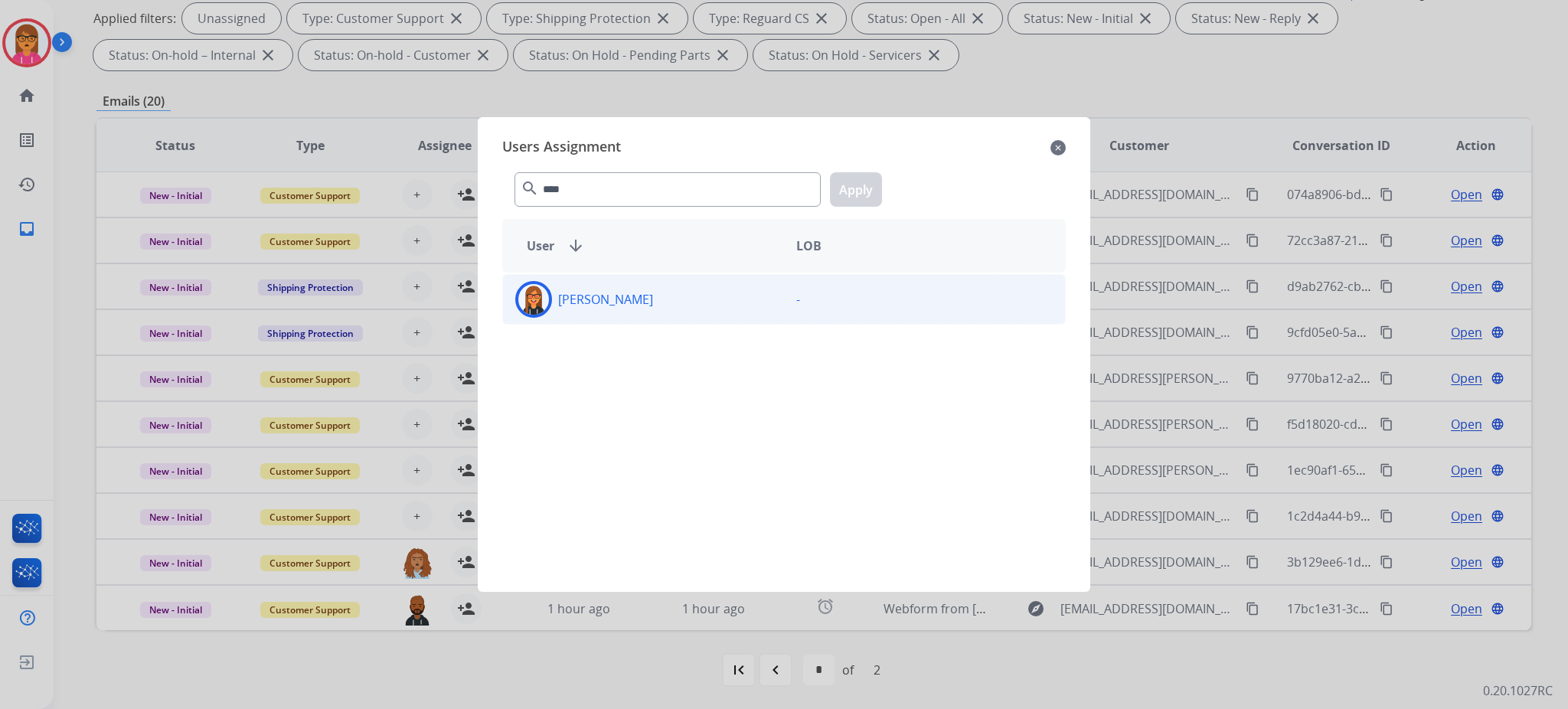
click at [667, 305] on div "[PERSON_NAME]" at bounding box center [644, 299] width 281 height 36
click at [877, 189] on button "Apply" at bounding box center [855, 189] width 52 height 34
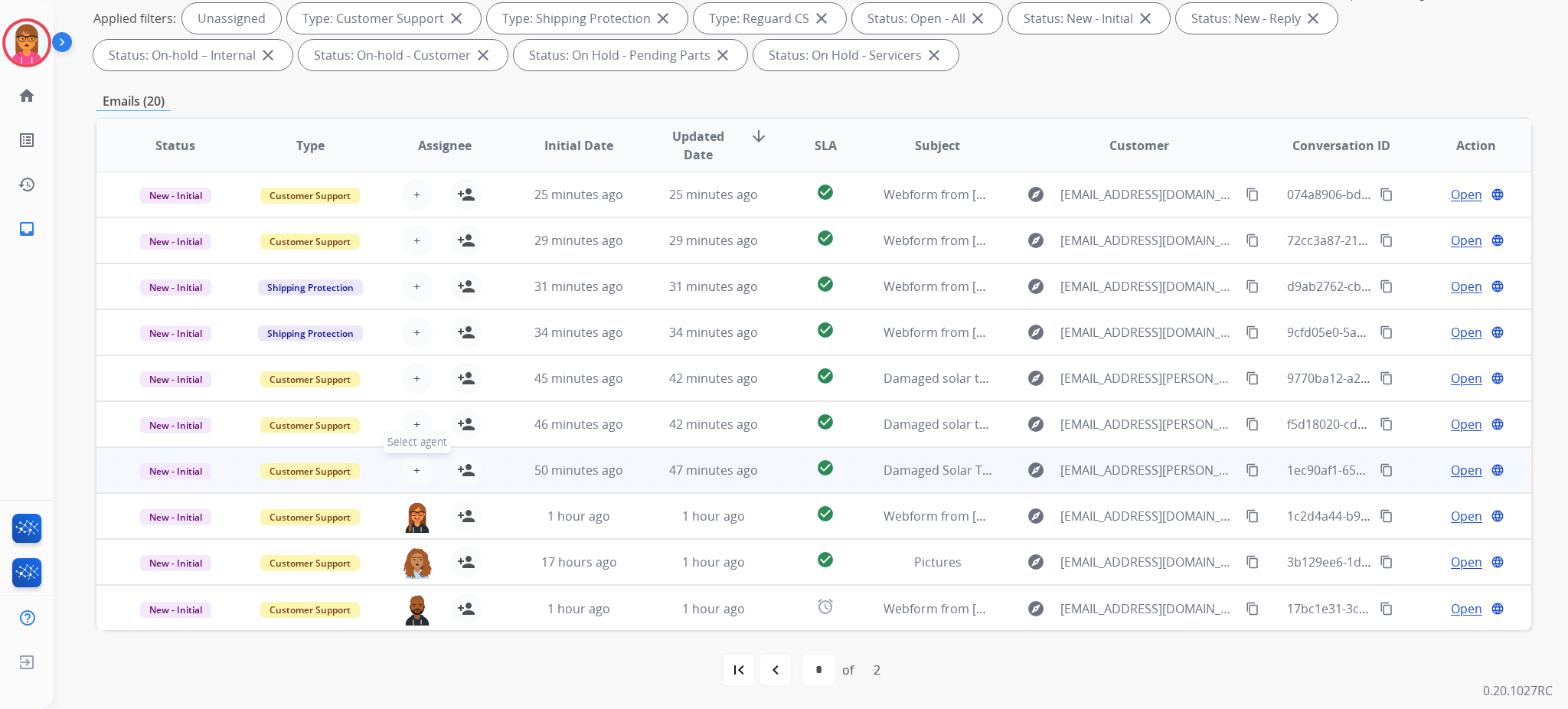
click at [426, 470] on button "+ Select agent" at bounding box center [417, 470] width 30 height 30
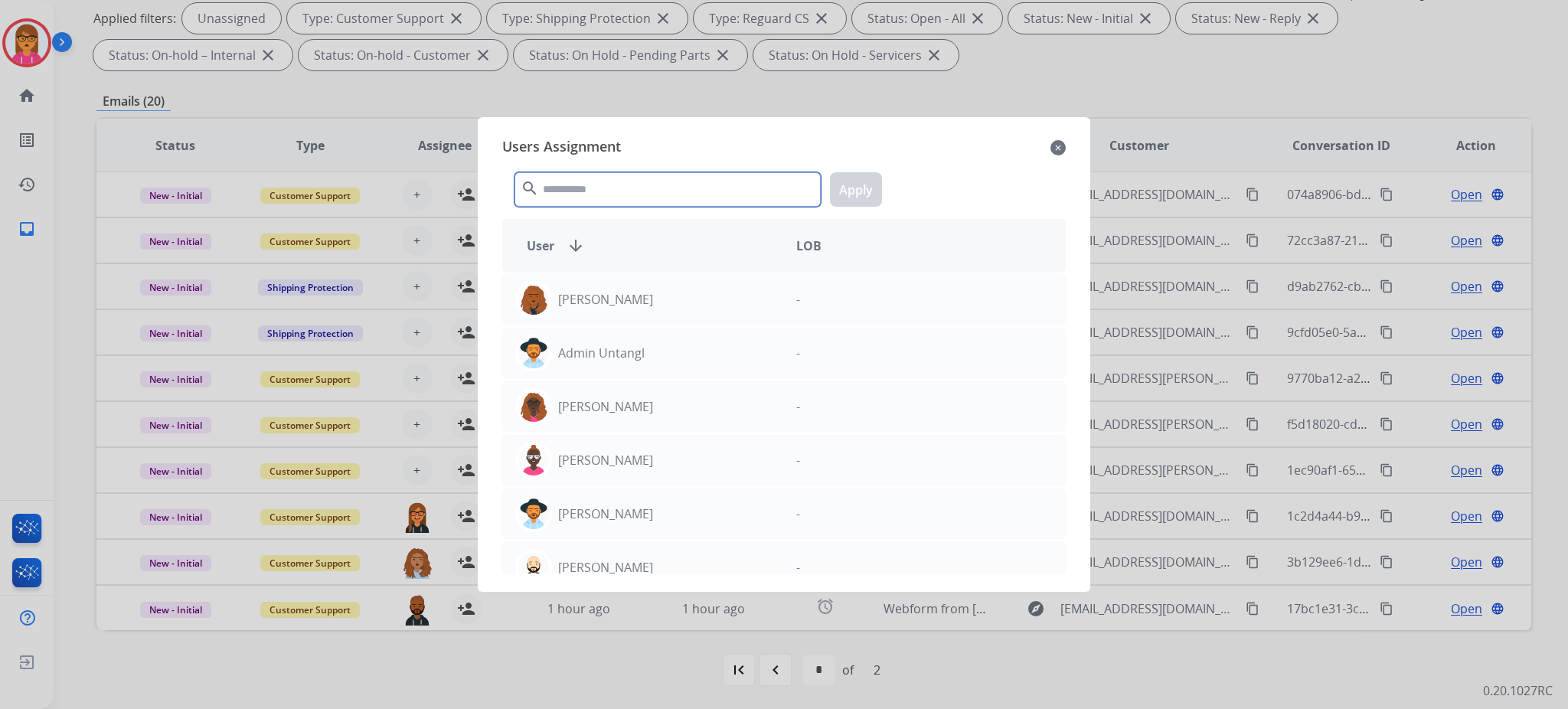
click at [594, 193] on input "text" at bounding box center [667, 189] width 306 height 34
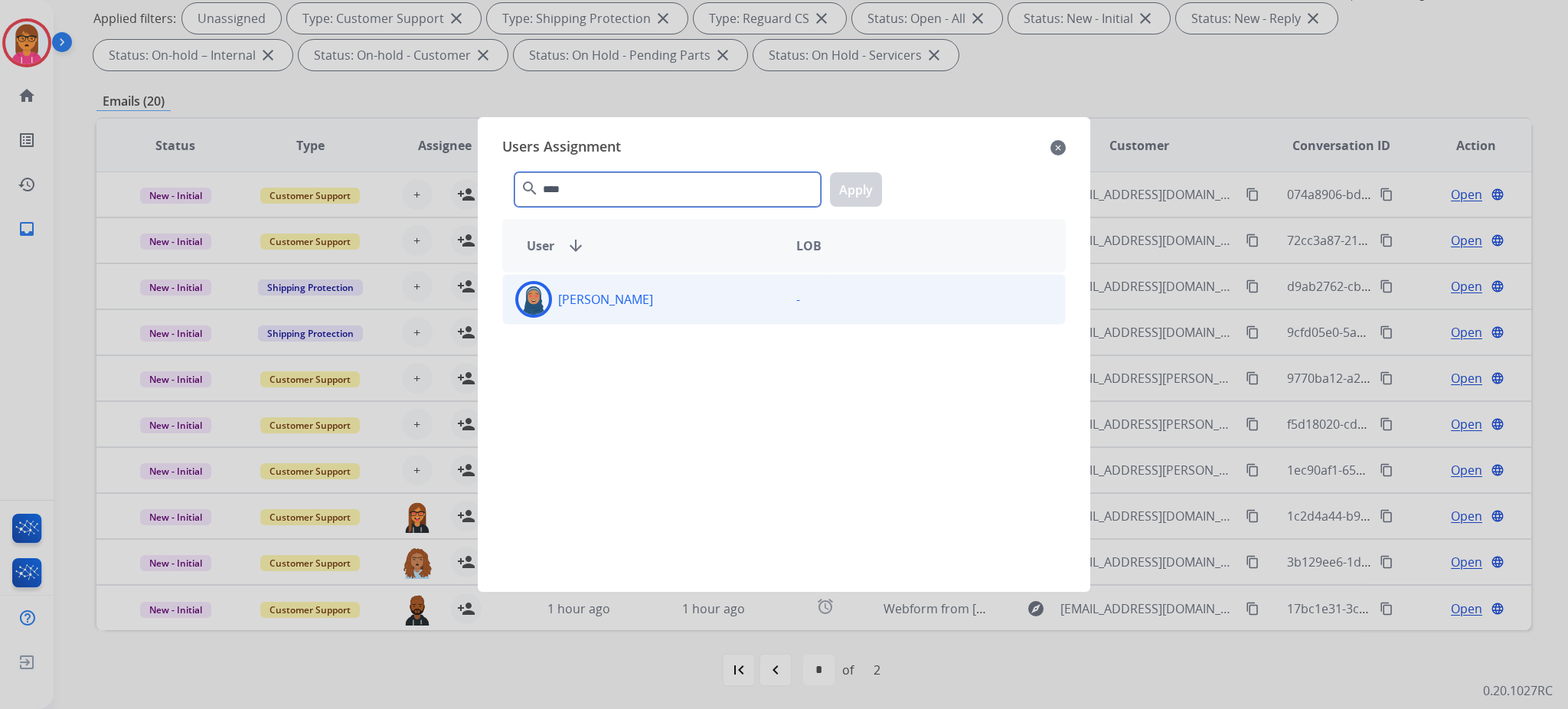
type input "****"
click at [558, 281] on div "[PERSON_NAME]" at bounding box center [644, 299] width 281 height 36
click at [863, 202] on button "Apply" at bounding box center [855, 189] width 52 height 34
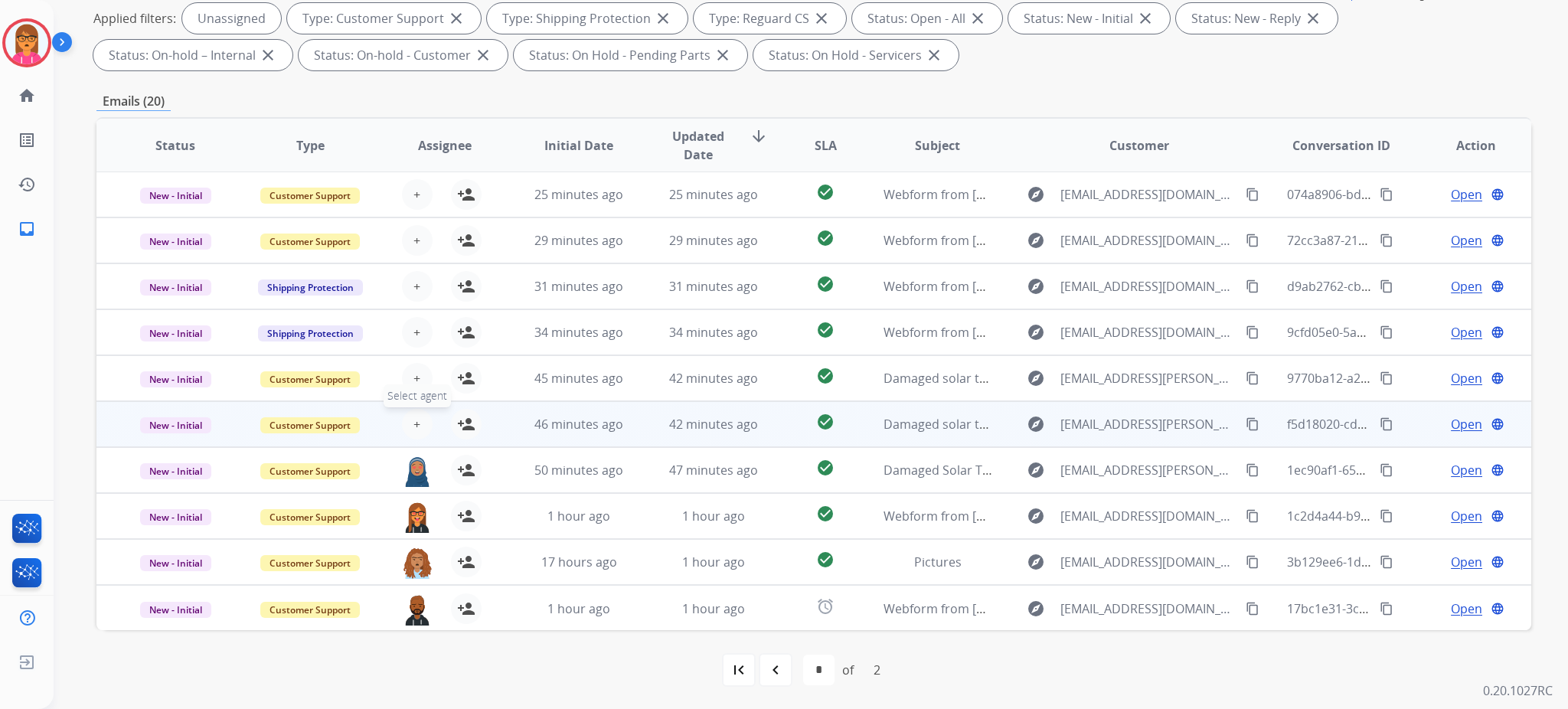
click at [421, 421] on button "+ Select agent" at bounding box center [417, 424] width 30 height 30
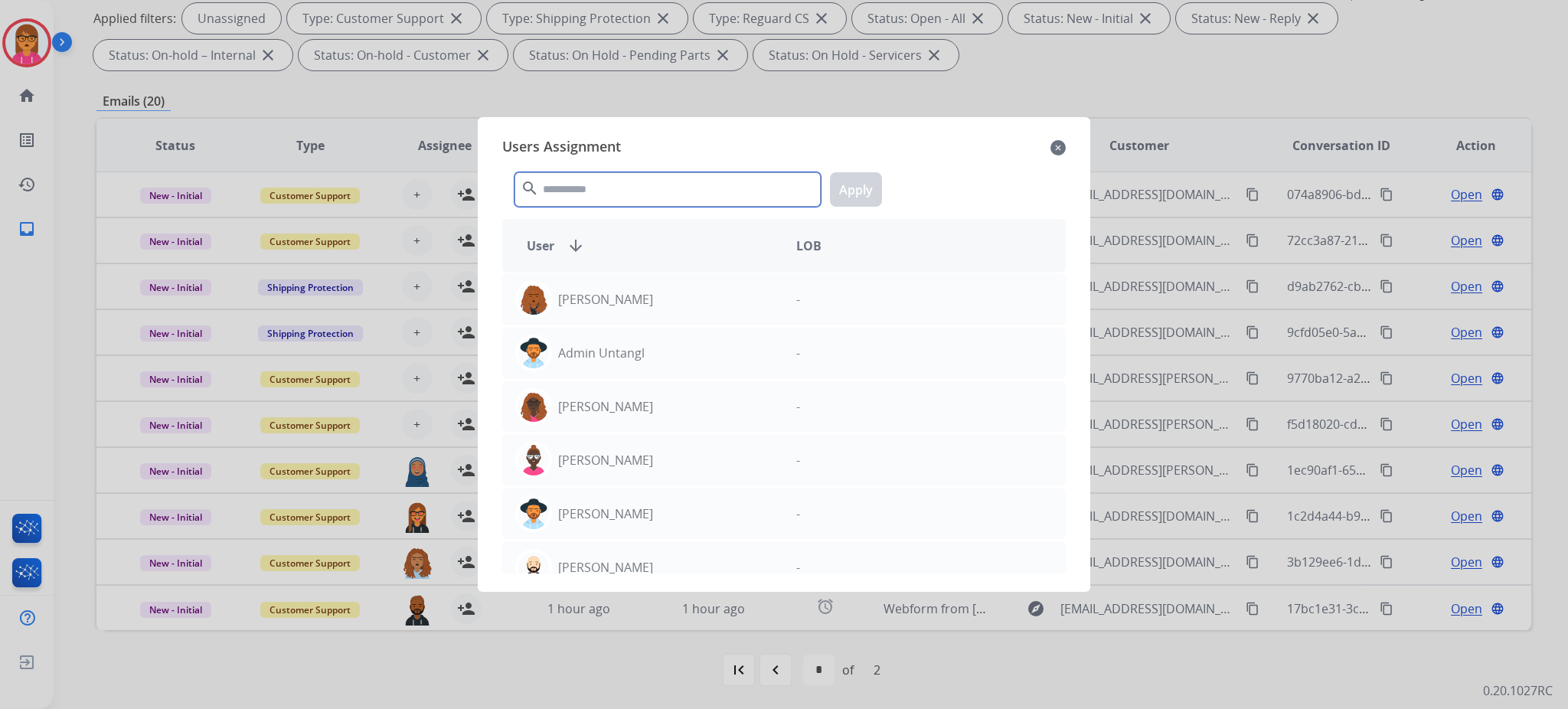
click at [650, 199] on input "text" at bounding box center [667, 189] width 306 height 34
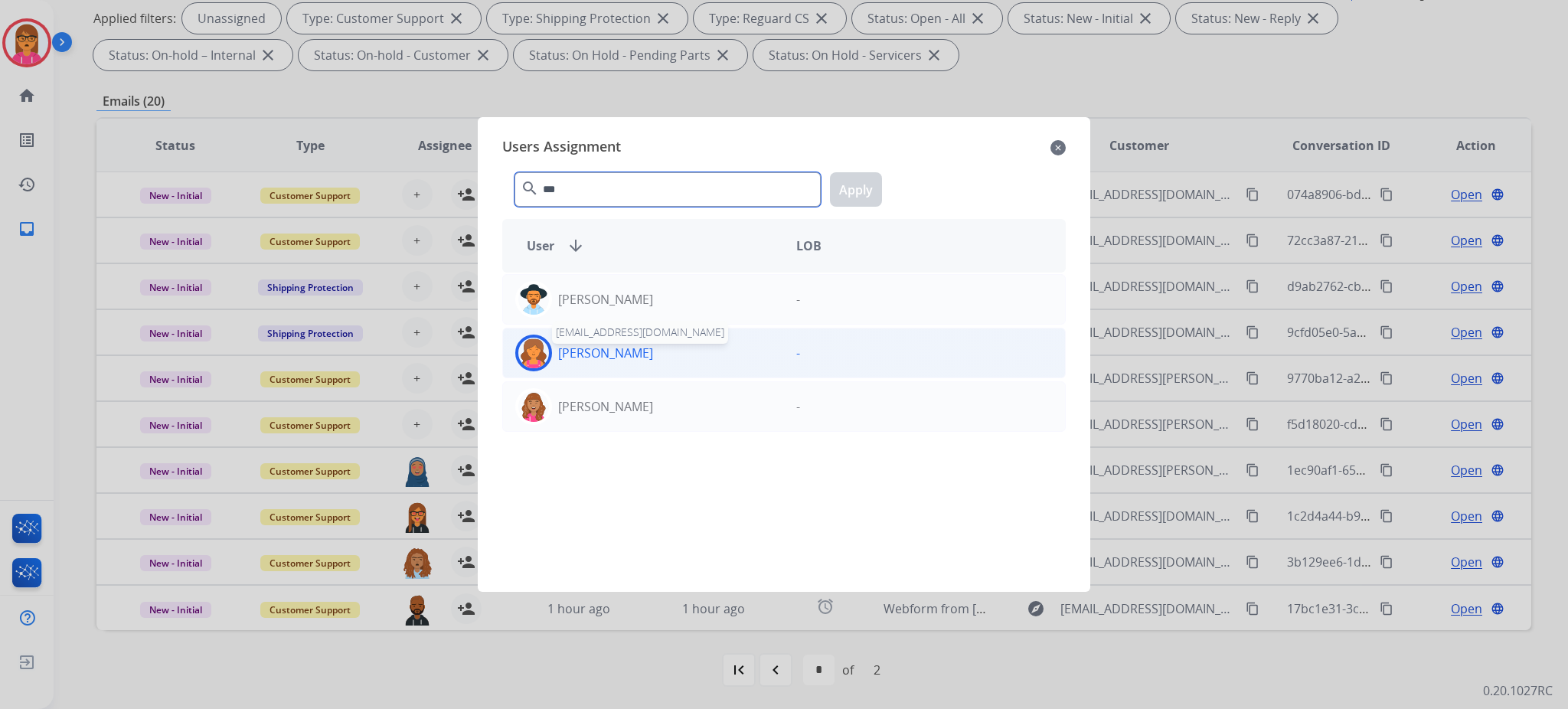
type input "***"
click at [631, 356] on p "[PERSON_NAME]" at bounding box center [606, 353] width 95 height 19
click at [836, 182] on button "Apply" at bounding box center [855, 189] width 52 height 34
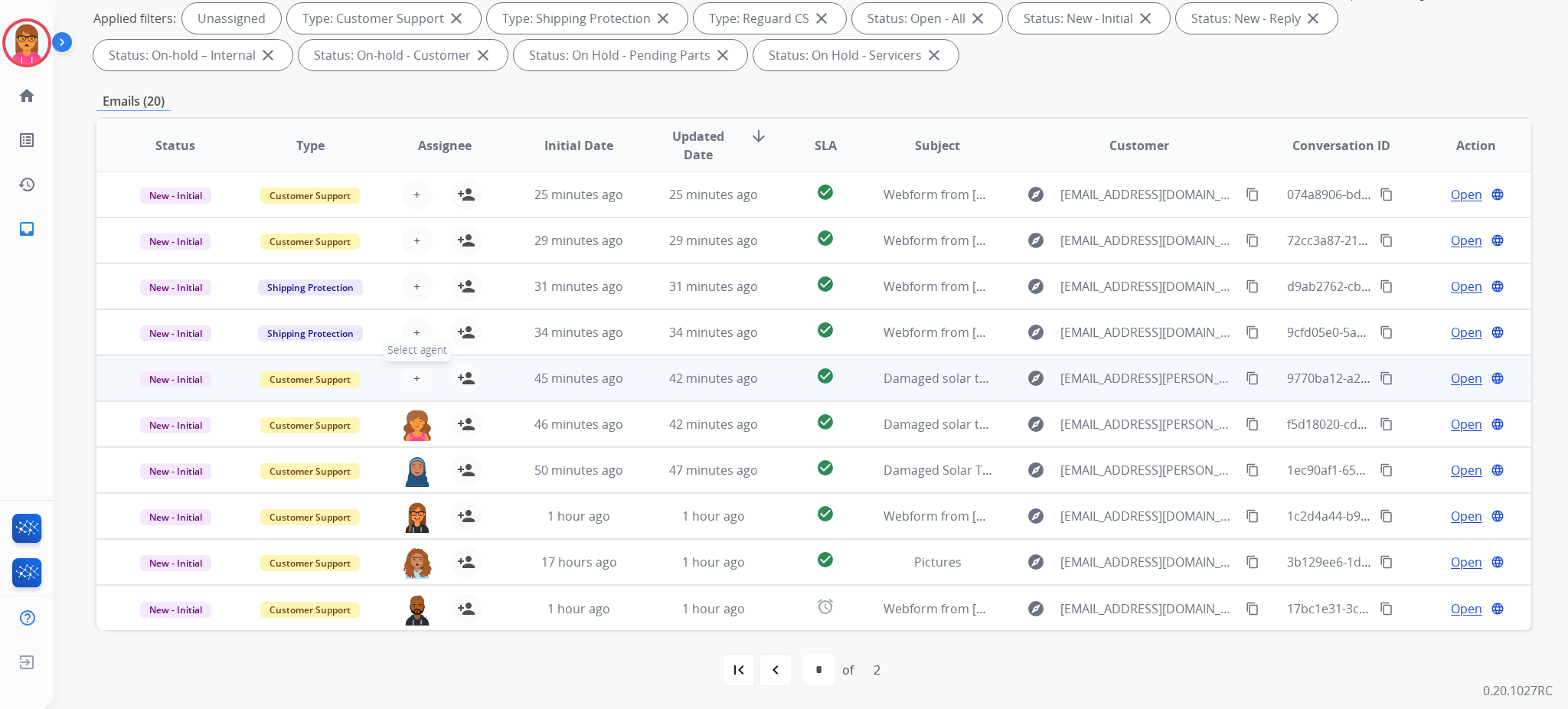
click at [420, 375] on button "+ Select agent" at bounding box center [417, 378] width 30 height 30
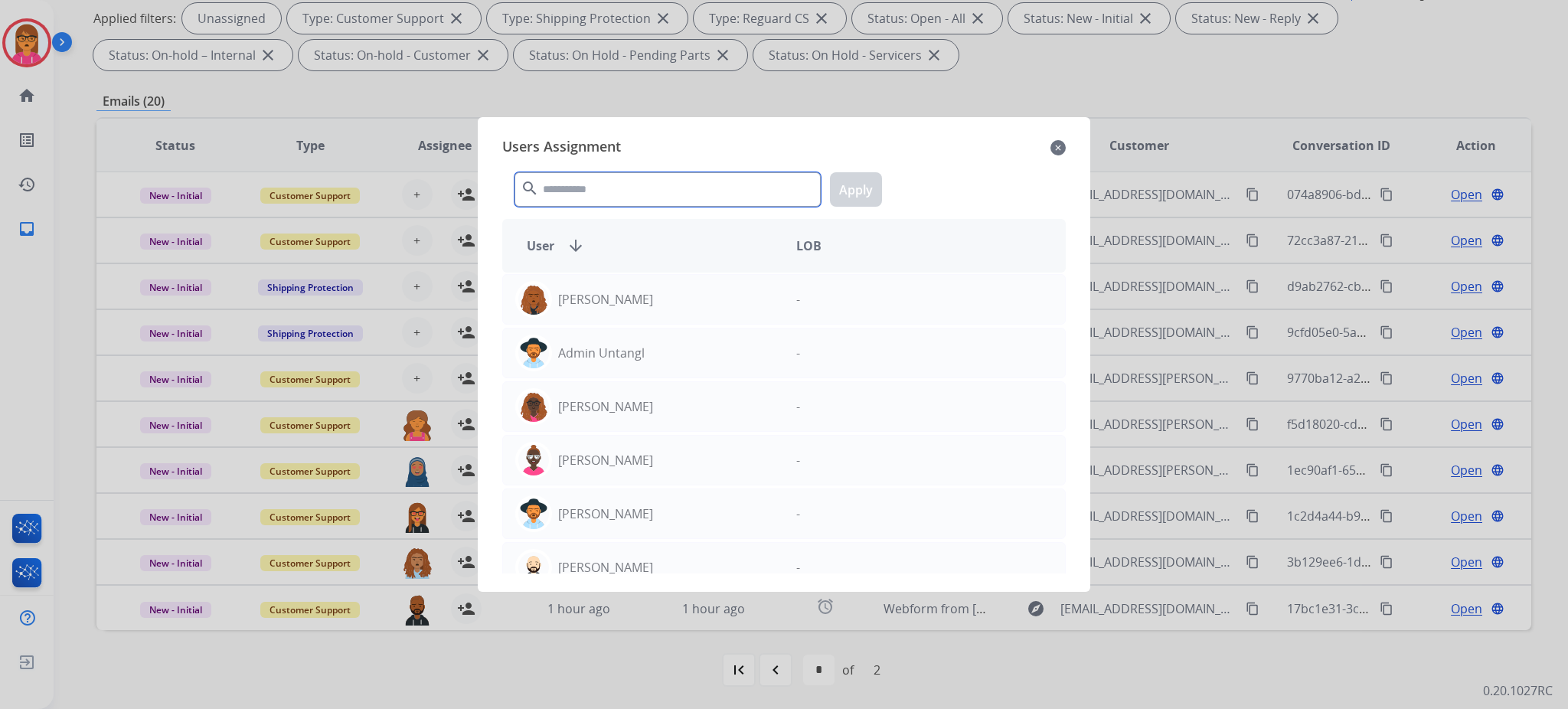
drag, startPoint x: 655, startPoint y: 194, endPoint x: 656, endPoint y: 207, distance: 13.0
click at [656, 194] on input "text" at bounding box center [667, 189] width 306 height 34
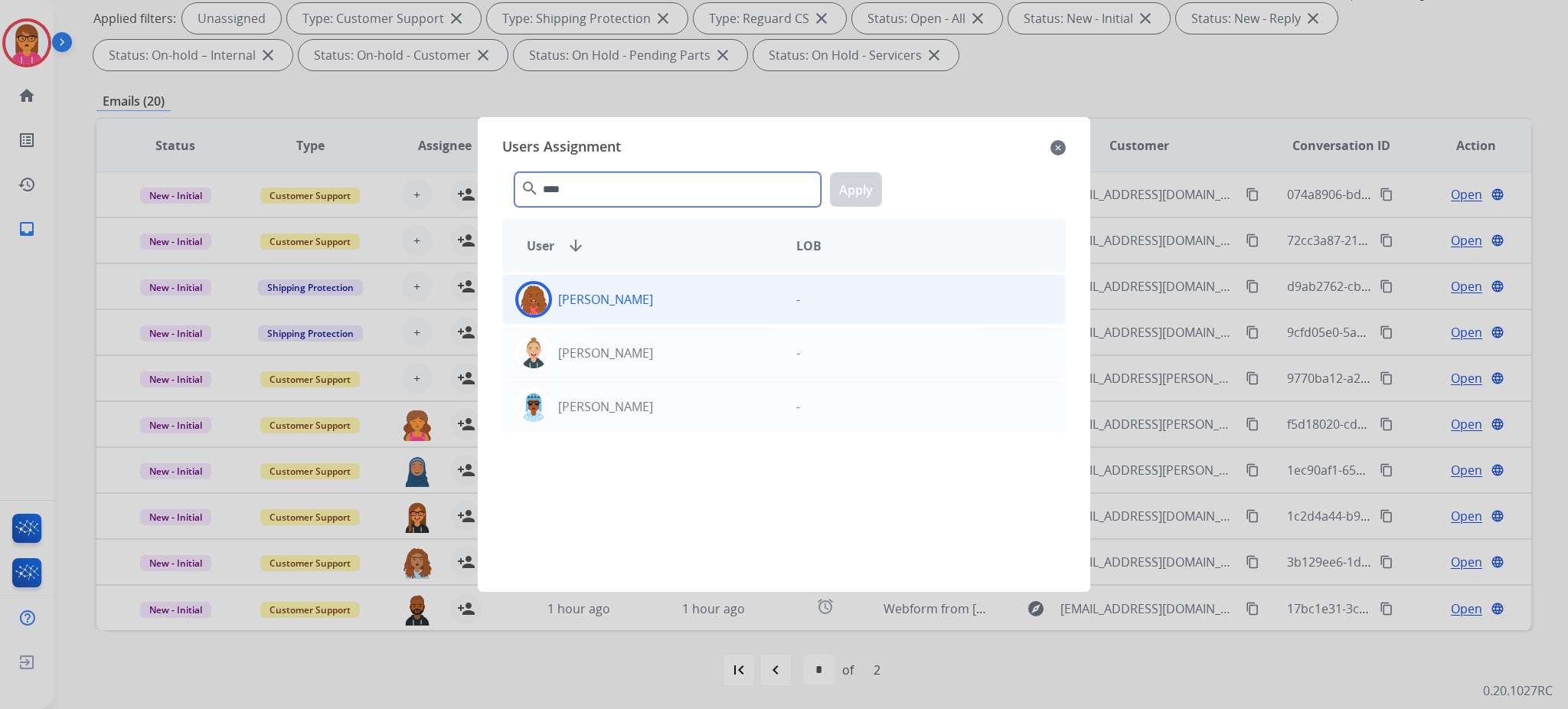
type input "****"
click at [627, 285] on div "[PERSON_NAME]" at bounding box center [644, 299] width 281 height 36
click at [858, 192] on button "Apply" at bounding box center [855, 189] width 52 height 34
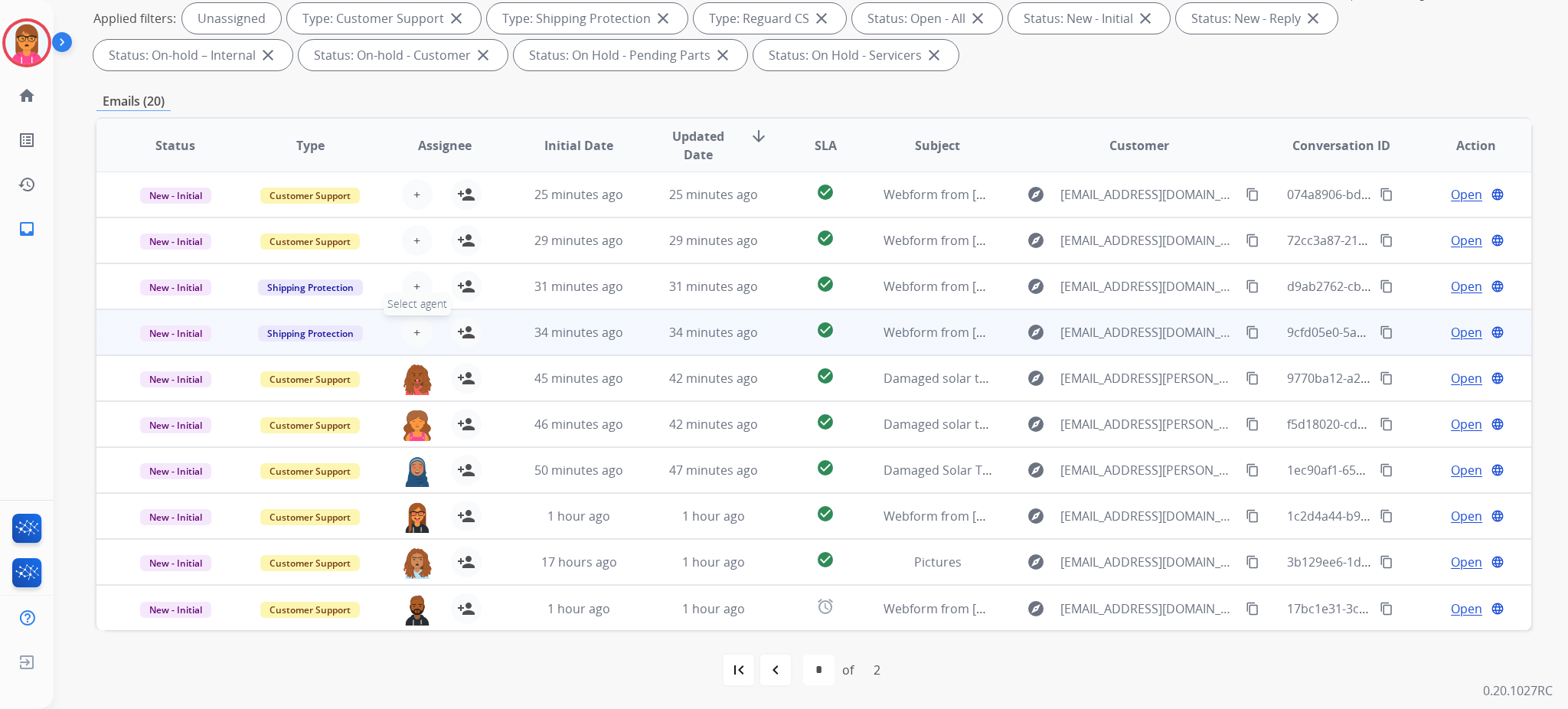
click at [414, 330] on span "+" at bounding box center [417, 332] width 7 height 19
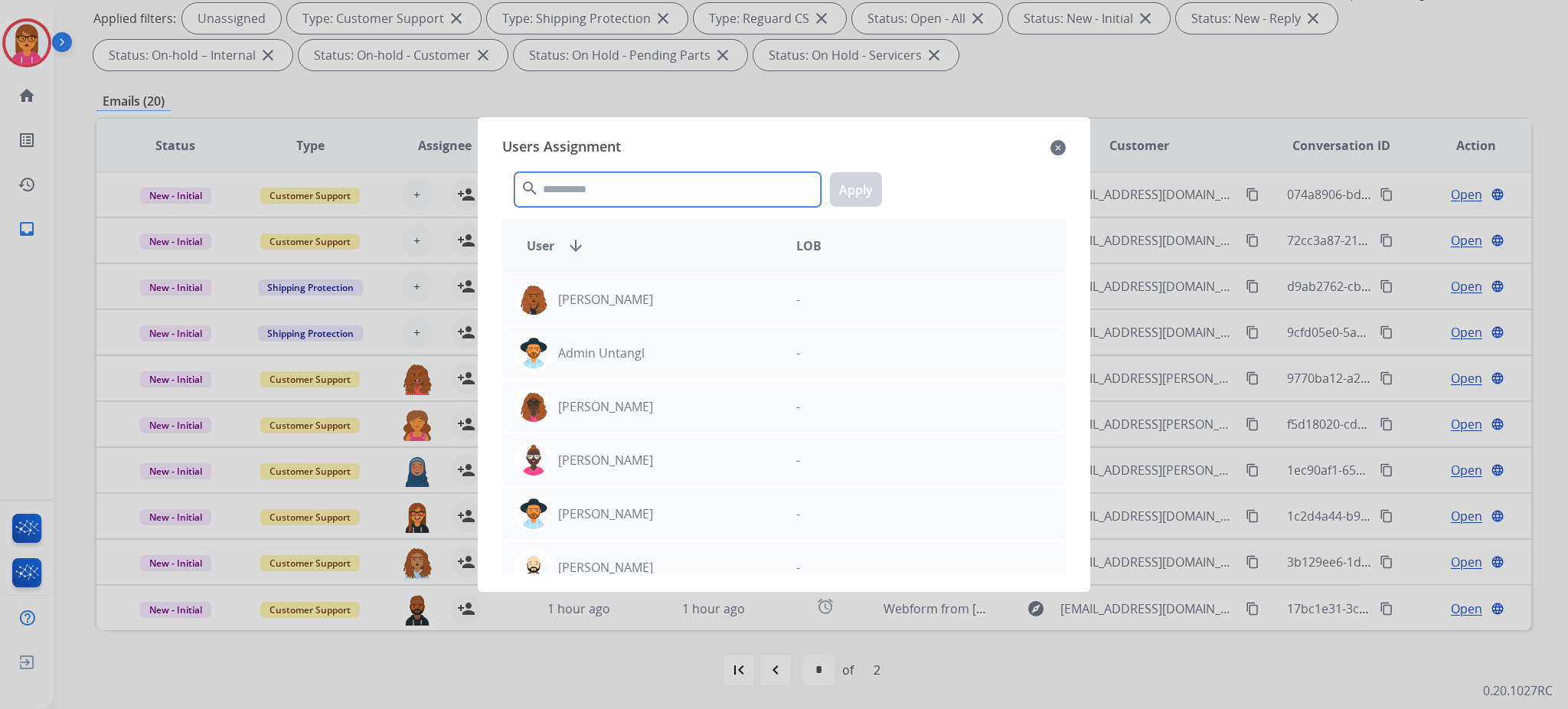
click at [637, 190] on input "text" at bounding box center [667, 189] width 306 height 34
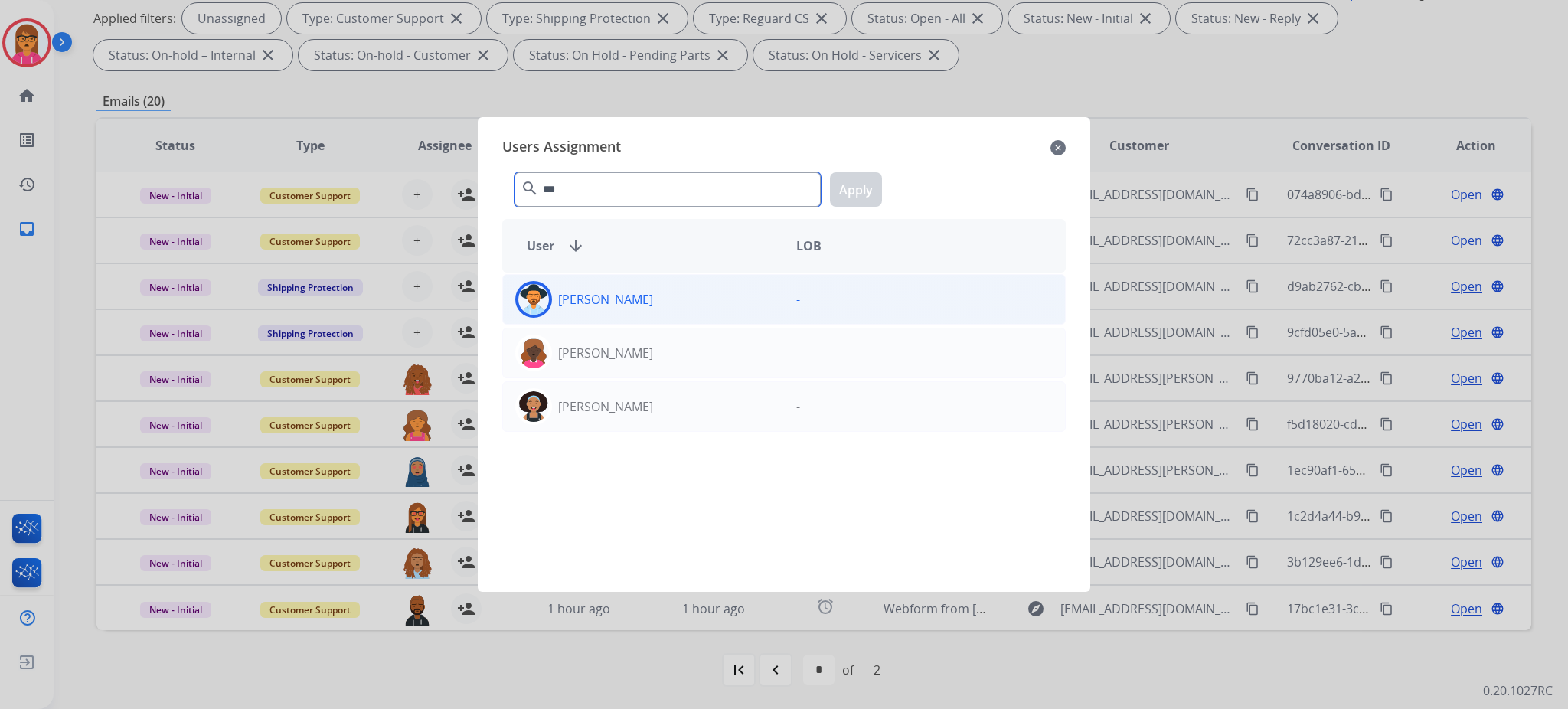
type input "***"
click at [651, 301] on div "[PERSON_NAME]" at bounding box center [644, 299] width 281 height 36
click at [856, 200] on button "Apply" at bounding box center [855, 189] width 52 height 34
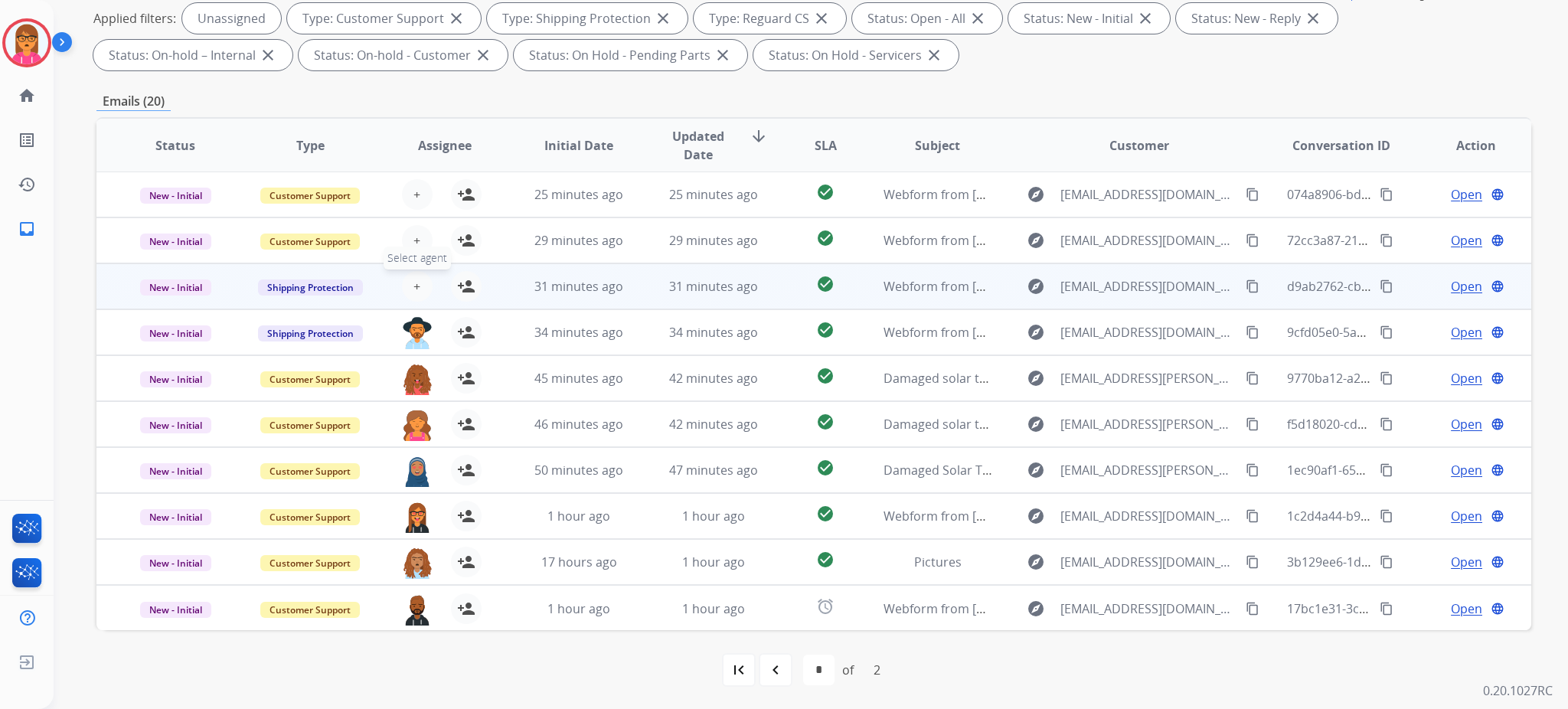
click at [414, 278] on span "+" at bounding box center [417, 286] width 7 height 19
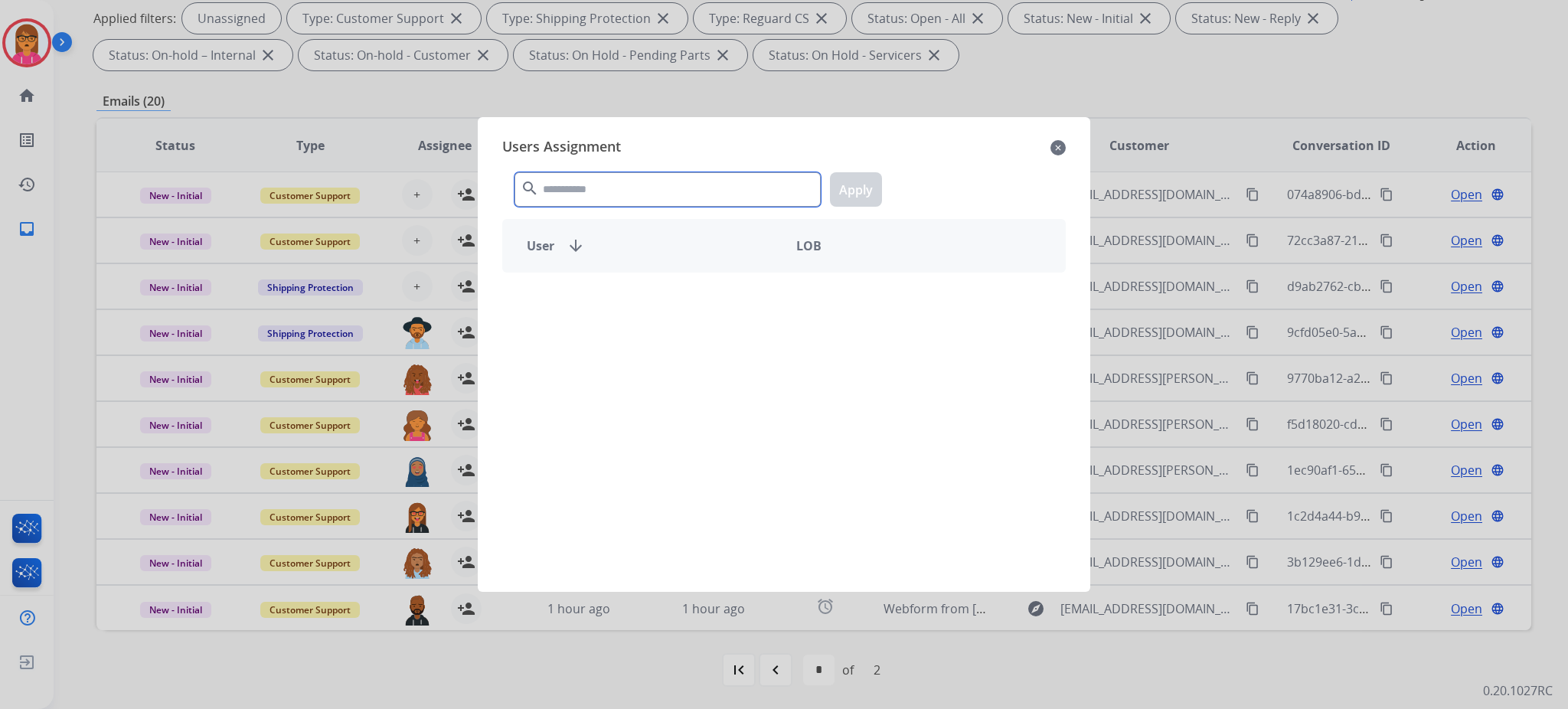
click at [691, 182] on input "text" at bounding box center [667, 189] width 306 height 34
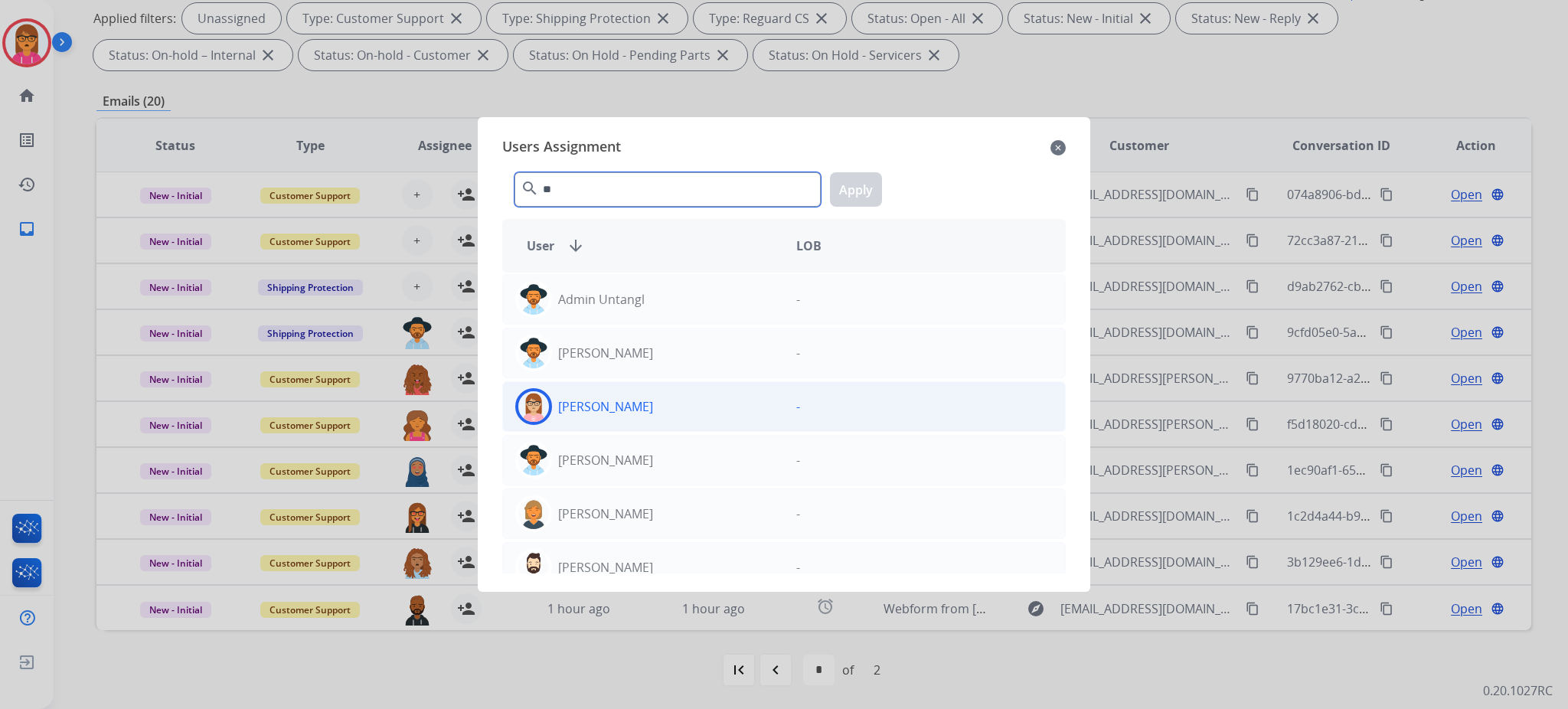
type input "**"
click at [617, 405] on p "[PERSON_NAME]" at bounding box center [606, 406] width 95 height 19
click at [879, 187] on button "Apply" at bounding box center [855, 189] width 52 height 34
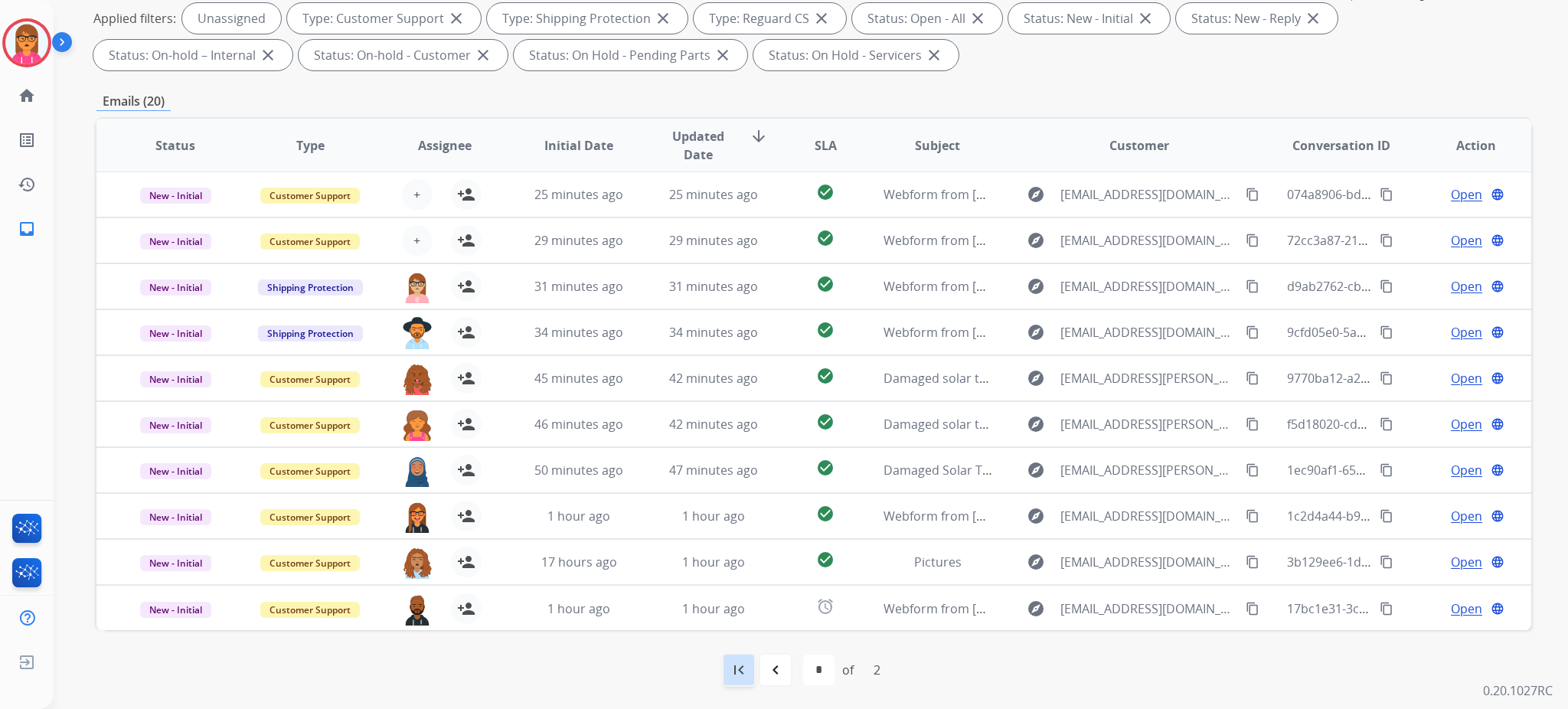
click at [735, 671] on mat-icon "first_page" at bounding box center [738, 670] width 19 height 19
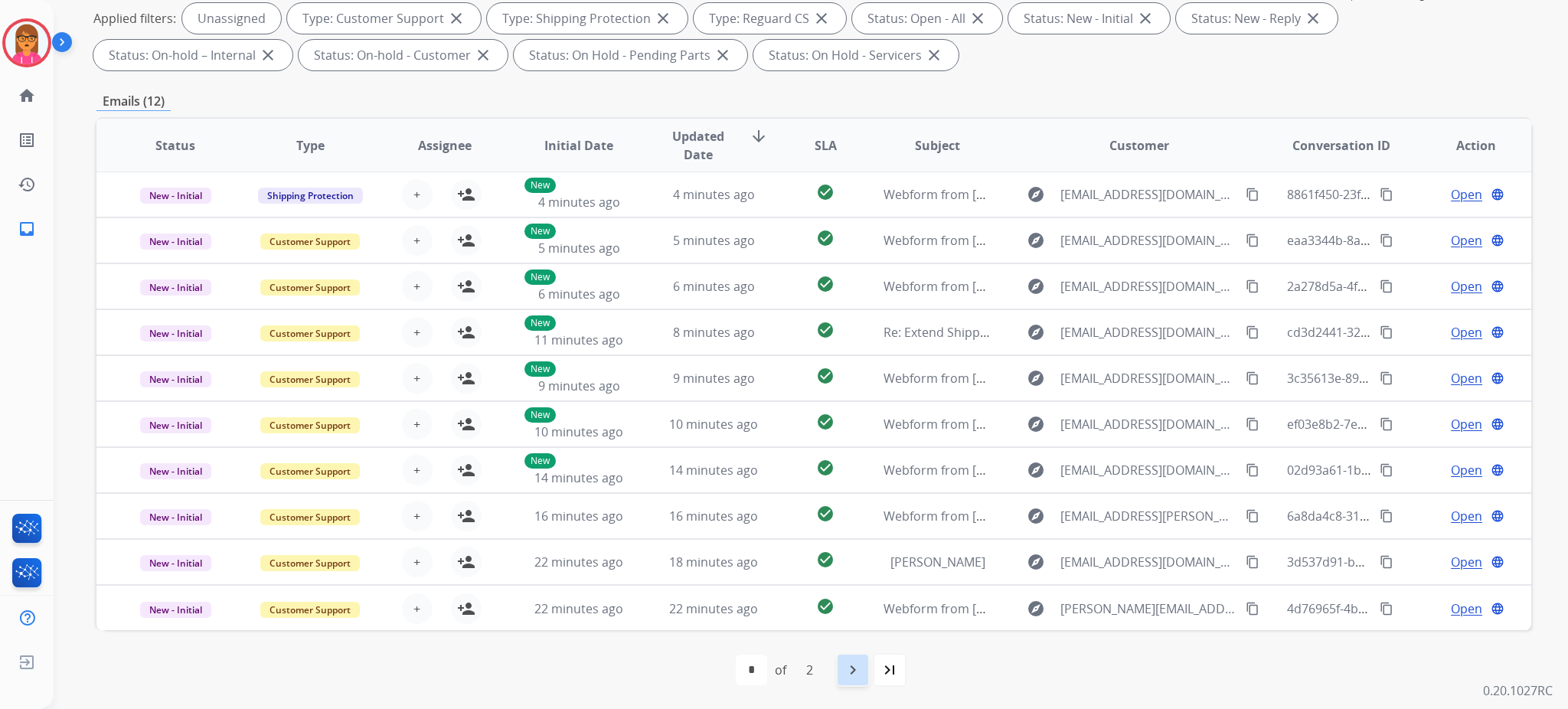
click at [852, 669] on mat-icon "navigate_next" at bounding box center [852, 670] width 19 height 19
select select "*"
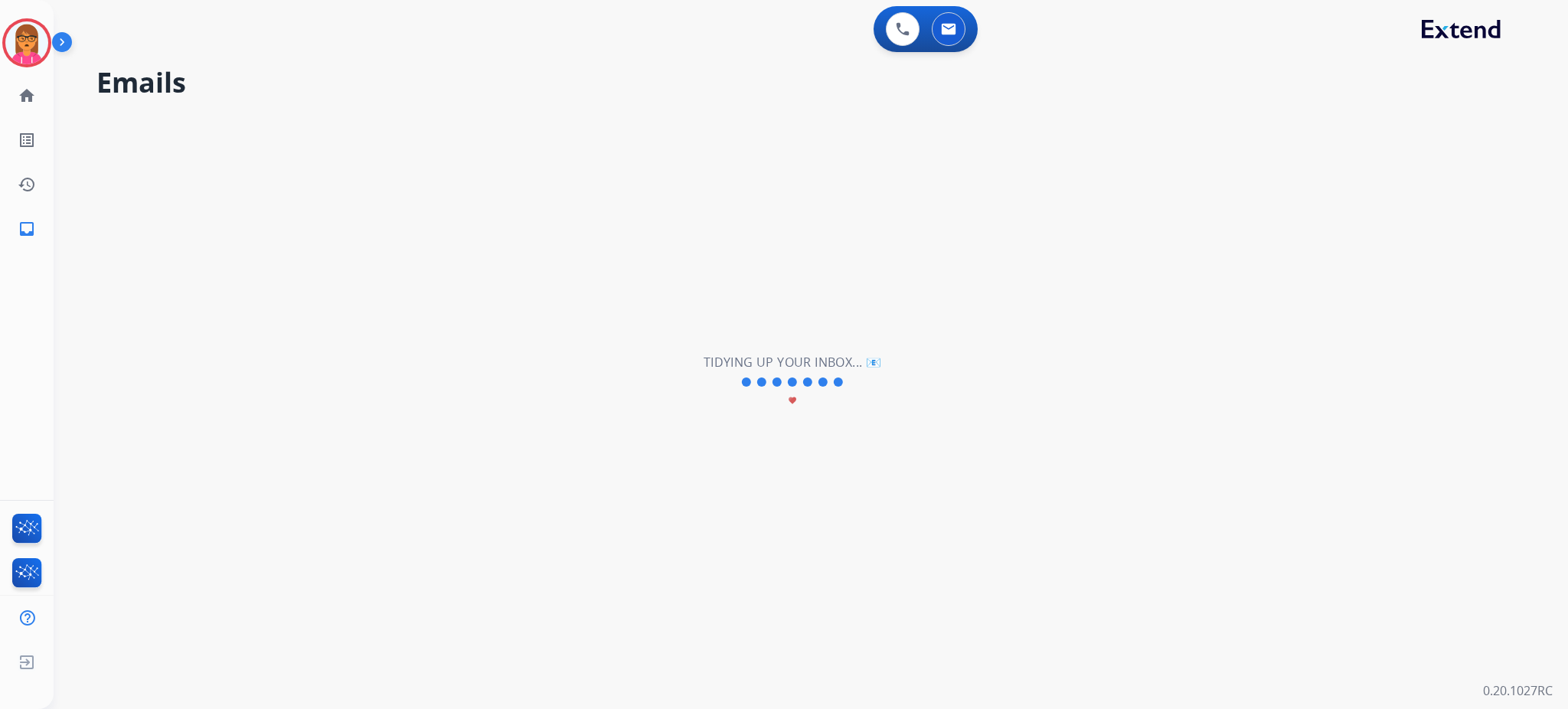
scroll to position [0, 0]
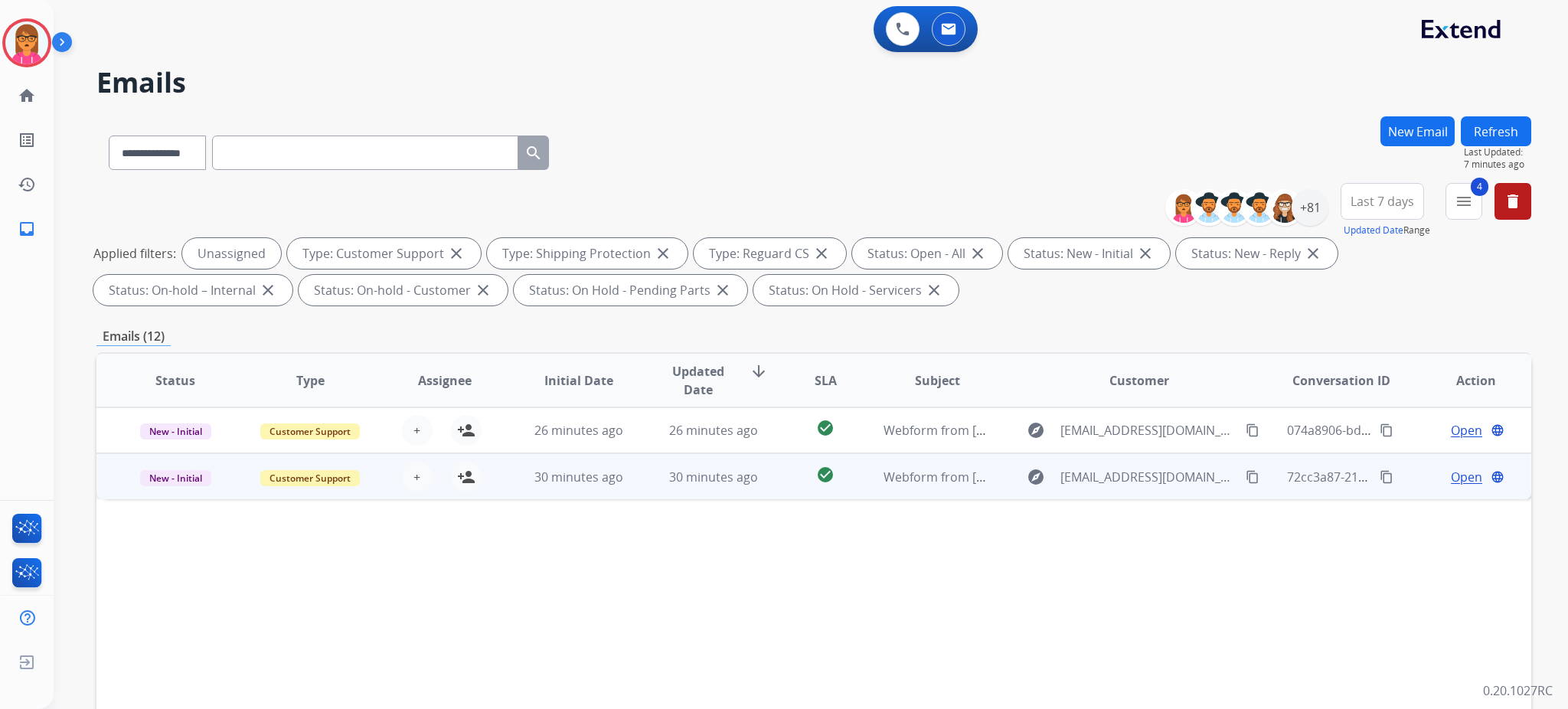
click at [397, 473] on div "+ Select agent person_add Assign to Me" at bounding box center [433, 477] width 98 height 30
click at [402, 472] on button "+ Select agent" at bounding box center [417, 476] width 30 height 30
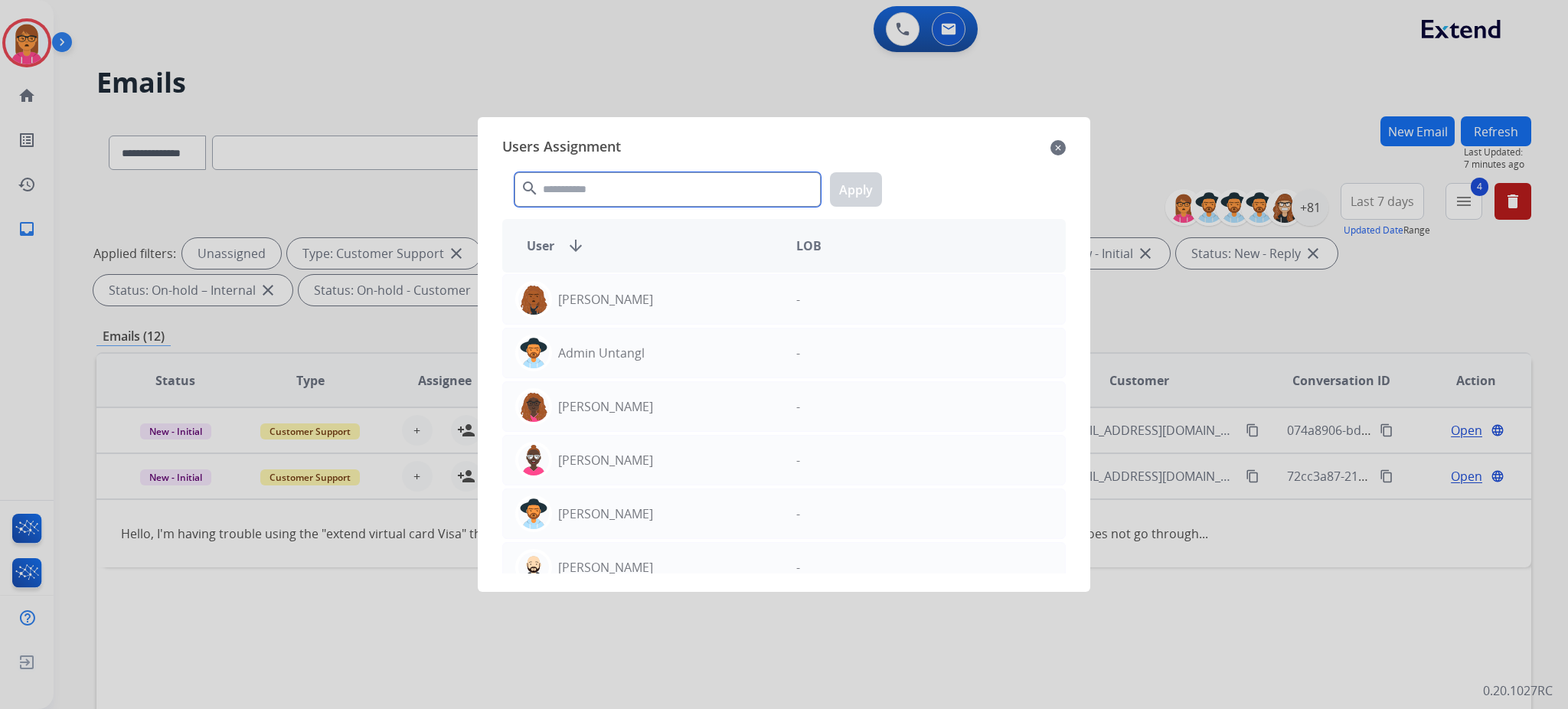
click at [635, 191] on input "text" at bounding box center [667, 189] width 306 height 34
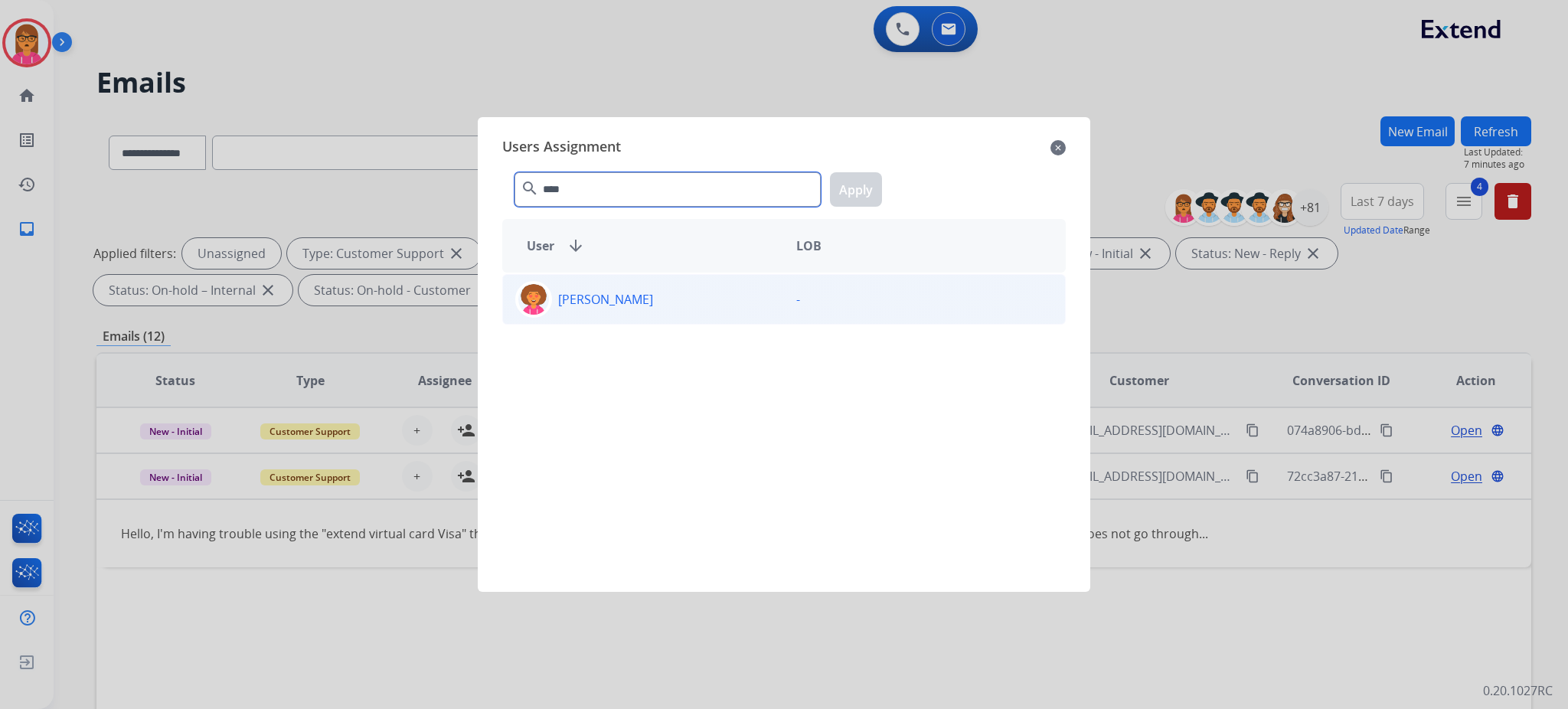
type input "****"
click at [628, 293] on div "[PERSON_NAME]" at bounding box center [644, 299] width 281 height 36
drag, startPoint x: 854, startPoint y: 177, endPoint x: 855, endPoint y: 189, distance: 12.0
click at [855, 178] on button "Apply" at bounding box center [855, 189] width 52 height 34
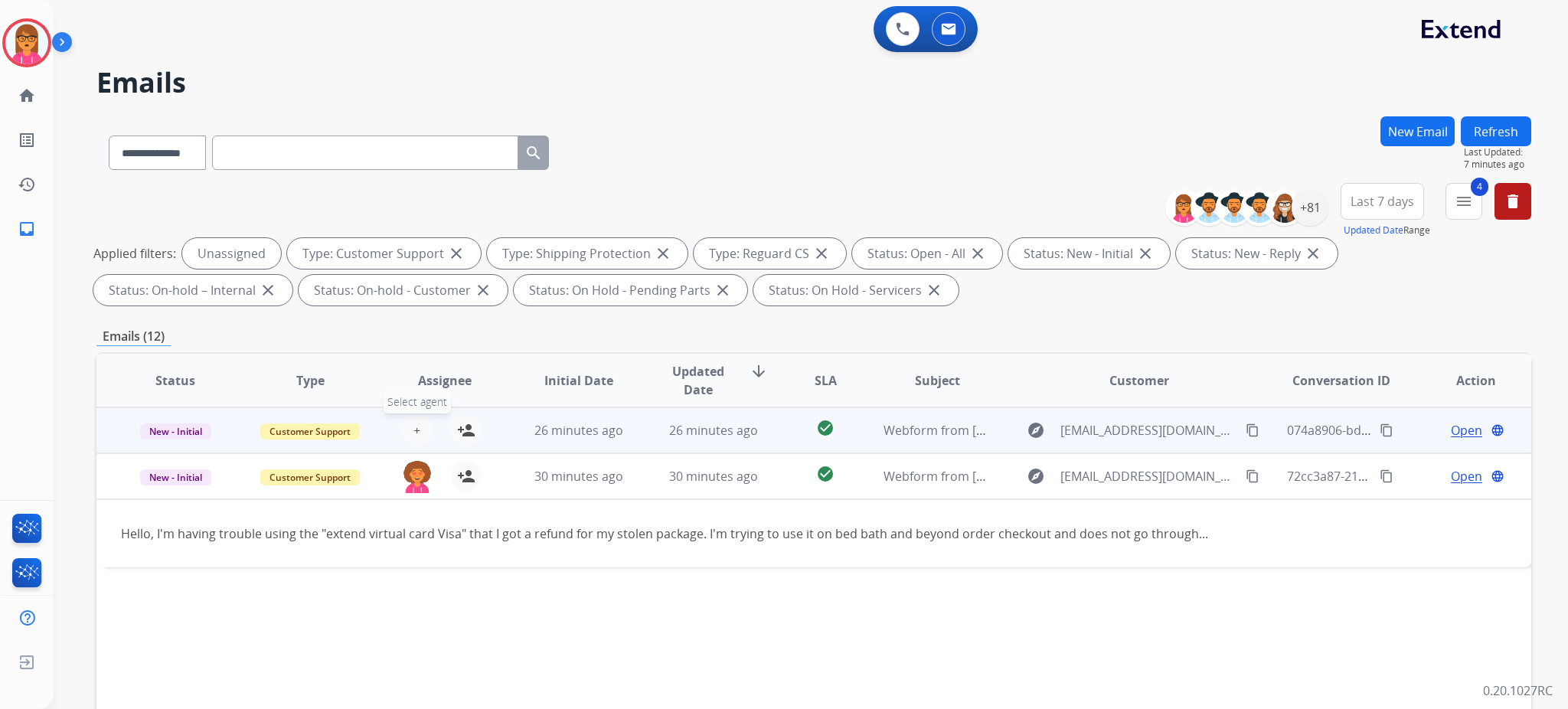
click at [414, 435] on span "+" at bounding box center [417, 430] width 7 height 19
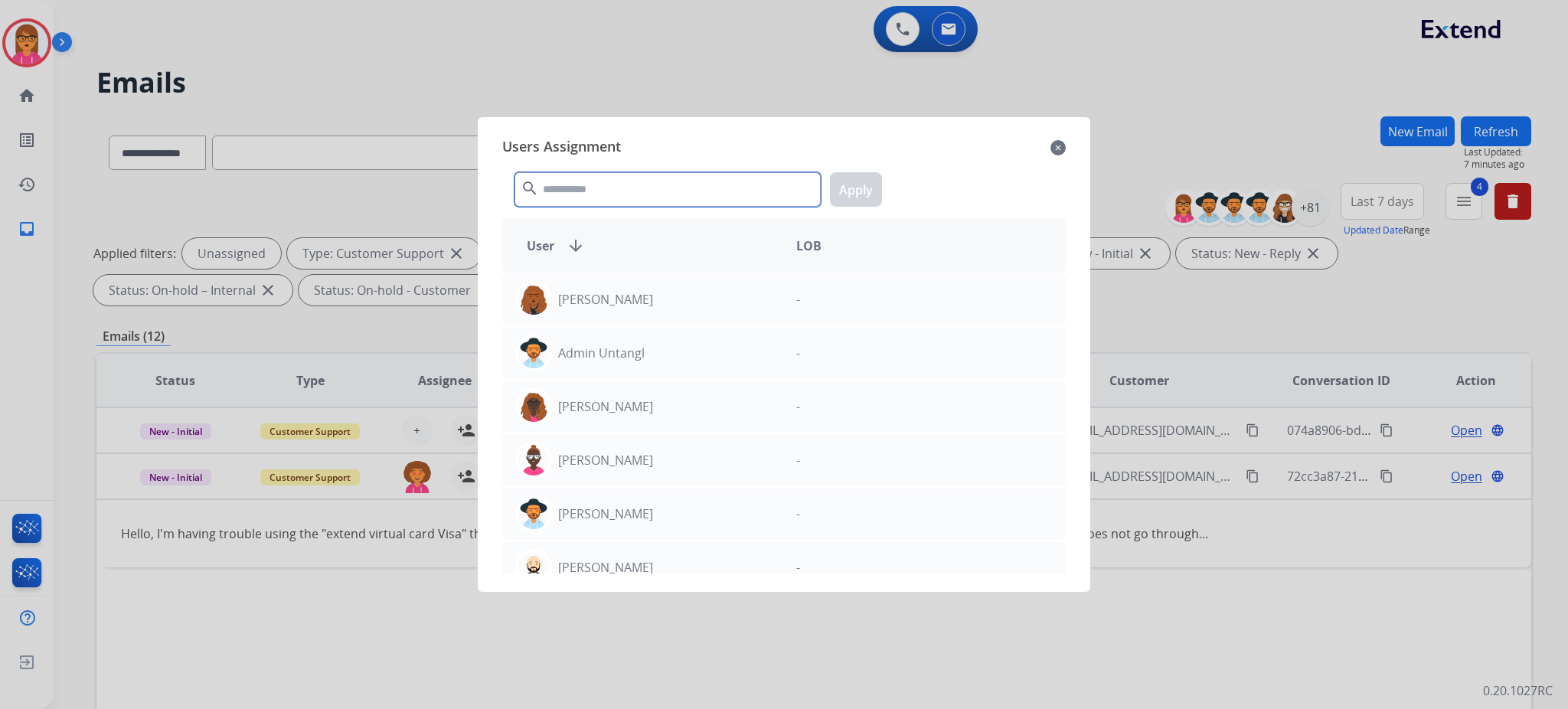
click at [649, 175] on input "text" at bounding box center [667, 189] width 306 height 34
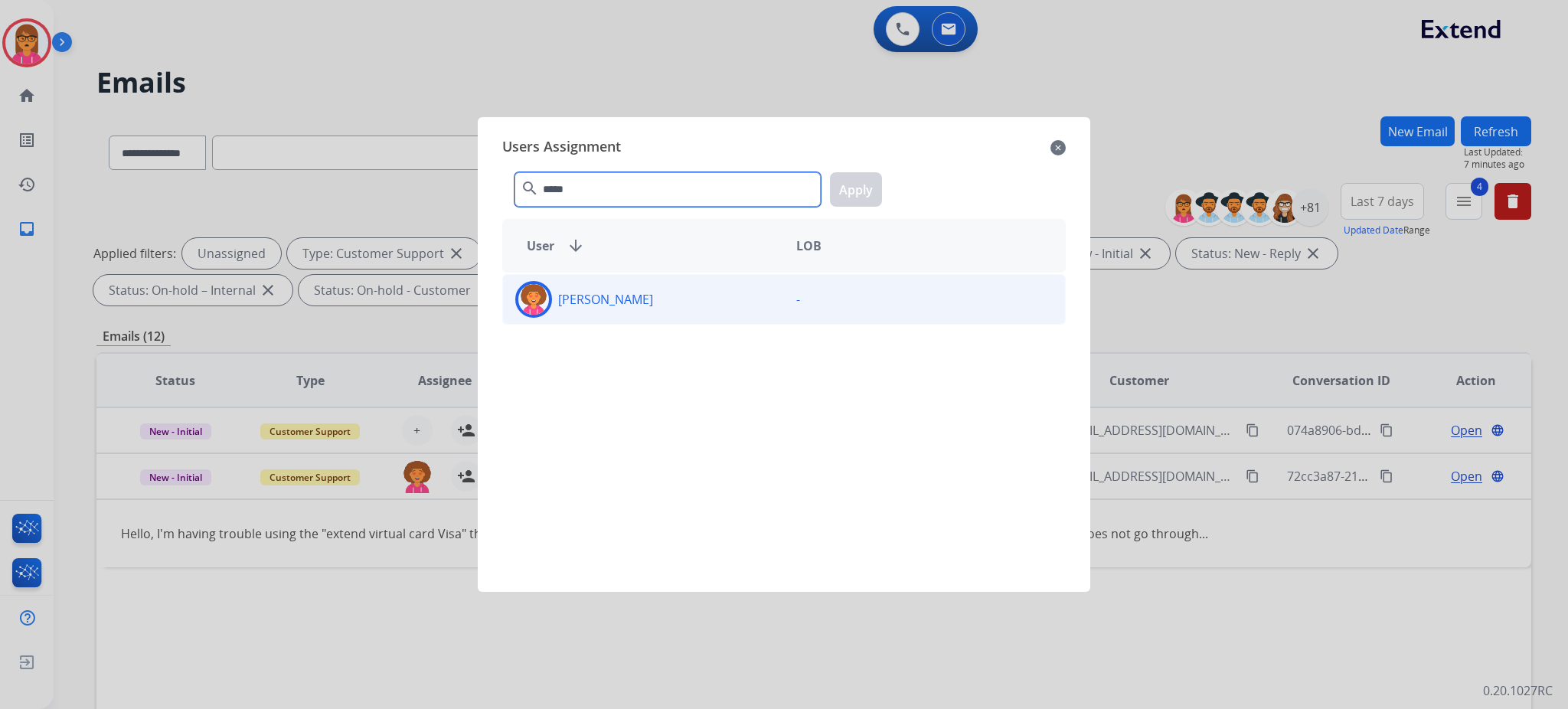
type input "*****"
click at [632, 302] on div "[PERSON_NAME]" at bounding box center [644, 299] width 281 height 36
click at [838, 196] on button "Apply" at bounding box center [855, 189] width 52 height 34
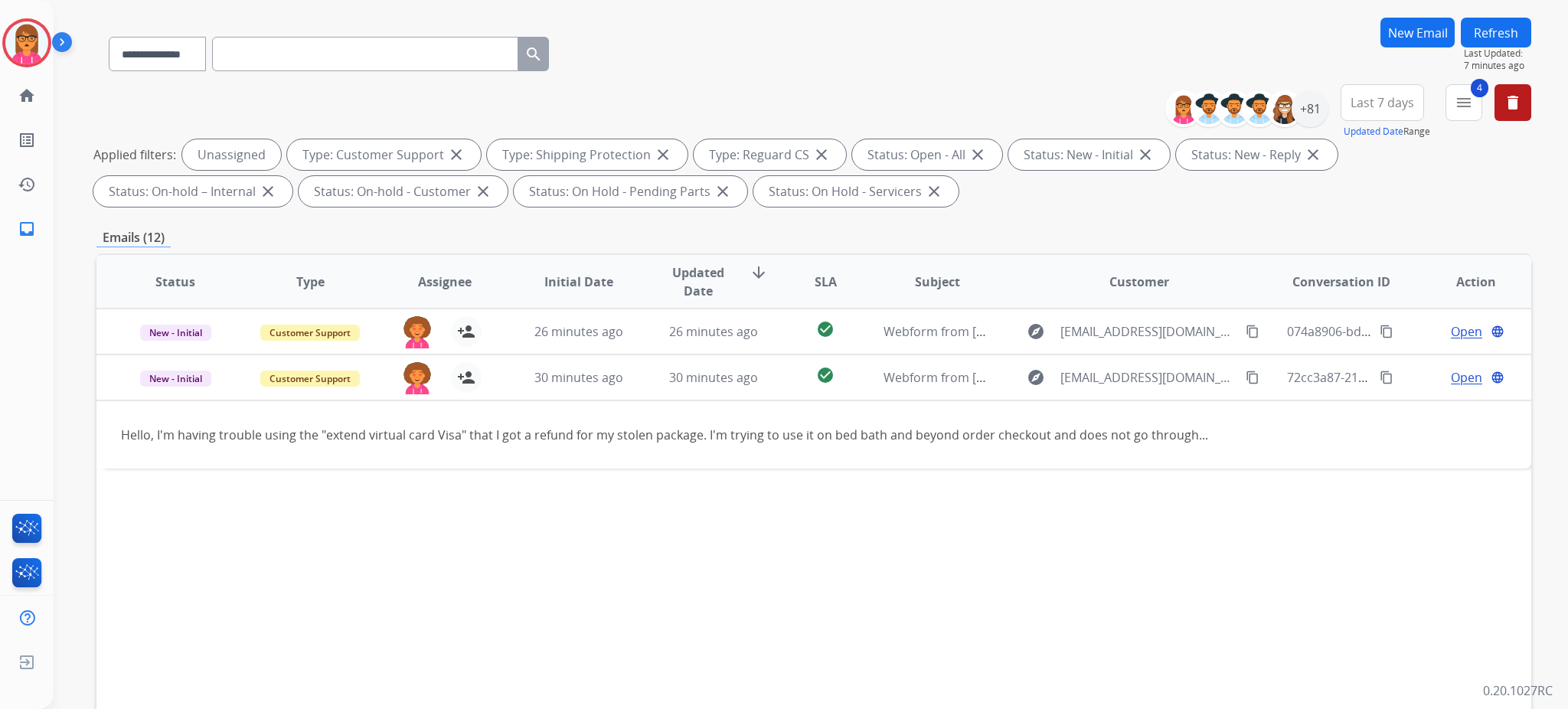
scroll to position [235, 0]
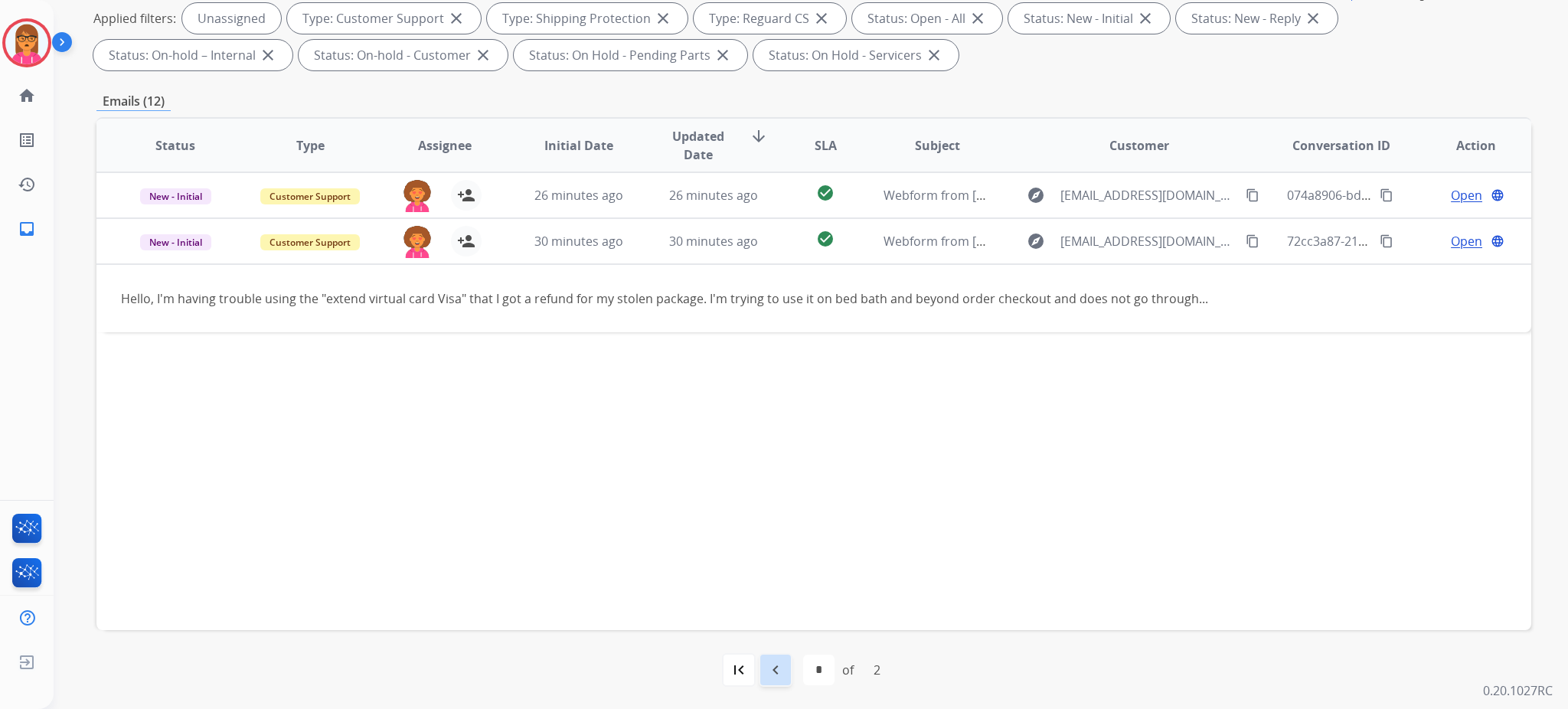
click at [780, 670] on mat-icon "navigate_before" at bounding box center [776, 670] width 19 height 19
select select "*"
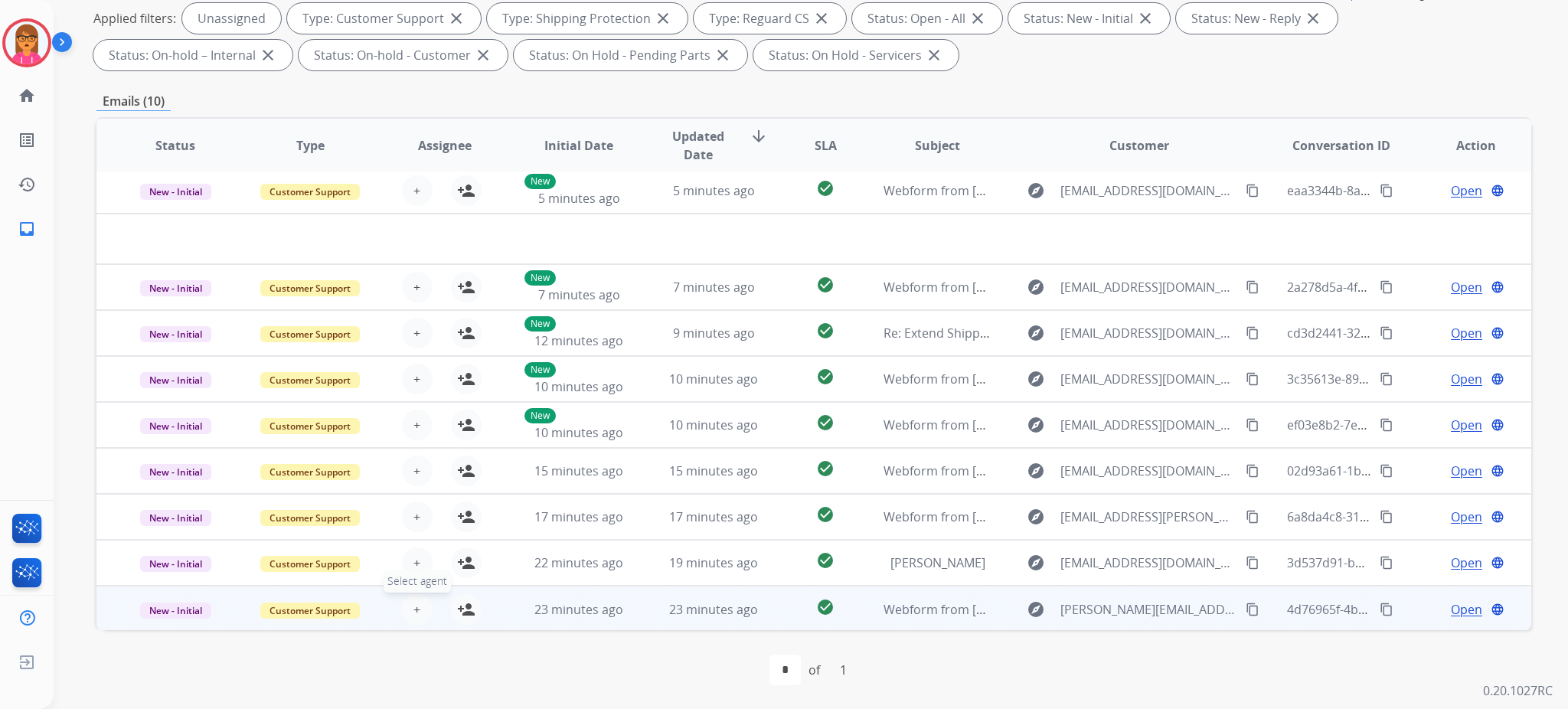
click at [414, 611] on span "+" at bounding box center [417, 610] width 7 height 19
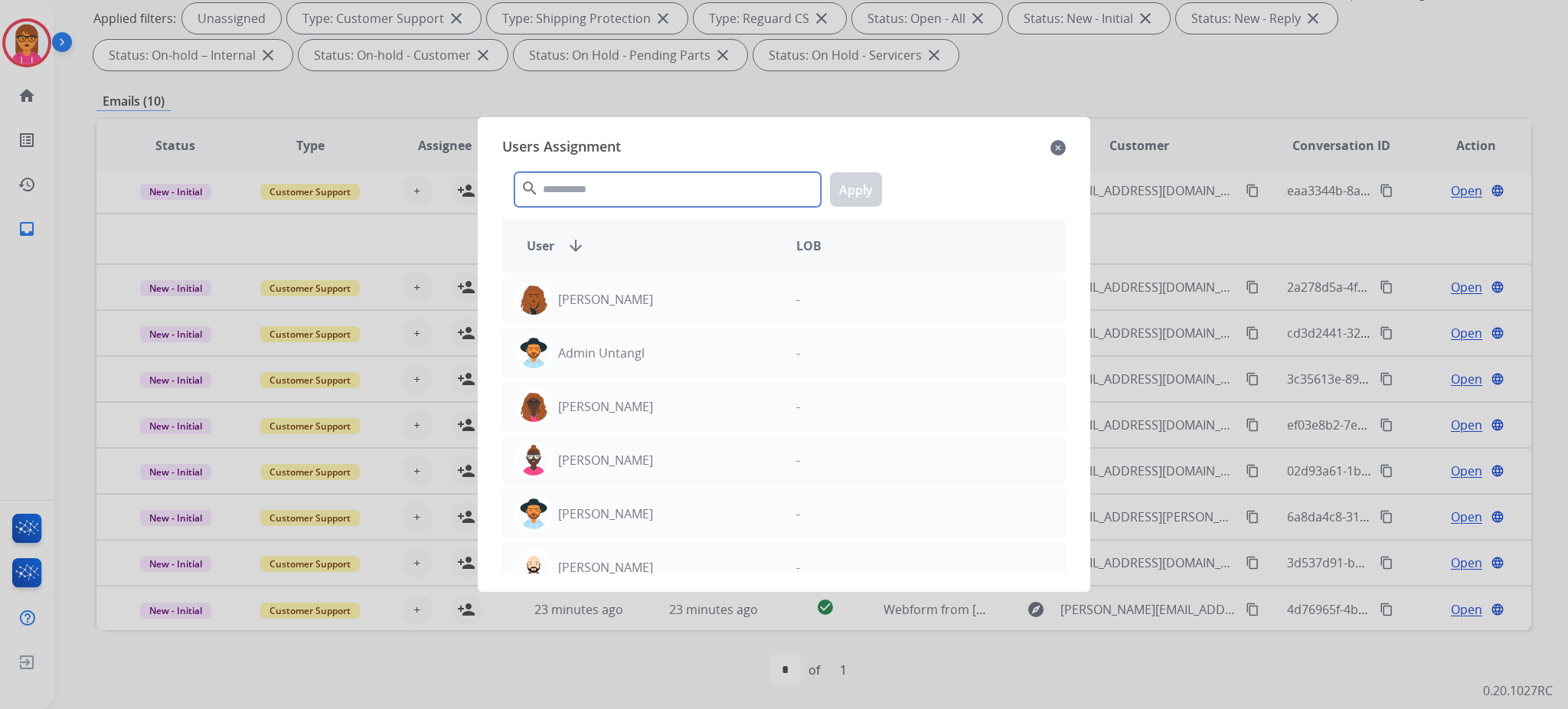
click at [632, 191] on input "text" at bounding box center [667, 189] width 306 height 34
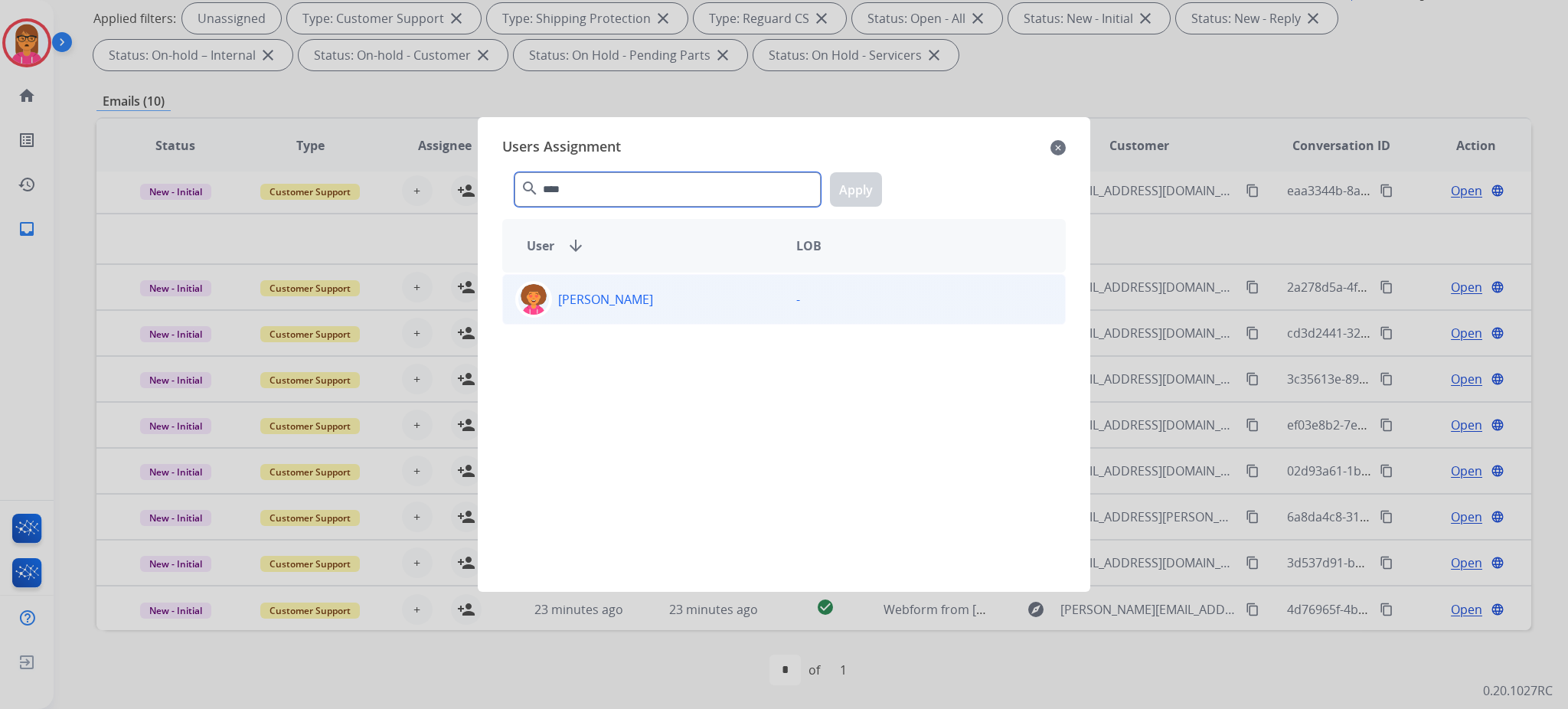
type input "****"
click at [666, 299] on div "[PERSON_NAME]" at bounding box center [644, 299] width 281 height 36
click at [832, 194] on button "Apply" at bounding box center [855, 189] width 52 height 34
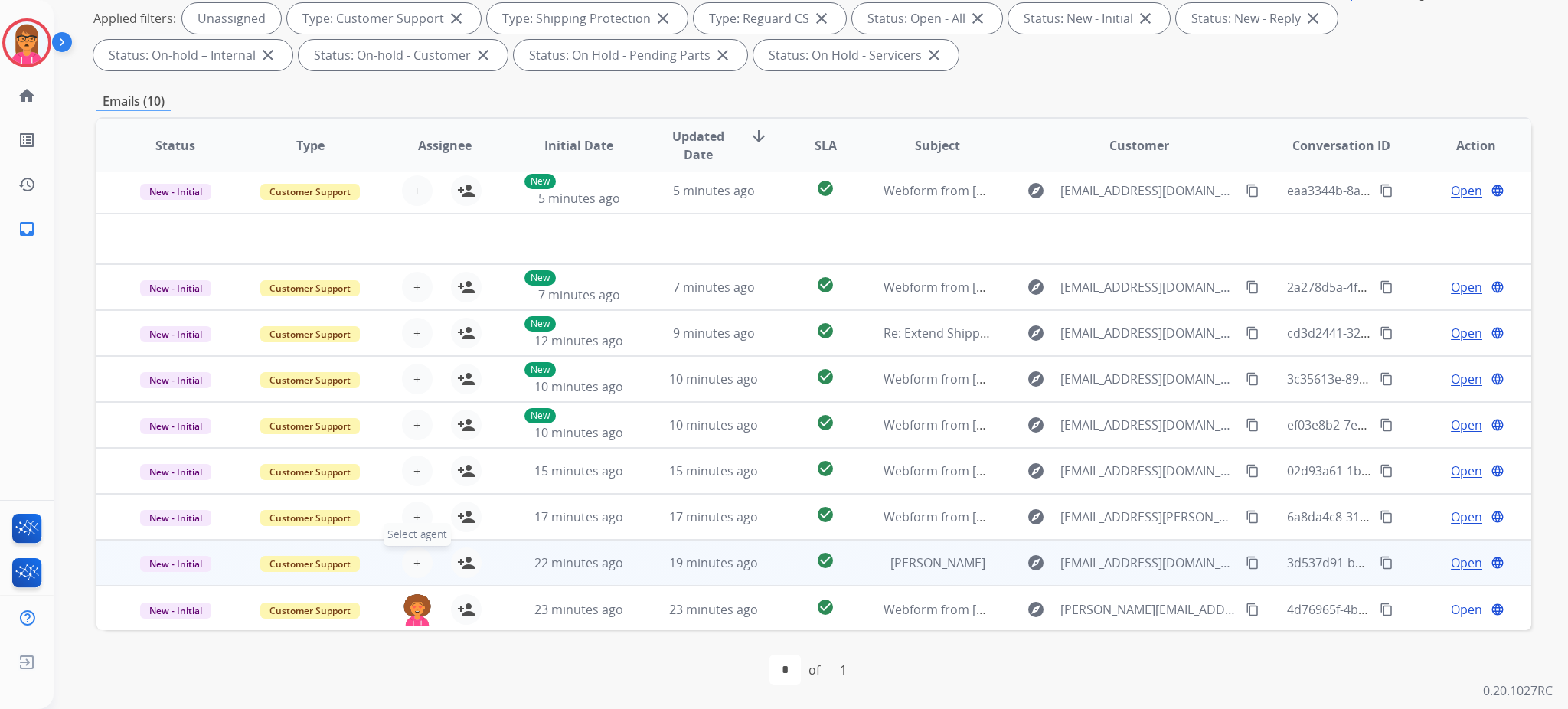
click at [421, 556] on button "+ Select agent" at bounding box center [417, 562] width 30 height 30
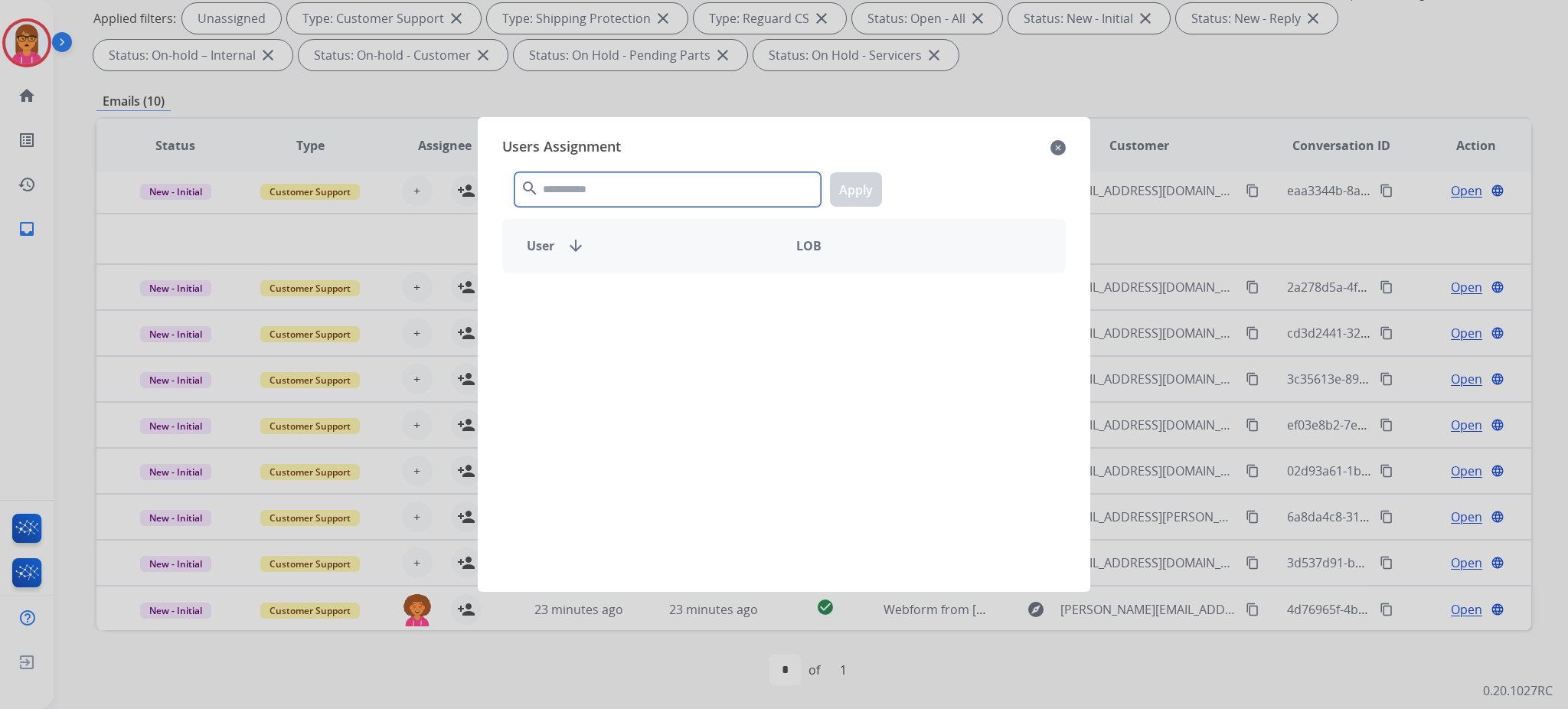
click at [609, 192] on input "text" at bounding box center [667, 189] width 306 height 34
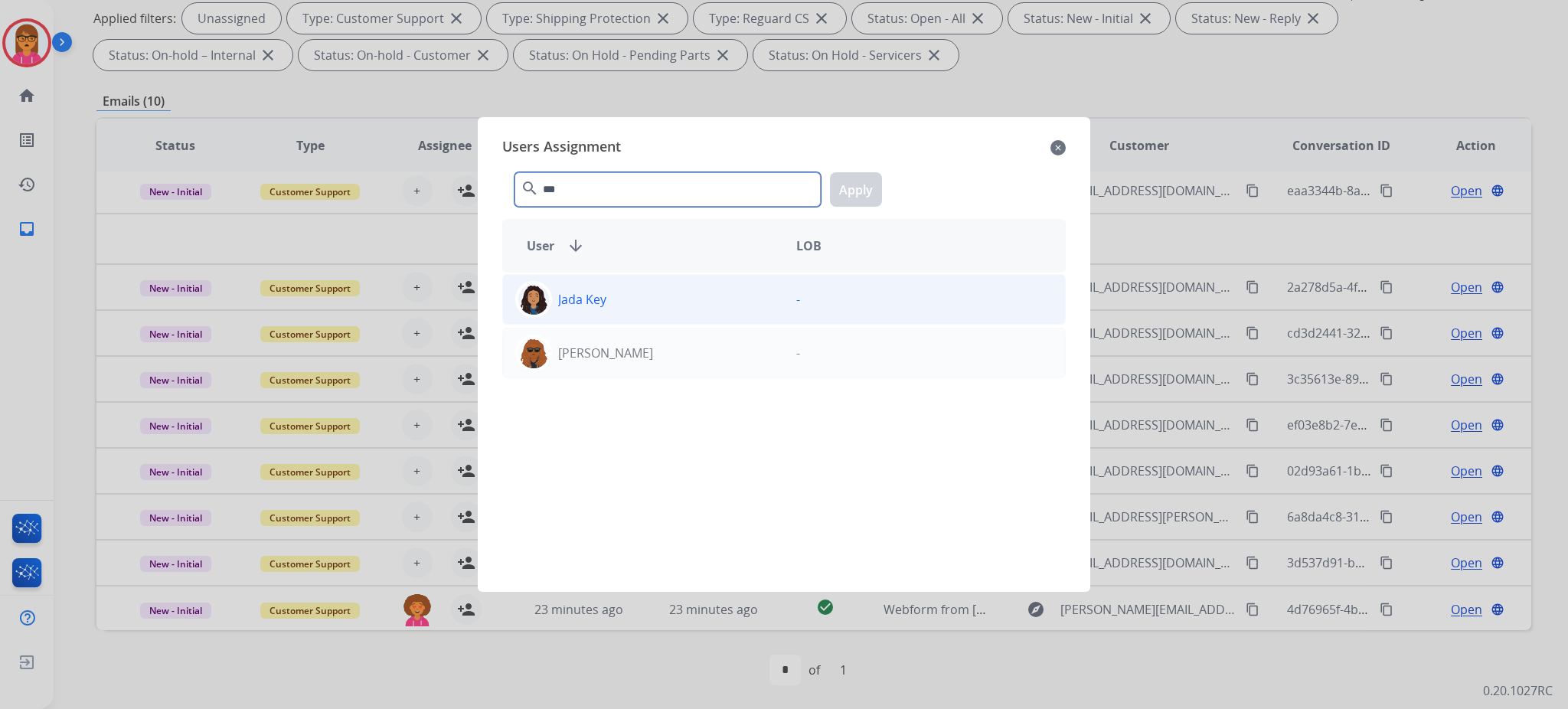
type input "***"
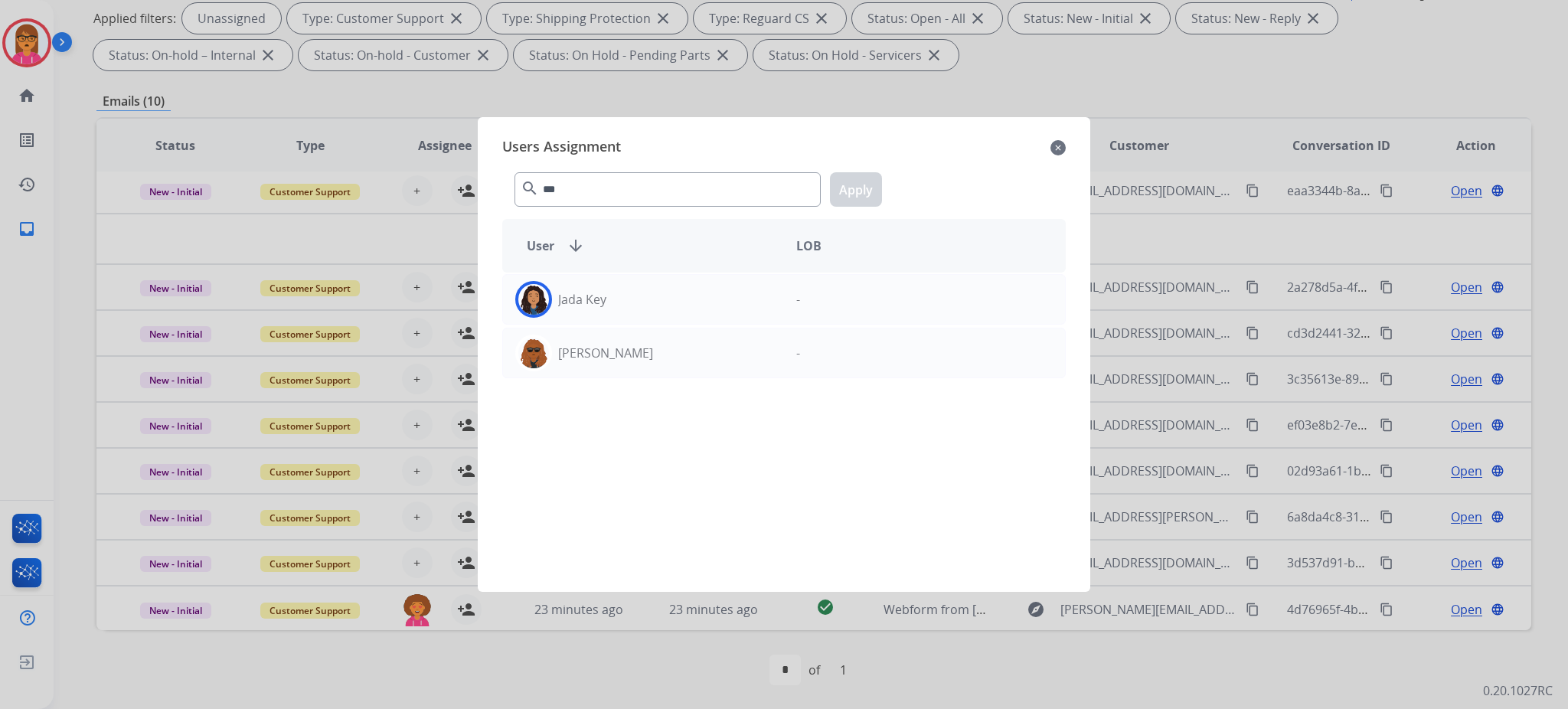
drag, startPoint x: 630, startPoint y: 303, endPoint x: 922, endPoint y: 233, distance: 300.3
click at [638, 297] on div "Jada Key" at bounding box center [644, 299] width 281 height 36
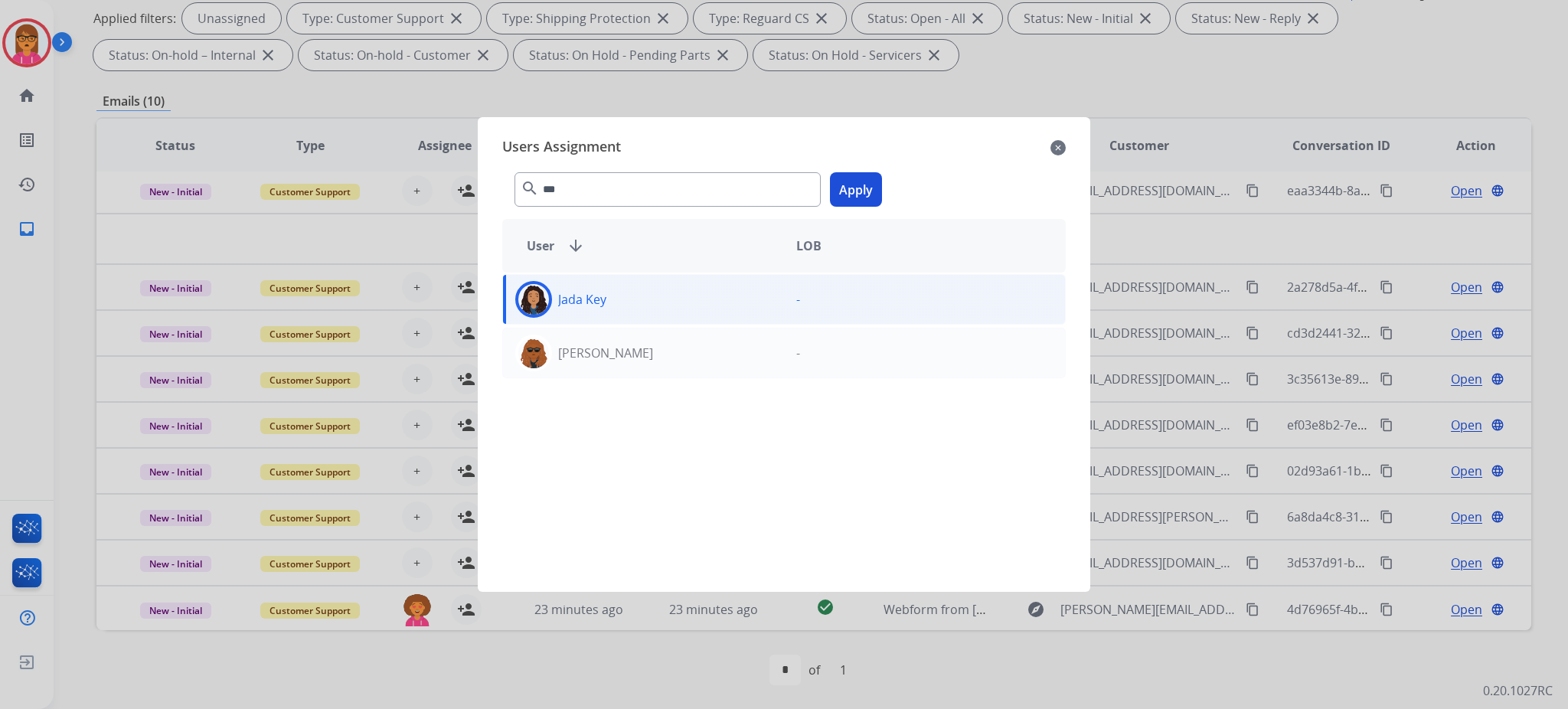
click at [868, 189] on button "Apply" at bounding box center [855, 189] width 52 height 34
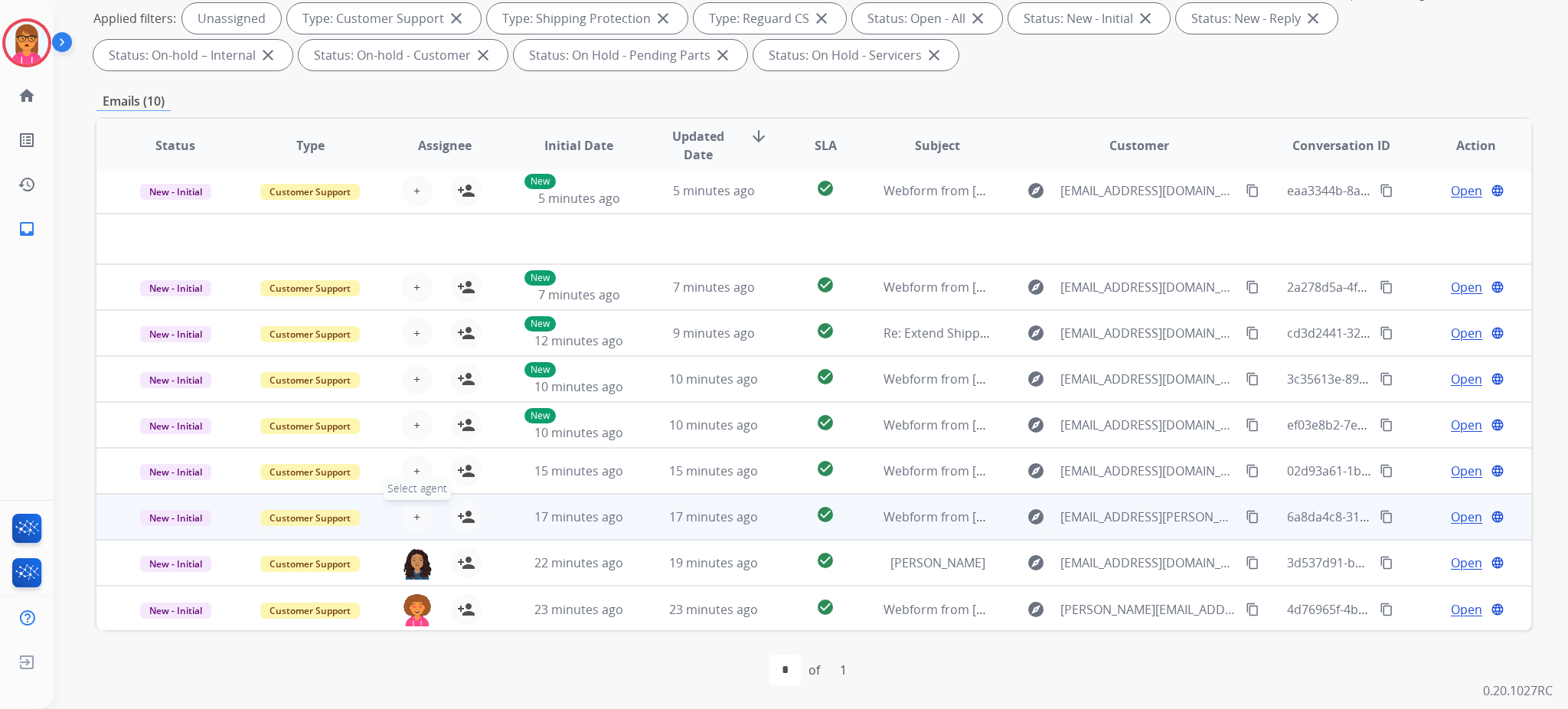
click at [407, 514] on button "+ Select agent" at bounding box center [417, 516] width 30 height 30
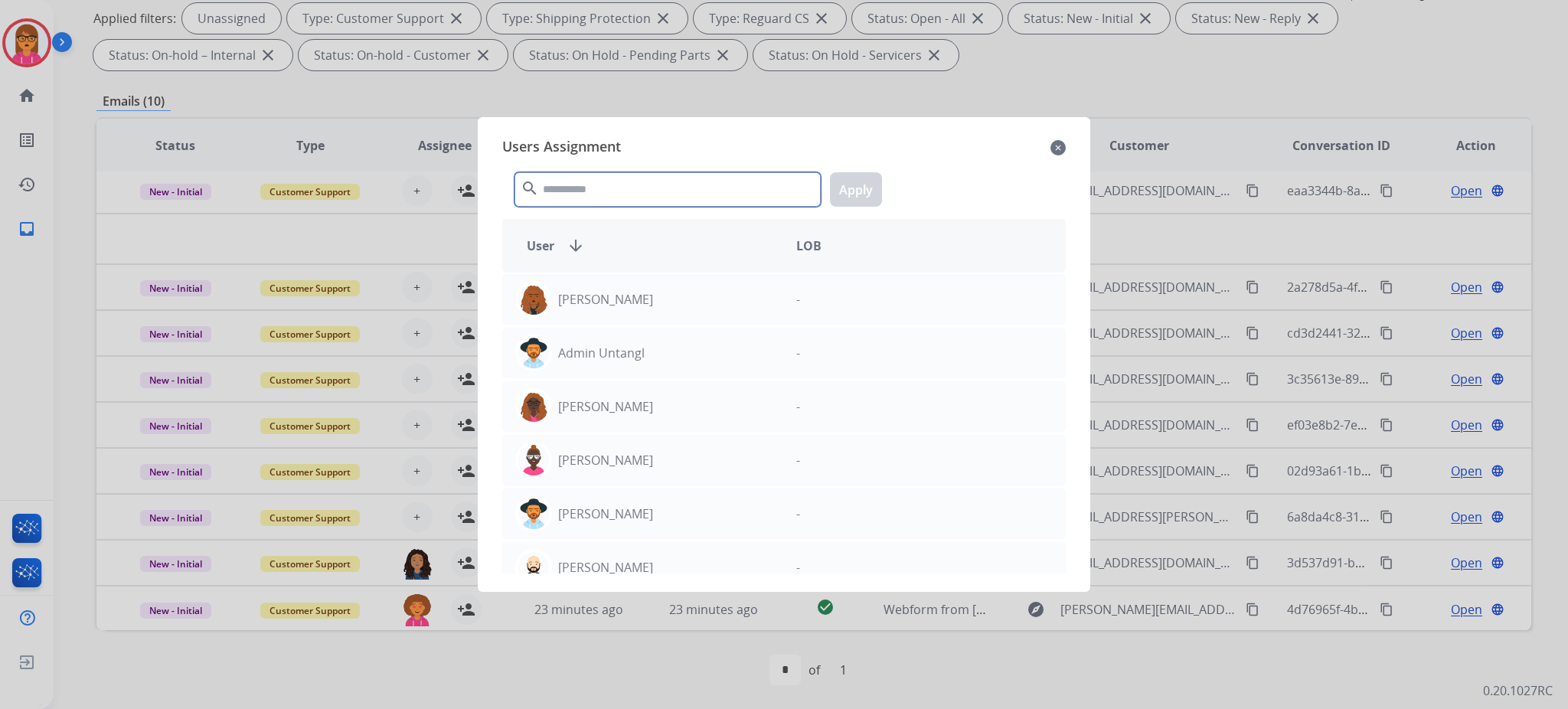
click at [669, 169] on div "search Apply" at bounding box center [784, 187] width 563 height 53
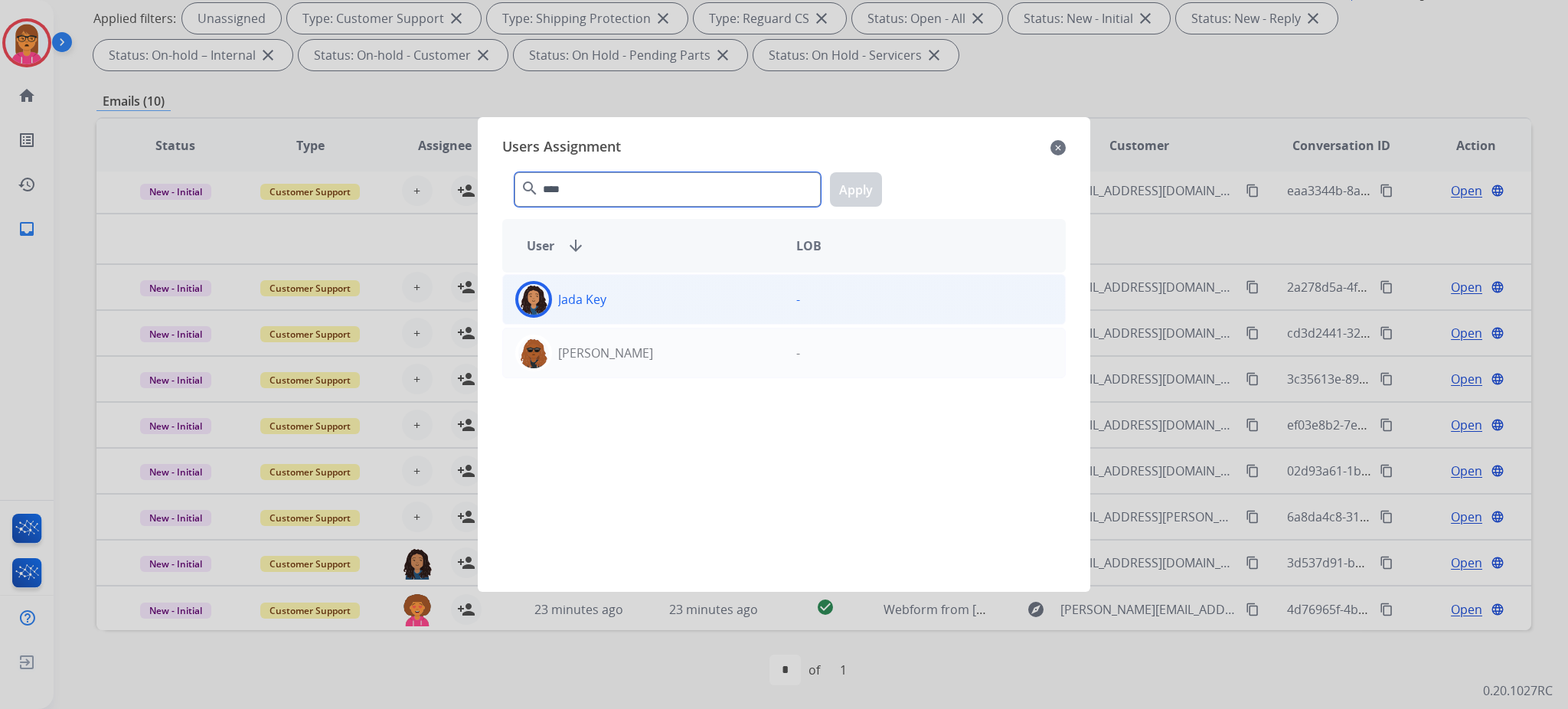
type input "****"
click at [745, 295] on div "Jada Key" at bounding box center [644, 299] width 281 height 36
click at [856, 184] on button "Apply" at bounding box center [855, 189] width 52 height 34
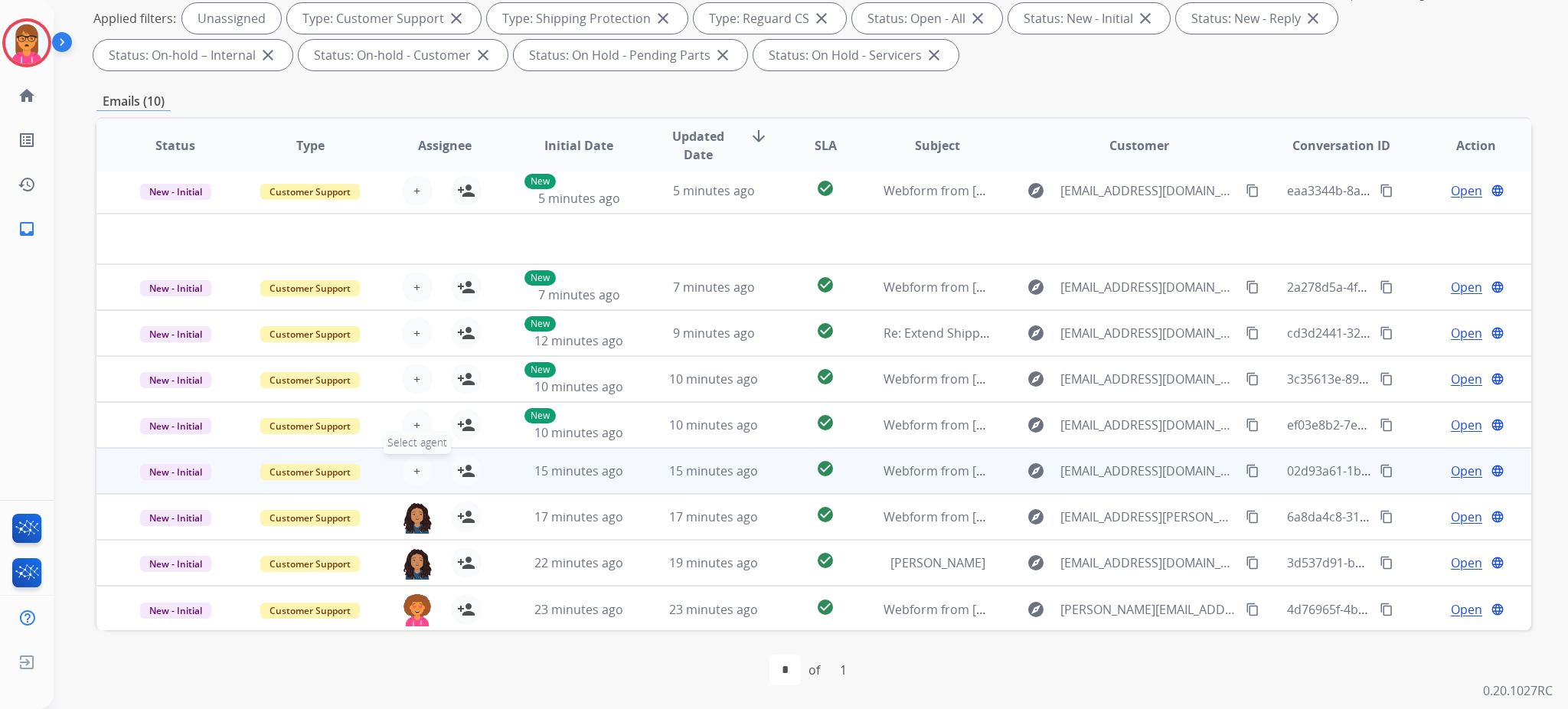
click at [402, 460] on button "+ Select agent" at bounding box center [417, 470] width 30 height 30
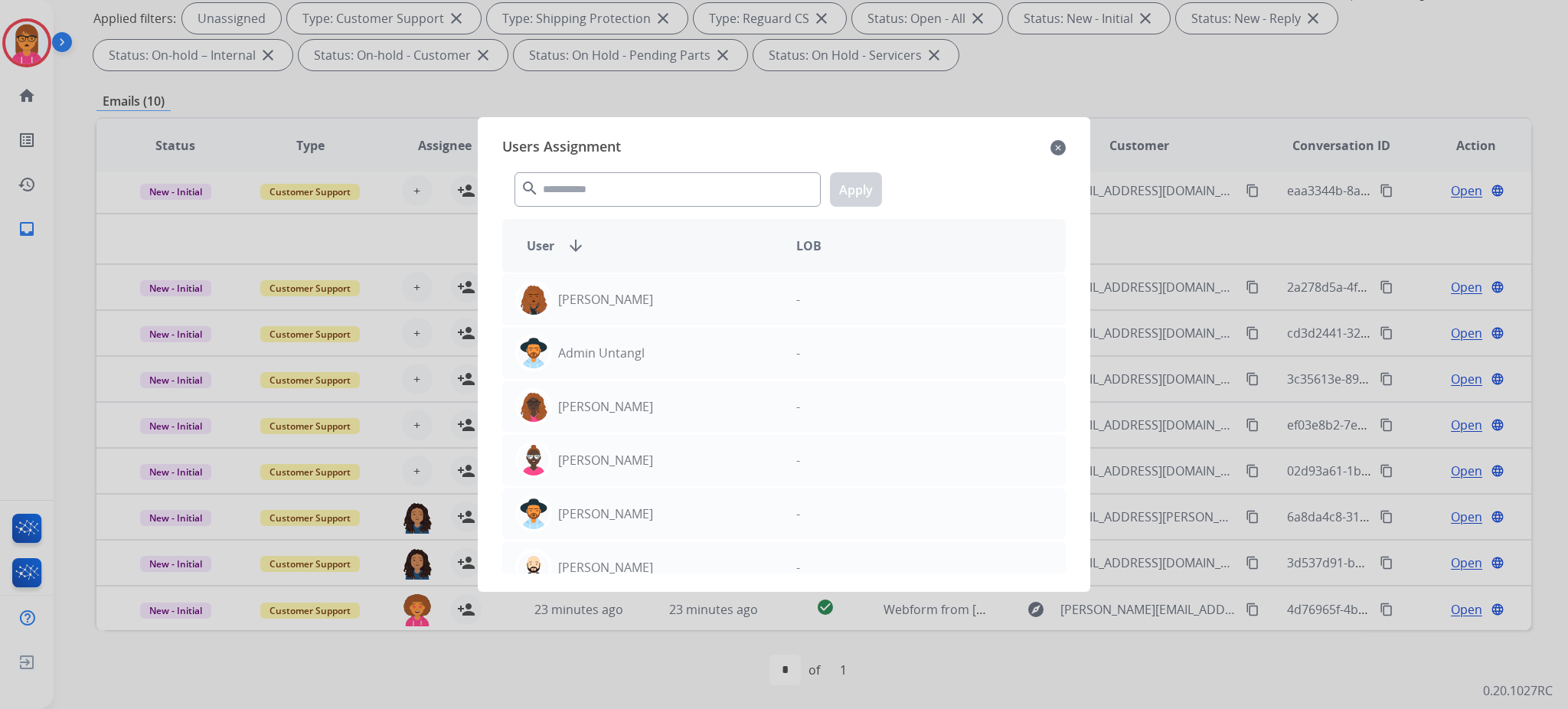
click at [614, 215] on div "Users Assignment close search Apply User arrow_downward LOB [PERSON_NAME] - Adm…" at bounding box center [784, 355] width 588 height 450
click at [621, 197] on input "text" at bounding box center [667, 189] width 306 height 34
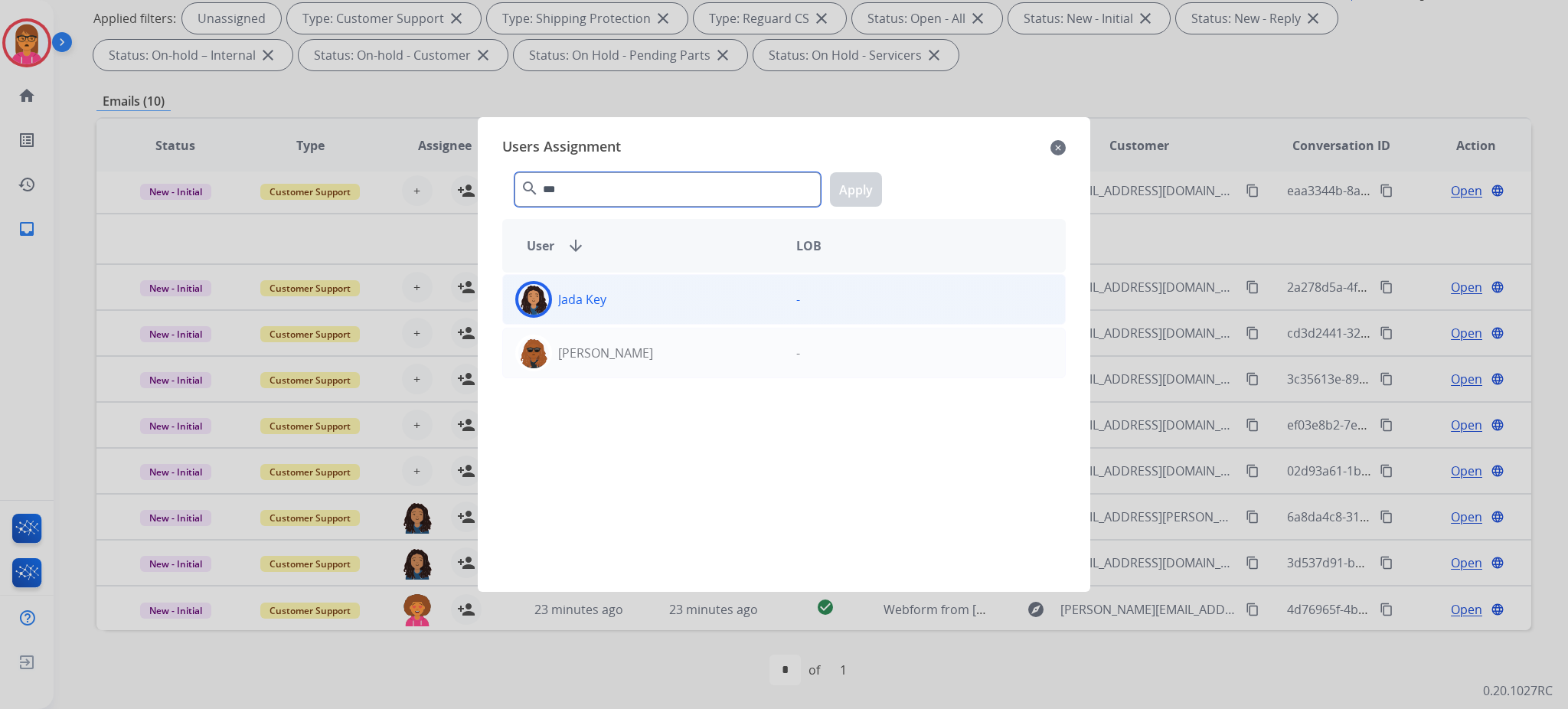
type input "***"
click at [654, 289] on div "Jada Key" at bounding box center [644, 299] width 281 height 36
click at [868, 190] on button "Apply" at bounding box center [855, 189] width 52 height 34
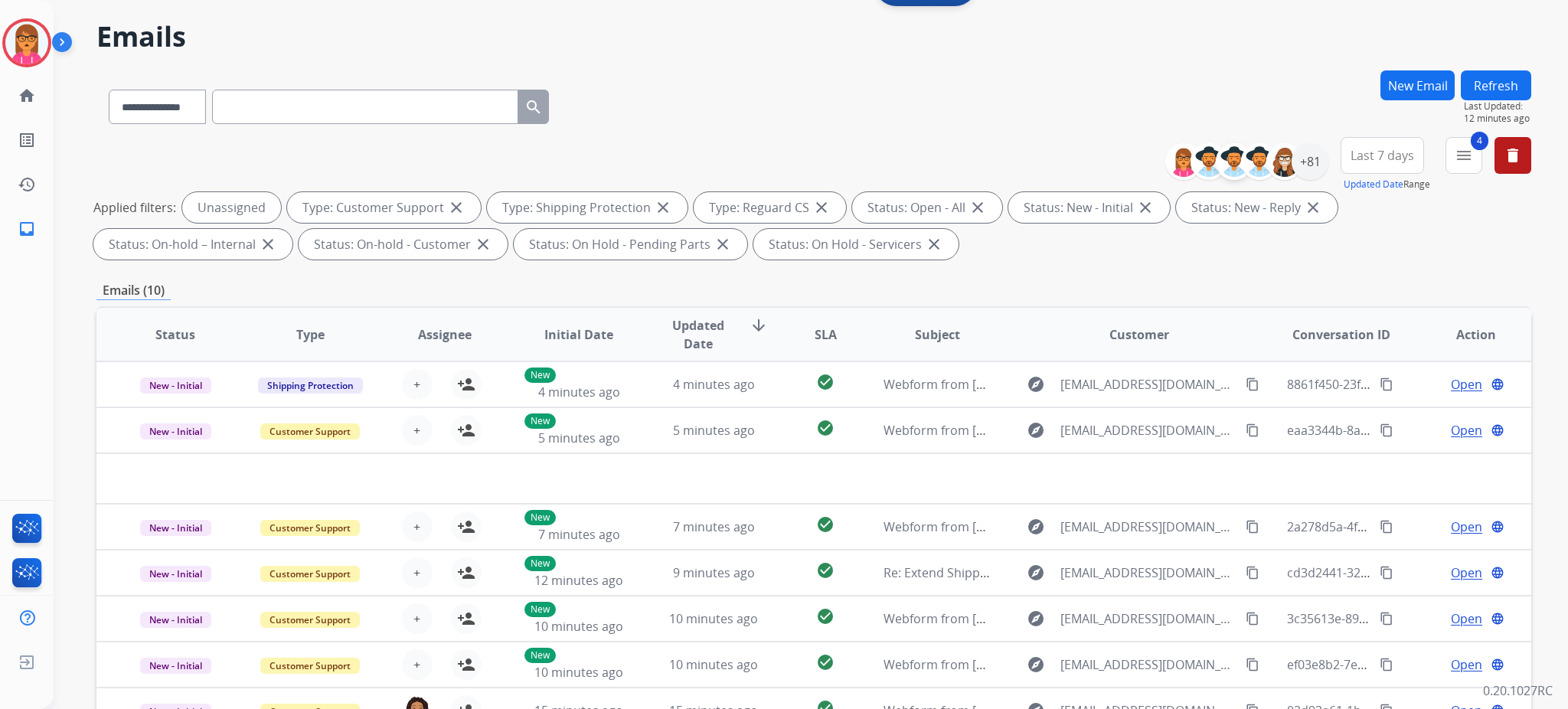
scroll to position [0, 0]
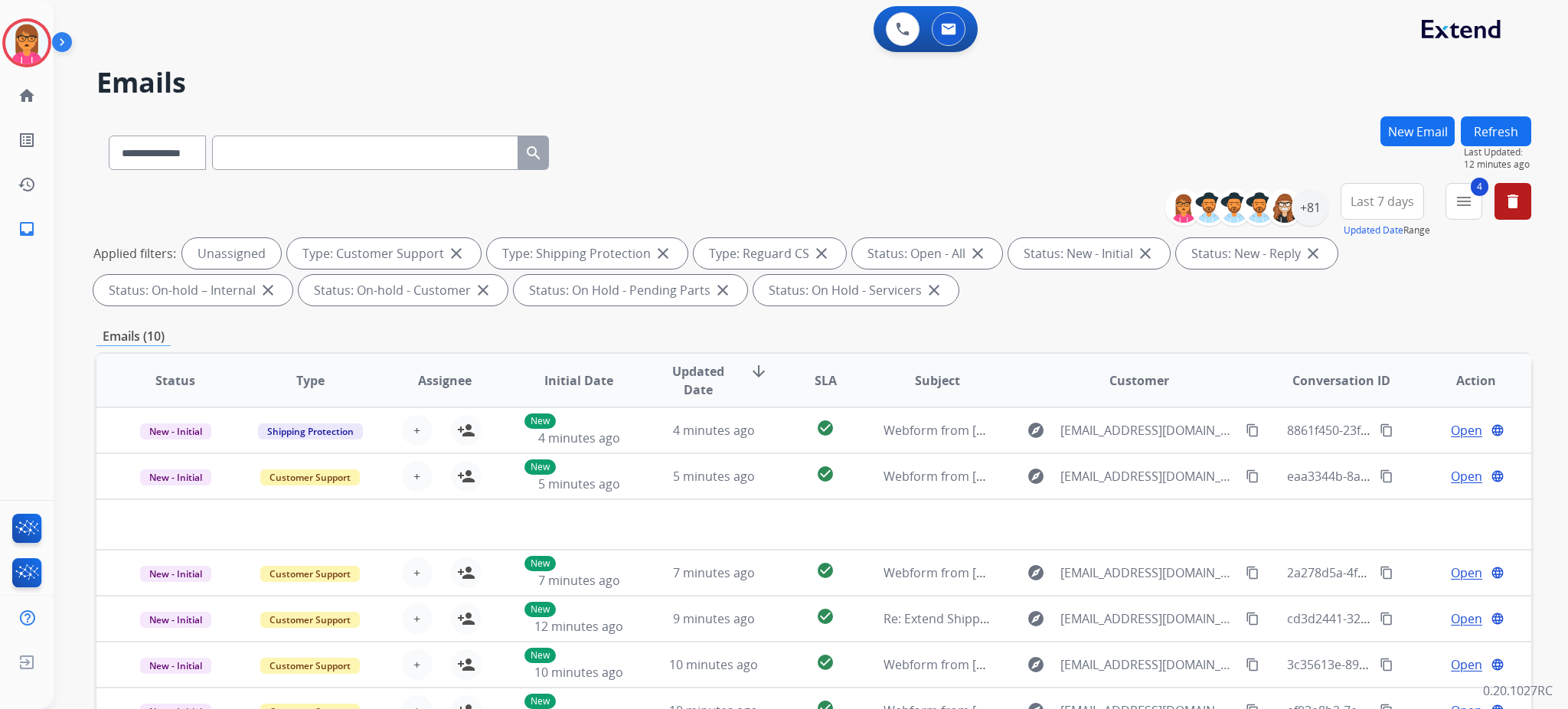
click at [1504, 122] on button "Refresh" at bounding box center [1496, 131] width 71 height 30
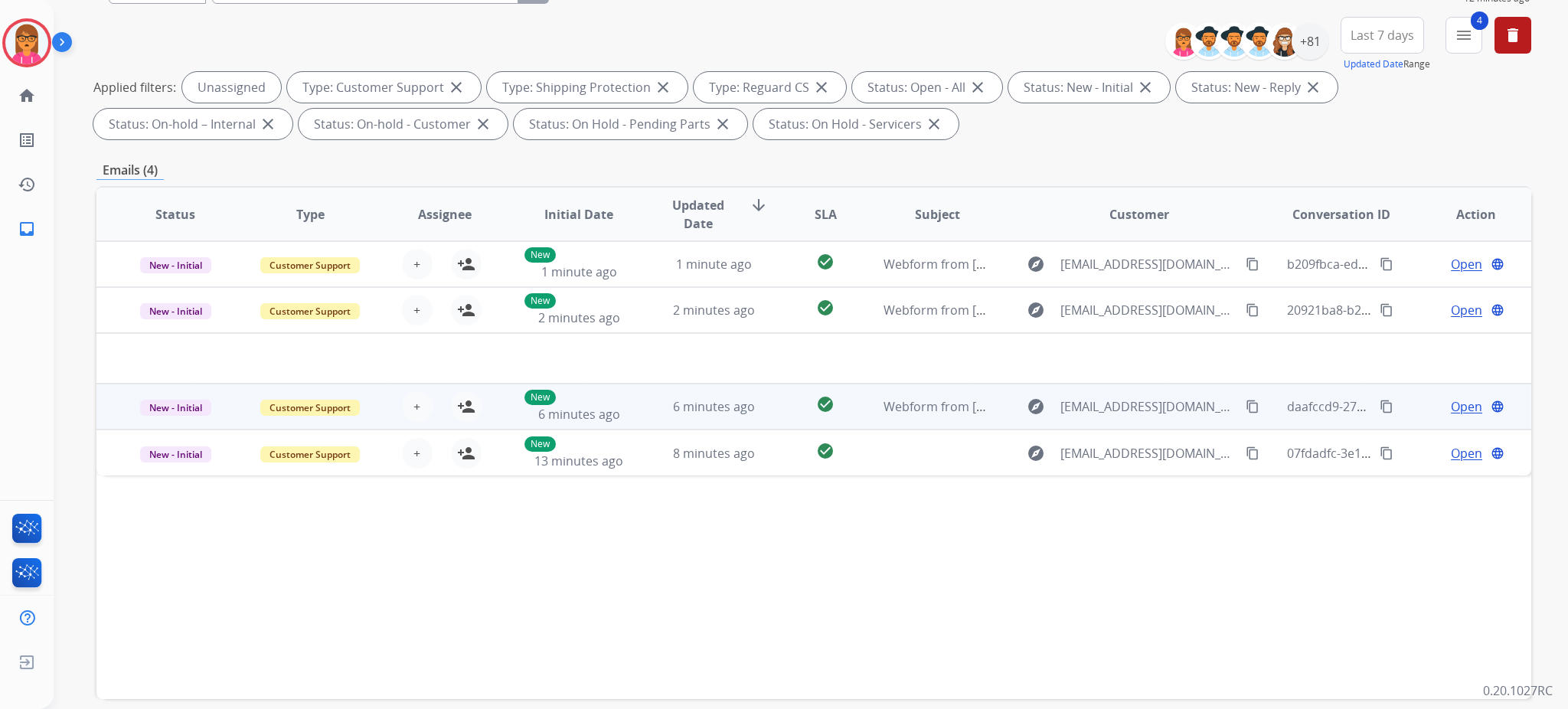
scroll to position [204, 0]
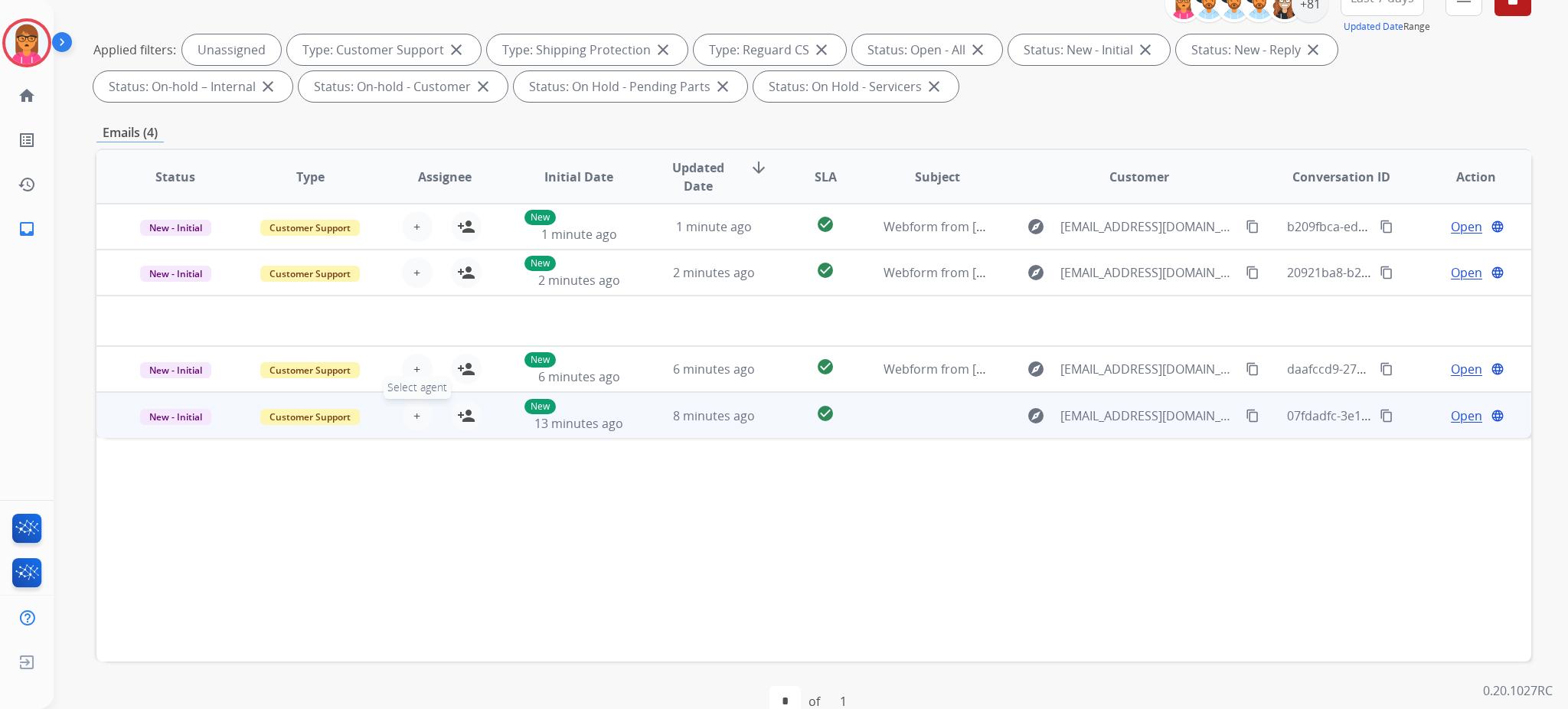
click at [417, 409] on span "+" at bounding box center [417, 416] width 7 height 19
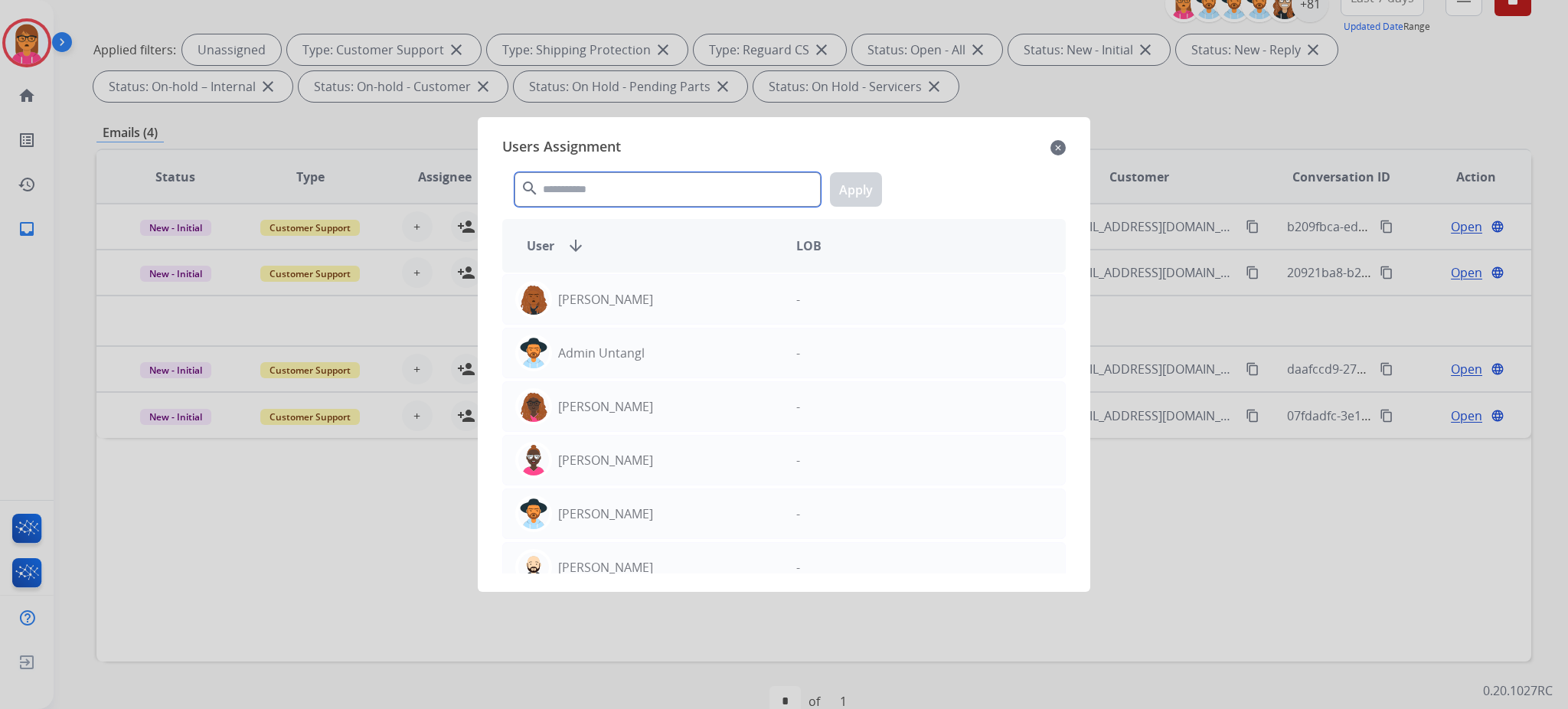
click at [680, 197] on input "text" at bounding box center [667, 189] width 306 height 34
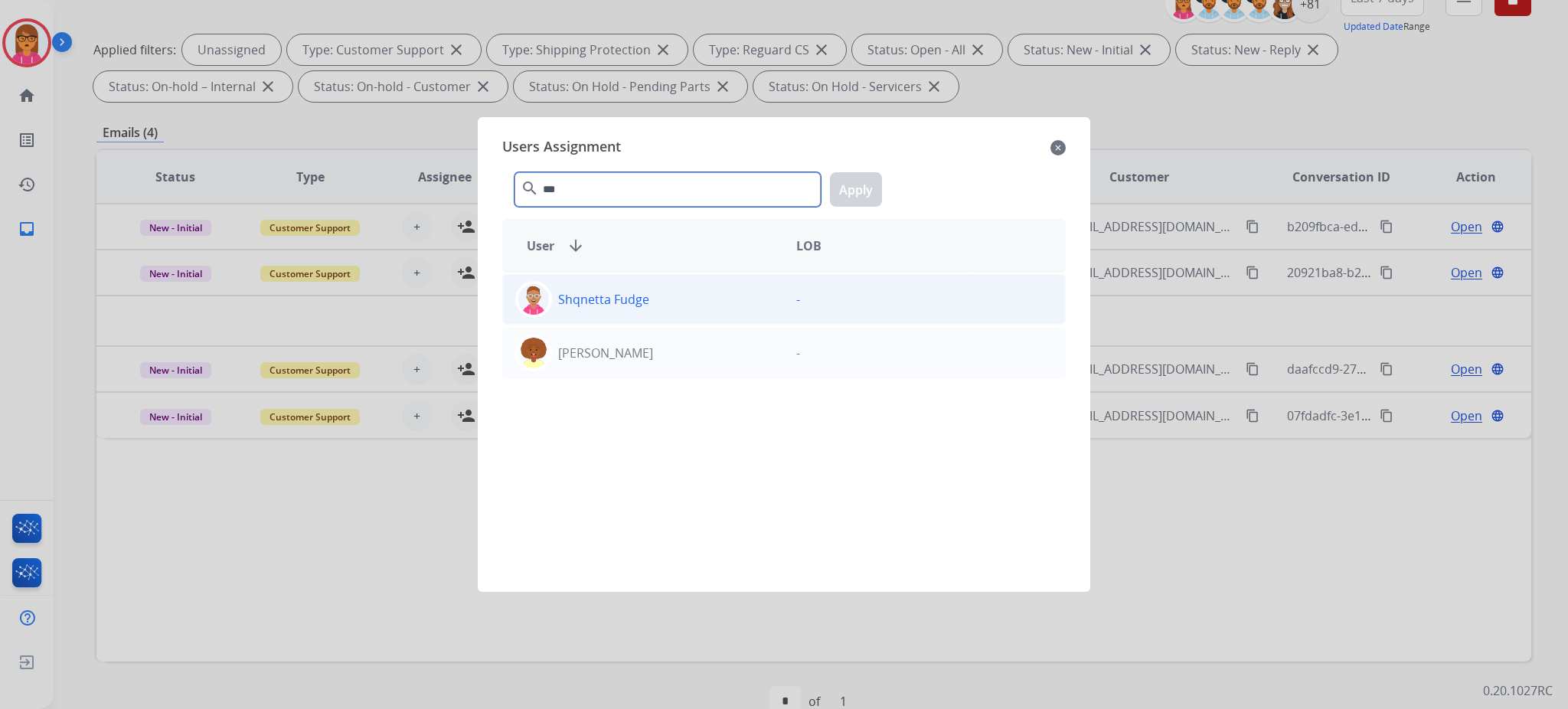
type input "***"
click at [711, 299] on div "Shqnetta Fudge" at bounding box center [644, 299] width 281 height 36
click at [873, 196] on button "Apply" at bounding box center [855, 189] width 52 height 34
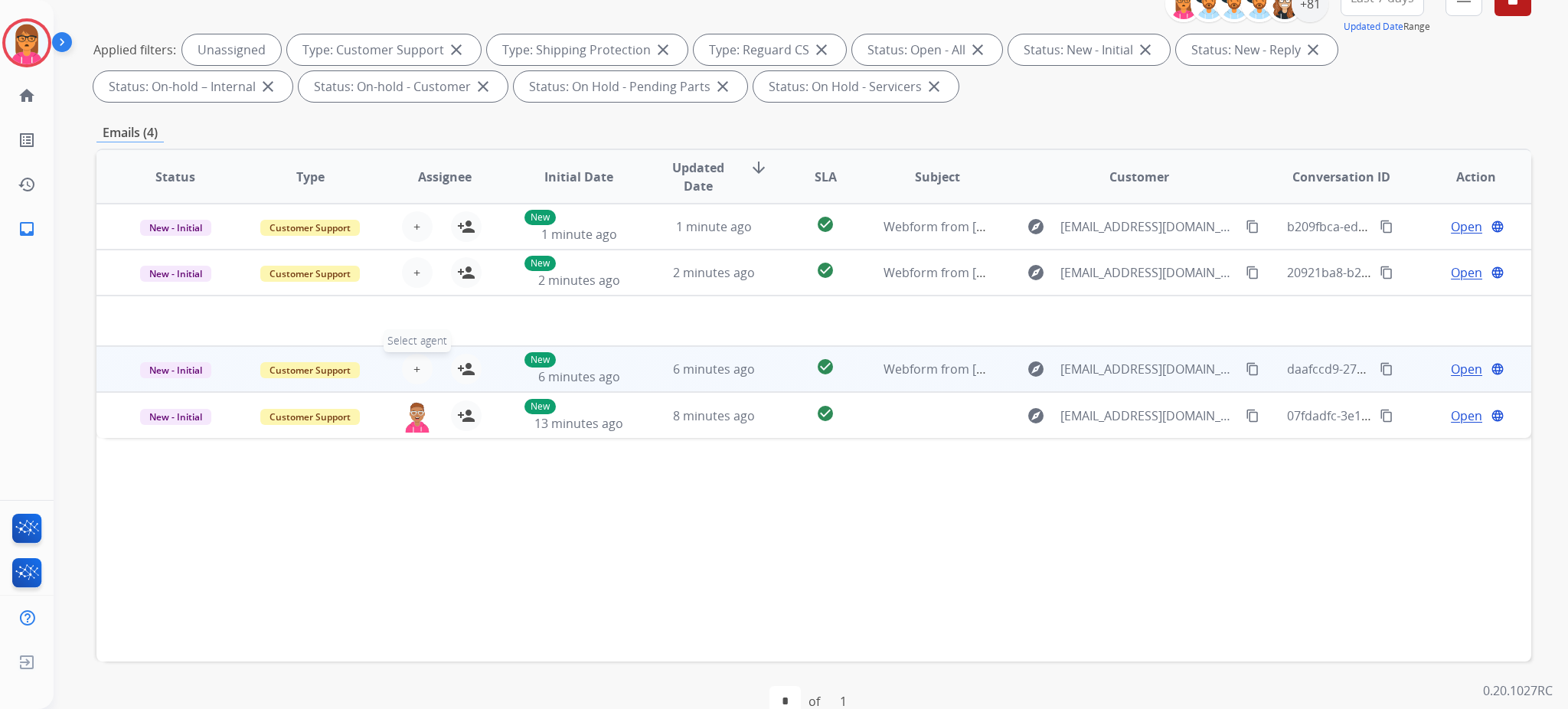
click at [421, 368] on button "+ Select agent" at bounding box center [417, 369] width 30 height 30
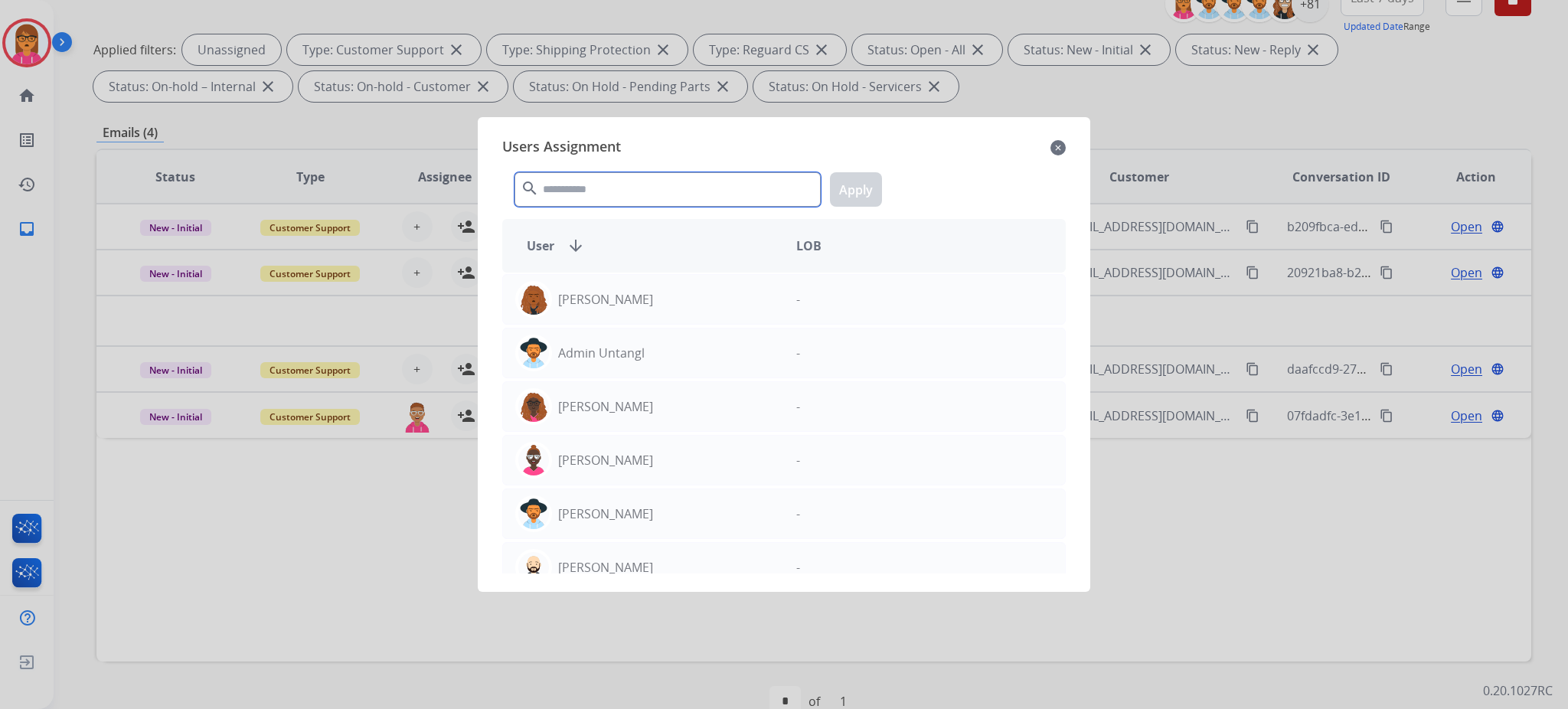
click at [669, 191] on input "text" at bounding box center [667, 189] width 306 height 34
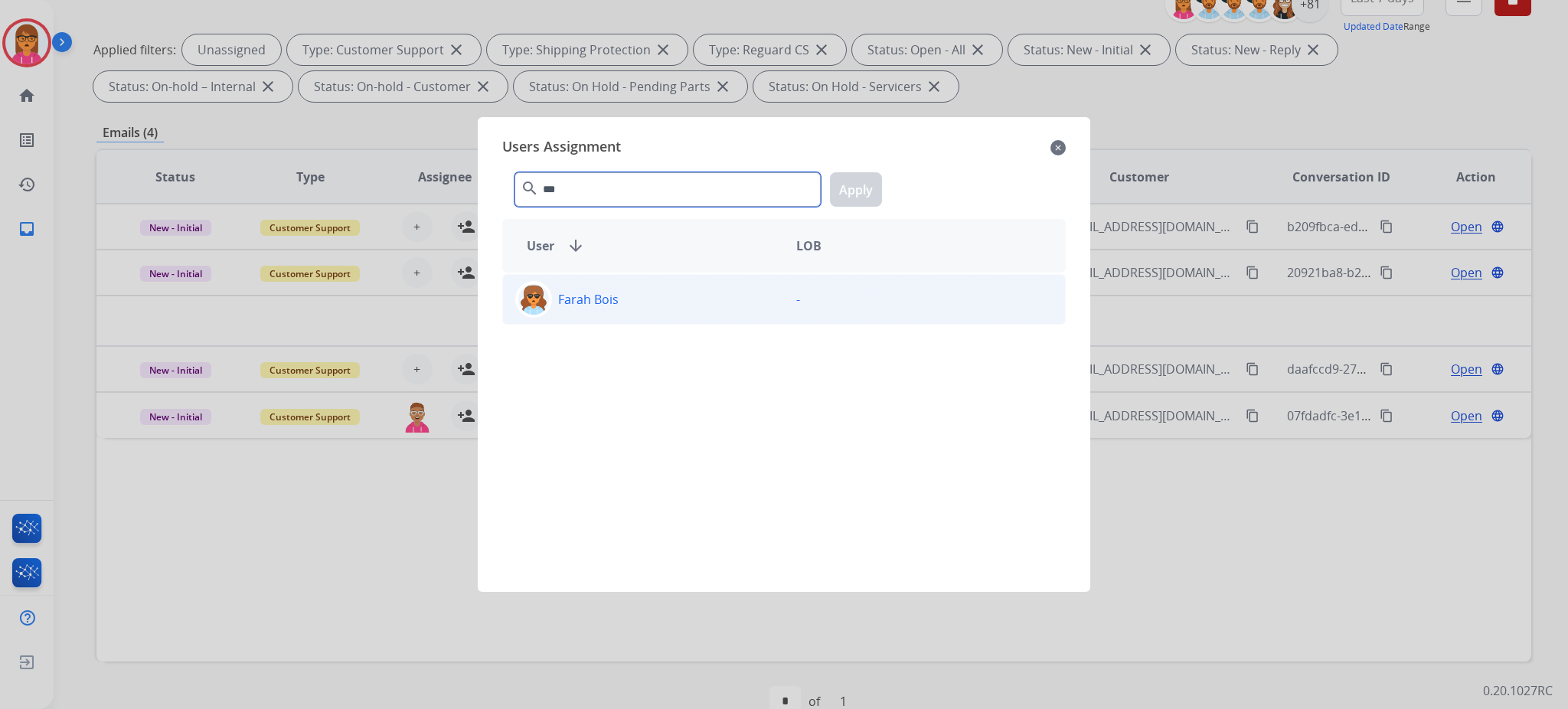
type input "***"
click at [629, 307] on div "Farah Bois" at bounding box center [644, 299] width 281 height 36
click at [841, 198] on button "Apply" at bounding box center [855, 189] width 52 height 34
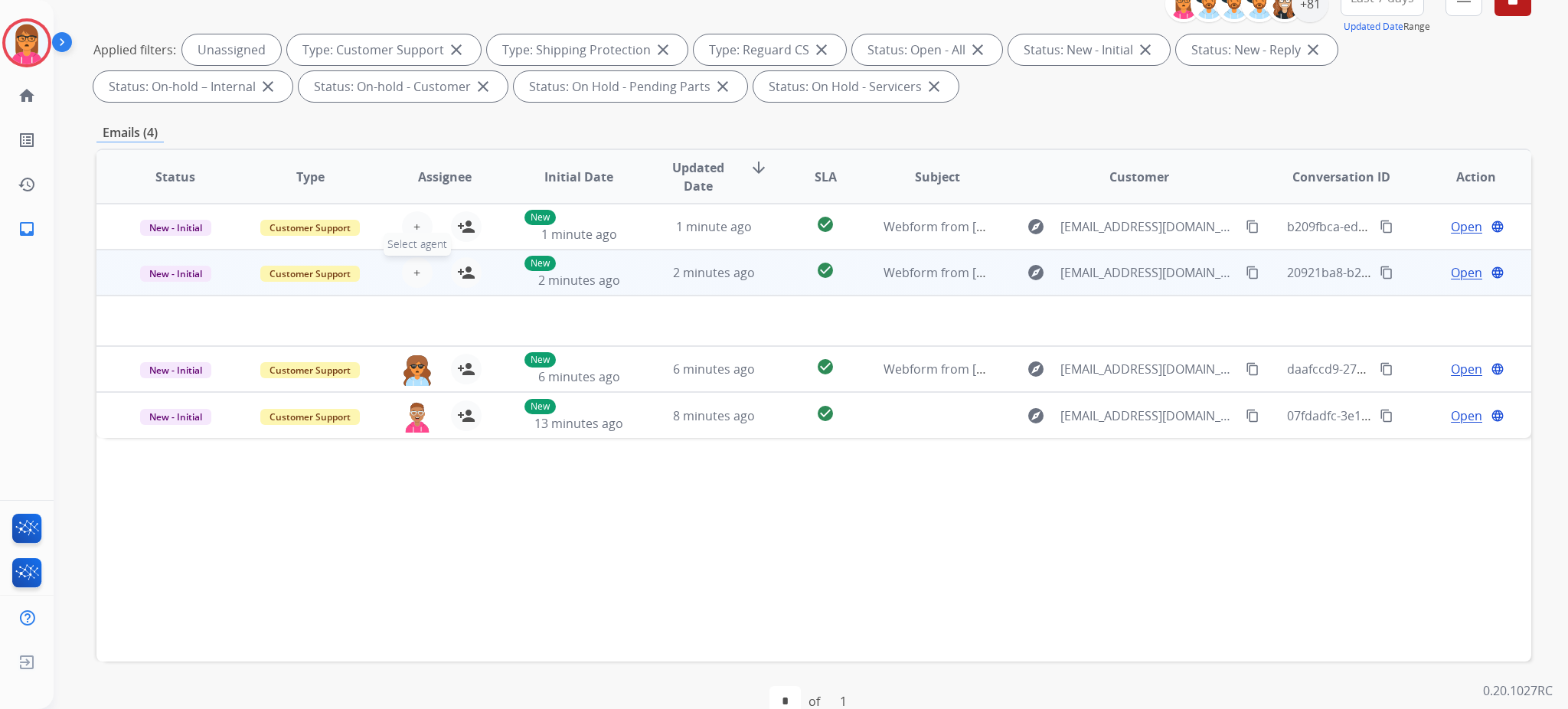
click at [408, 268] on button "+ Select agent" at bounding box center [417, 272] width 30 height 30
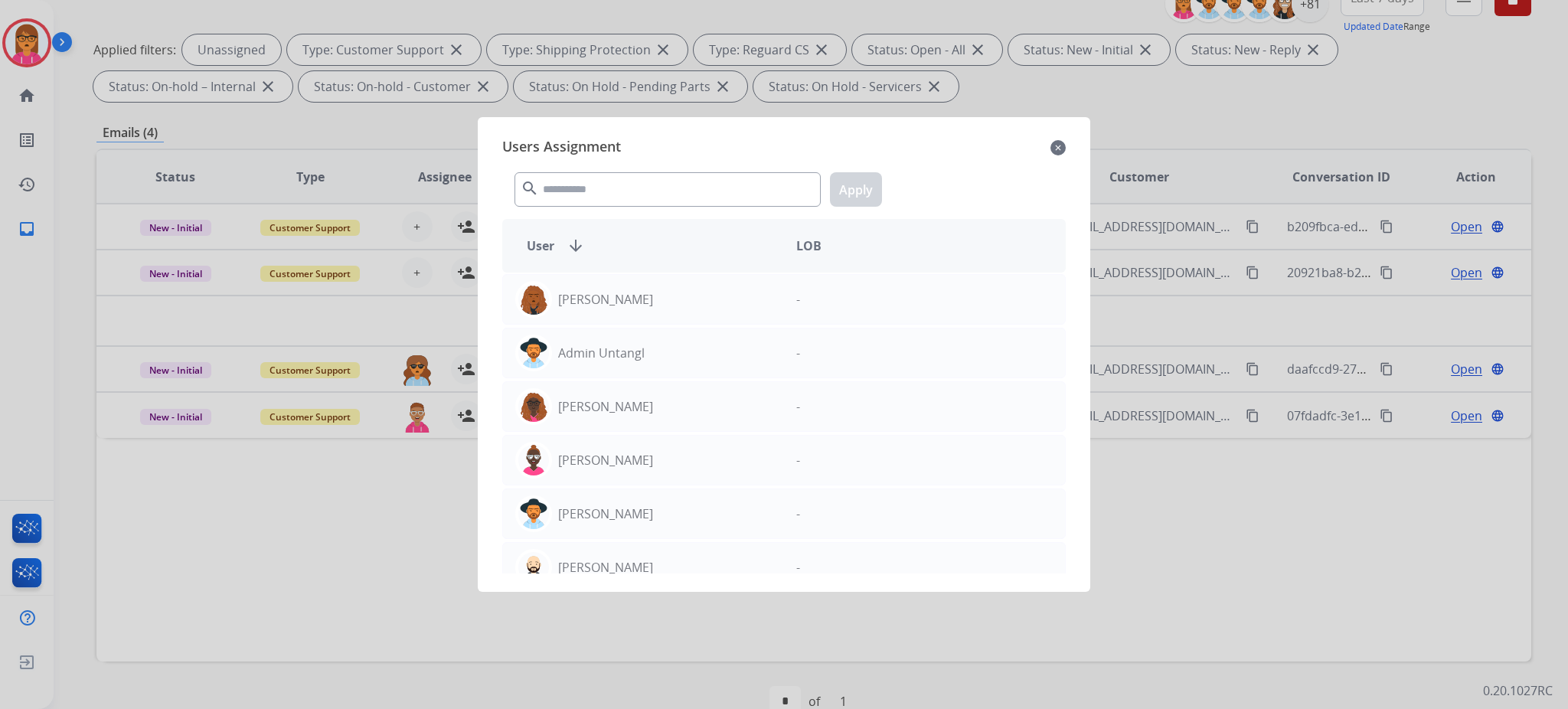
click at [541, 182] on div "search Apply" at bounding box center [784, 187] width 563 height 53
click at [576, 187] on input "text" at bounding box center [667, 189] width 306 height 34
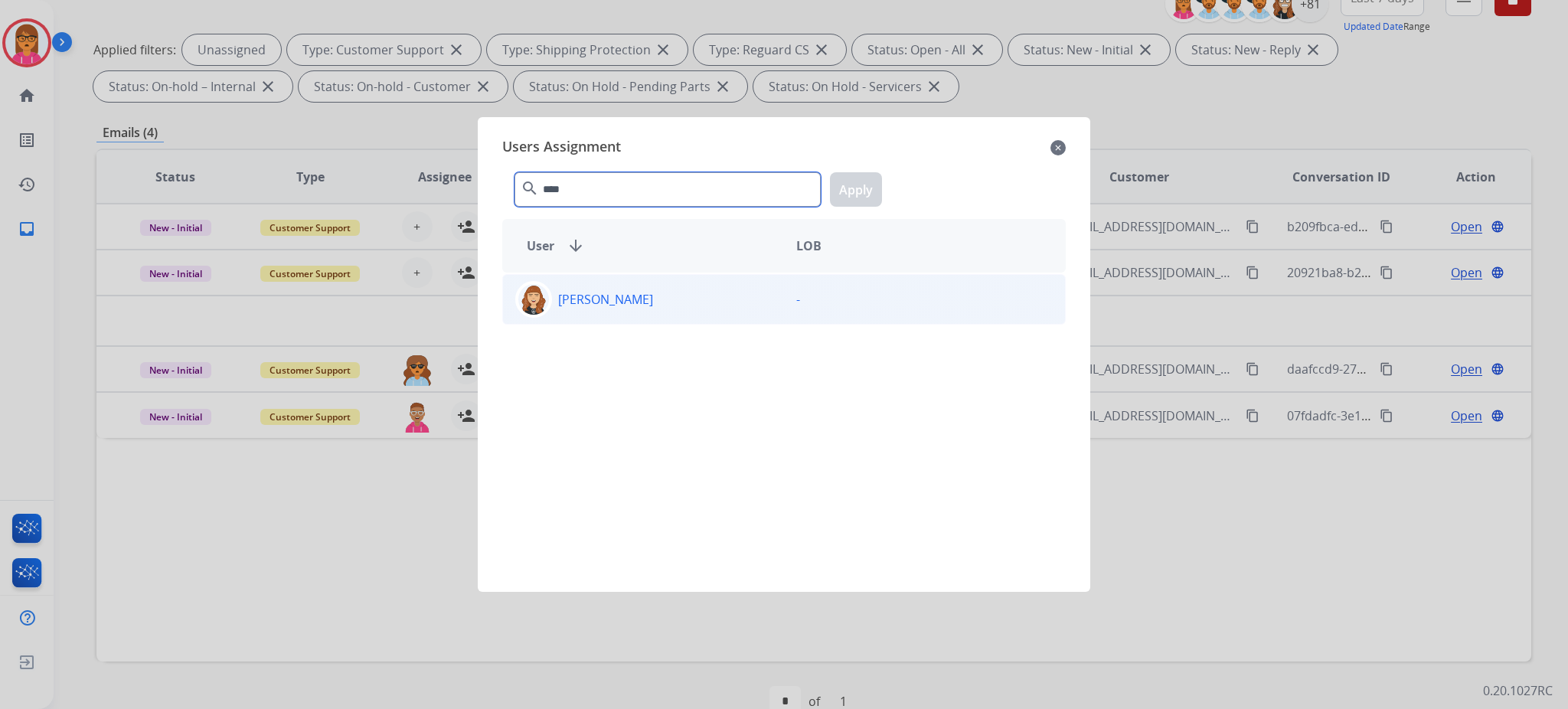
type input "****"
click at [693, 313] on div "[PERSON_NAME]" at bounding box center [644, 299] width 281 height 36
click at [859, 168] on div "**** search Apply" at bounding box center [784, 187] width 563 height 53
click at [860, 198] on button "Apply" at bounding box center [855, 189] width 52 height 34
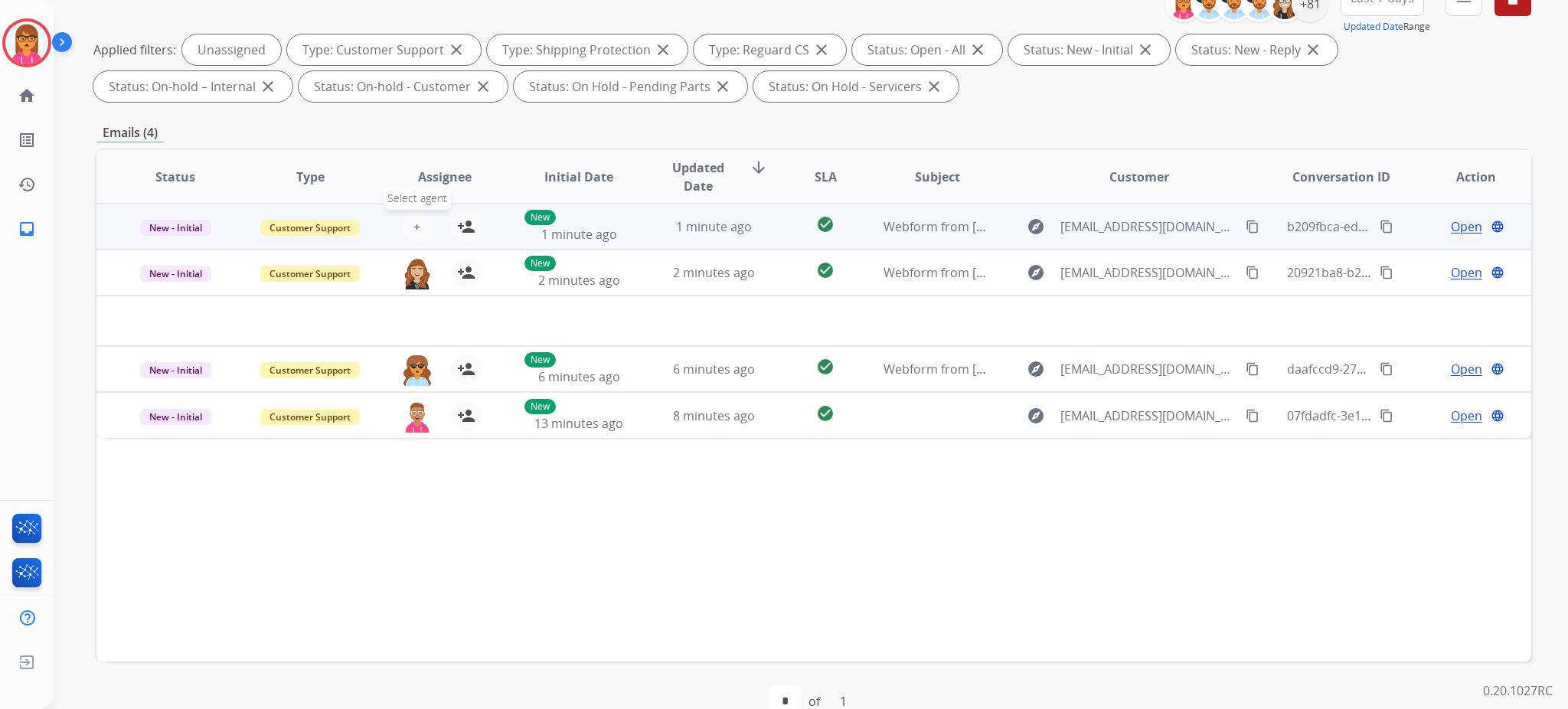
click at [399, 219] on div "+ Select agent person_add Assign to Me" at bounding box center [433, 226] width 98 height 30
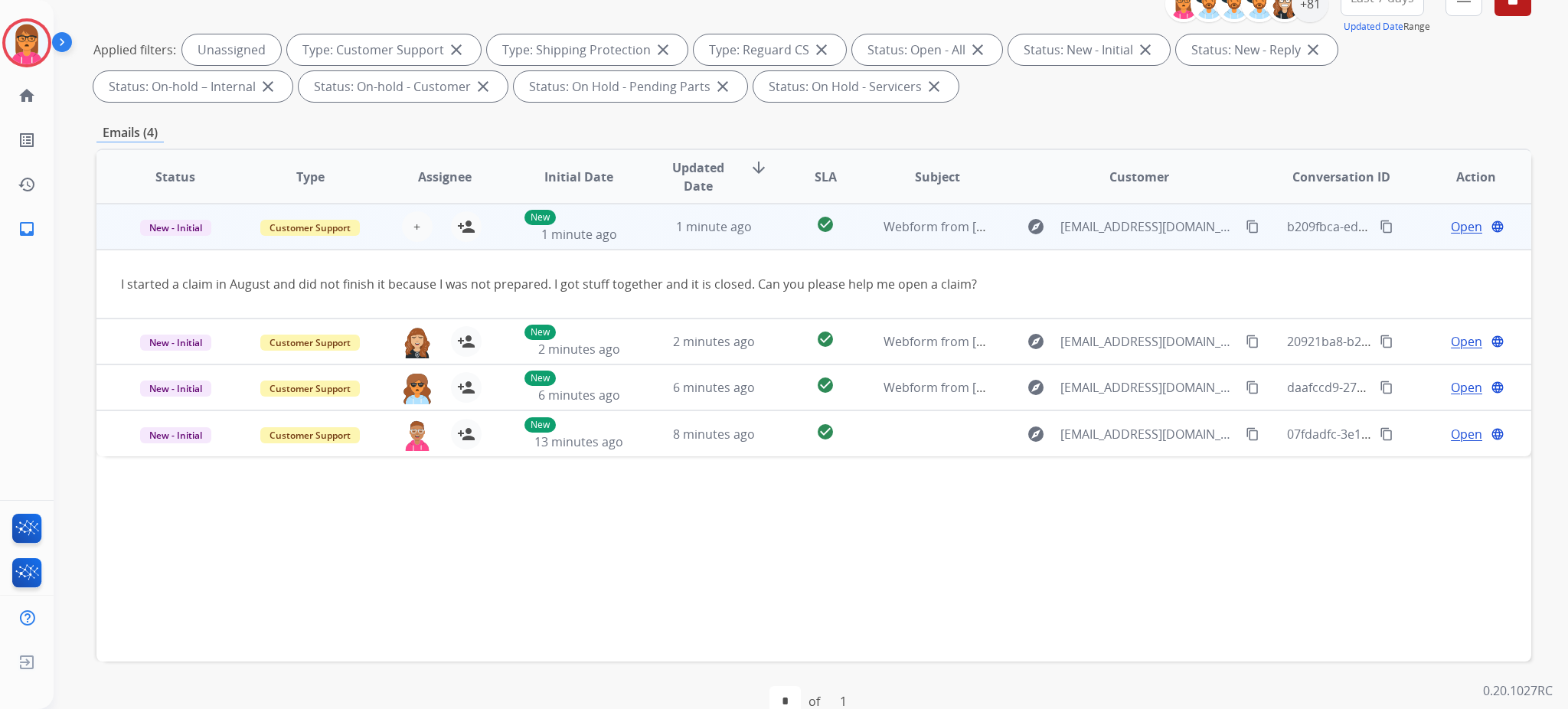
click at [397, 224] on div "+ Select agent person_add Assign to Me" at bounding box center [433, 226] width 98 height 30
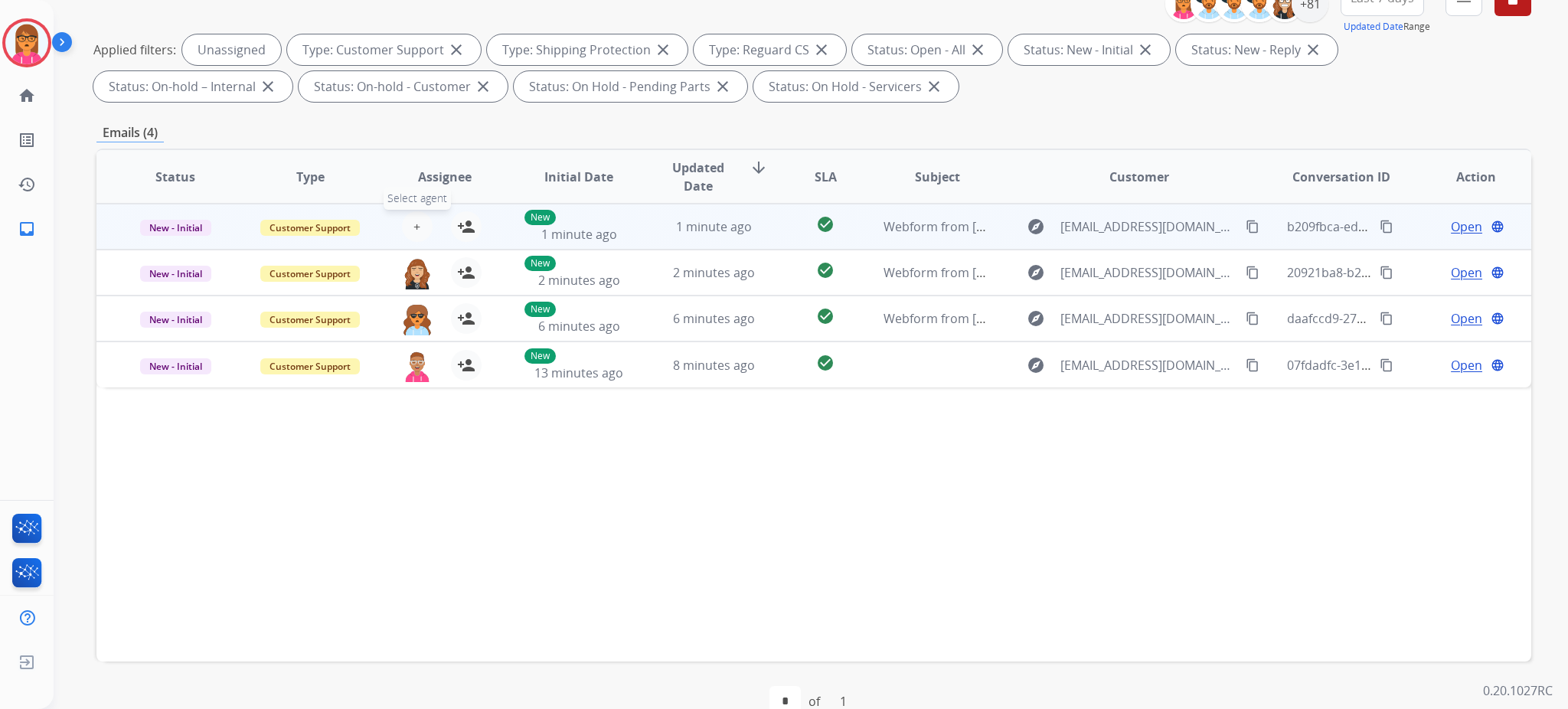
click at [414, 220] on span "+" at bounding box center [417, 226] width 7 height 19
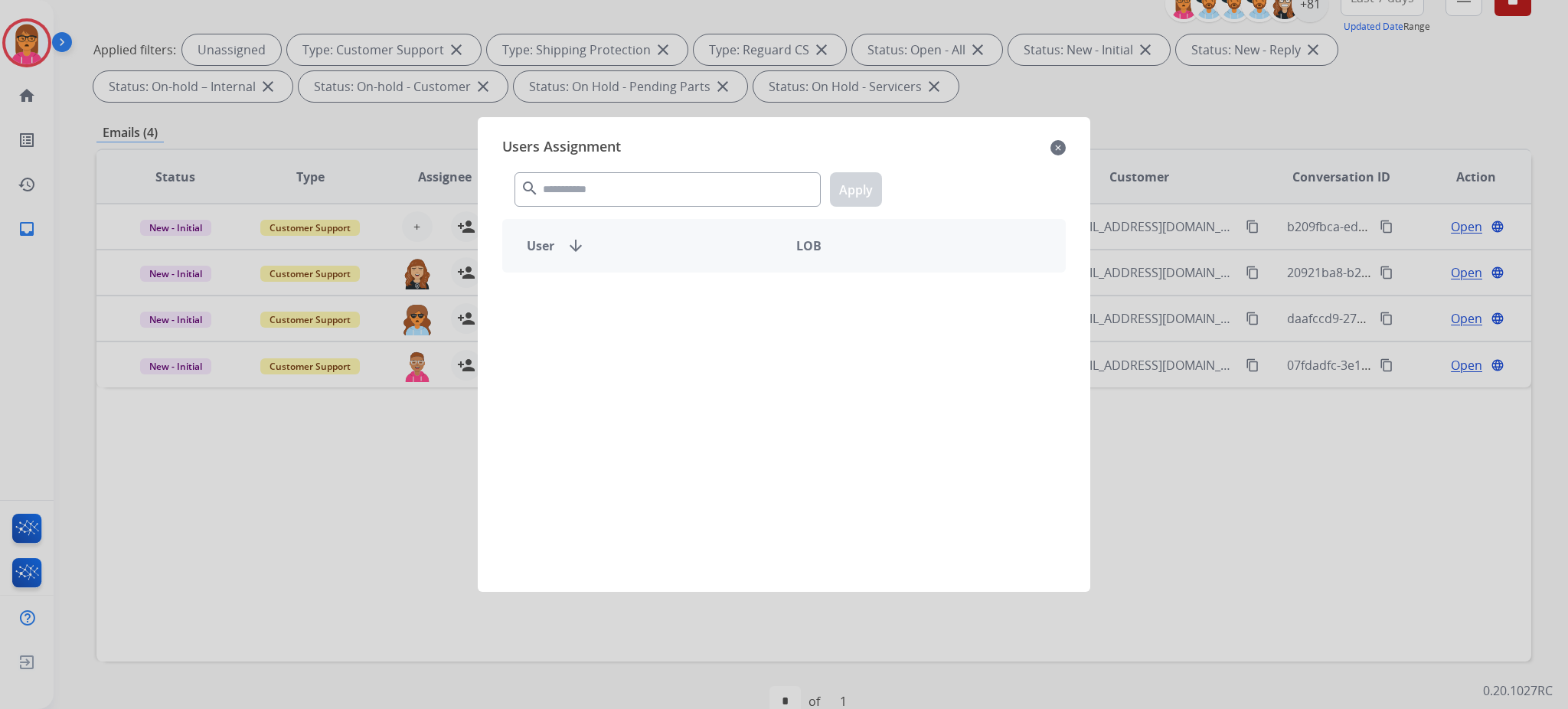
drag, startPoint x: 631, startPoint y: 166, endPoint x: 628, endPoint y: 183, distance: 17.3
click at [628, 183] on div "search Apply" at bounding box center [784, 187] width 563 height 53
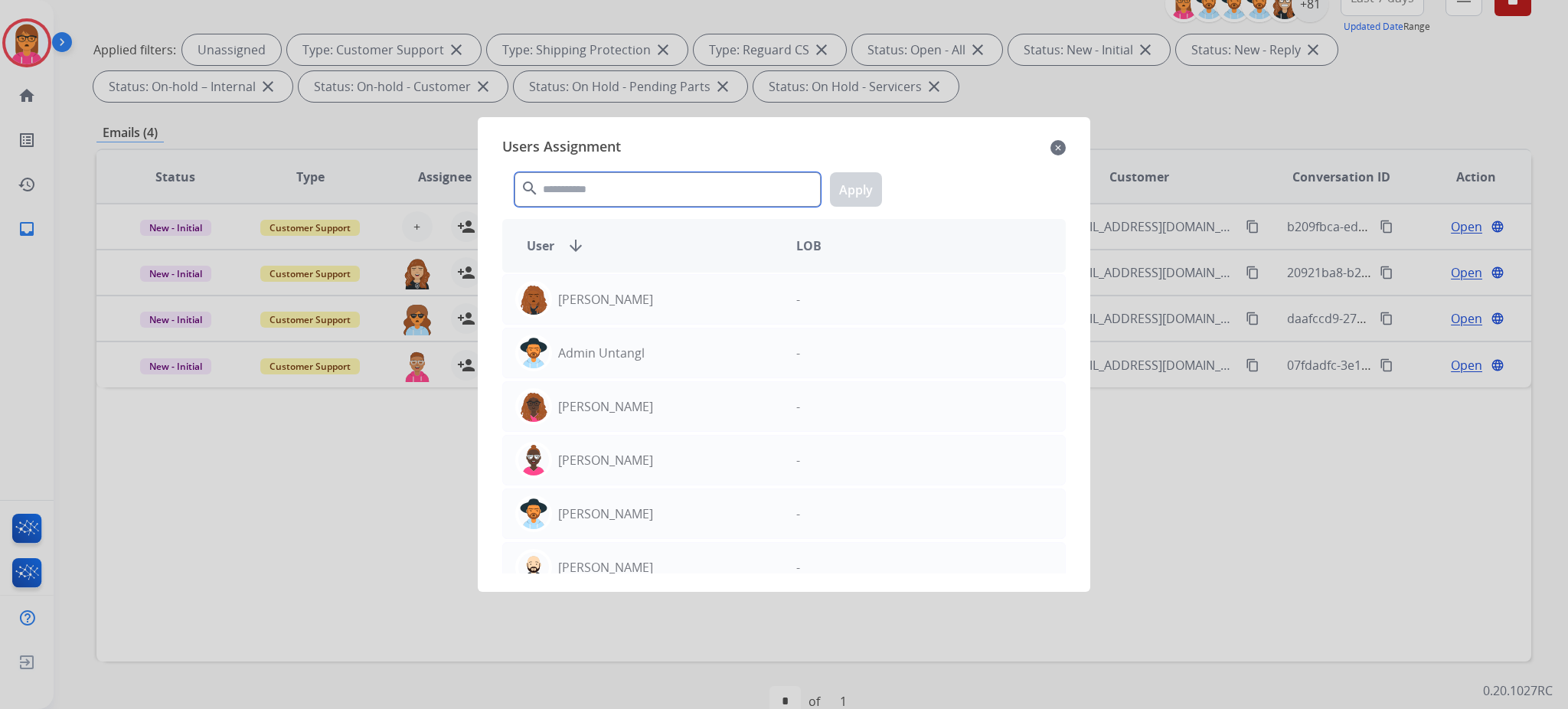
click at [628, 183] on input "text" at bounding box center [667, 189] width 306 height 34
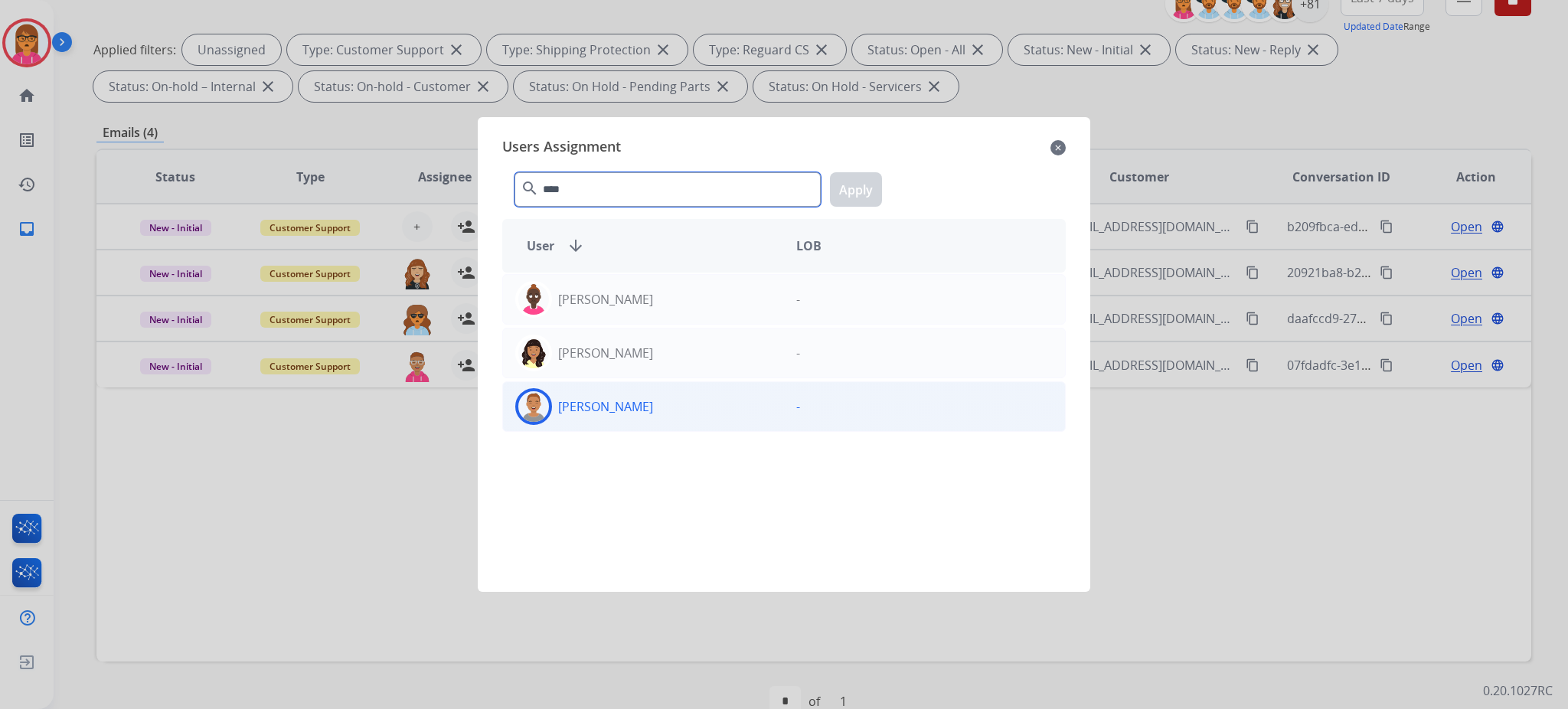
type input "****"
click at [658, 400] on div "[PERSON_NAME]" at bounding box center [644, 406] width 281 height 36
click at [863, 209] on div "**** search Apply" at bounding box center [784, 187] width 563 height 53
click at [861, 200] on button "Apply" at bounding box center [855, 189] width 52 height 34
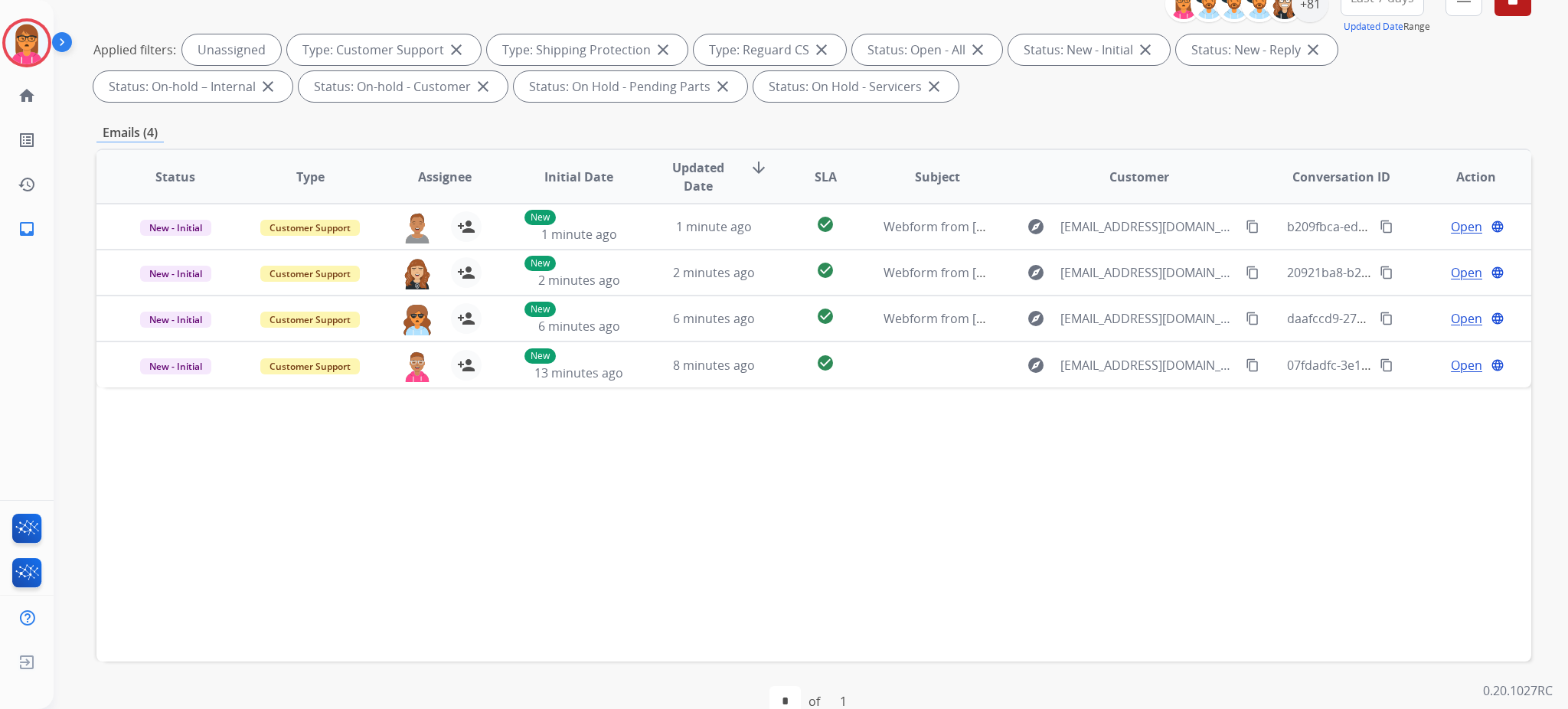
scroll to position [0, 0]
